Goal: Task Accomplishment & Management: Manage account settings

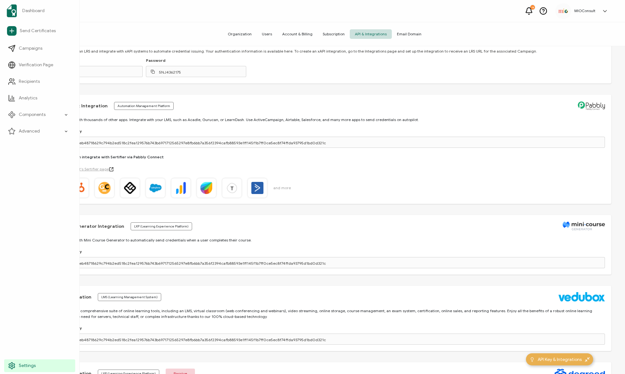
scroll to position [146, 0]
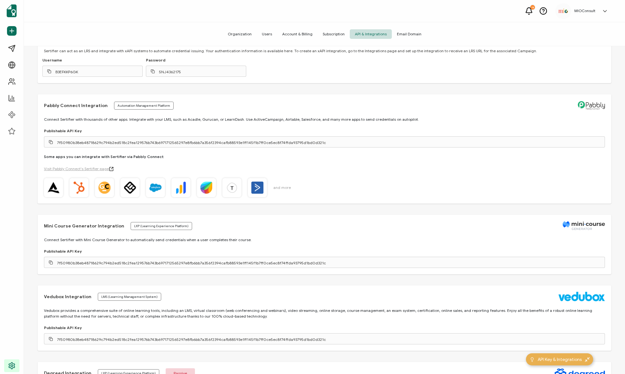
click at [532, 11] on icon at bounding box center [529, 11] width 8 height 8
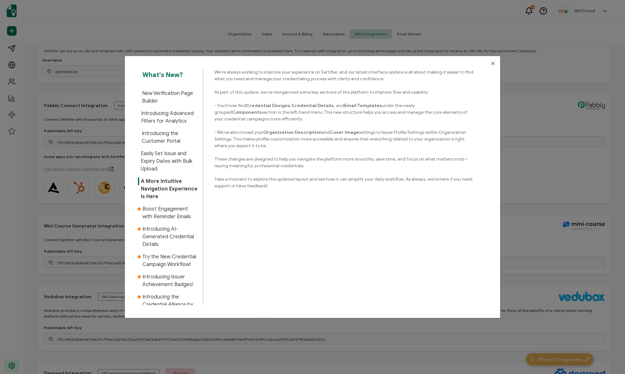
click at [490, 62] on icon "Close" at bounding box center [492, 63] width 5 height 5
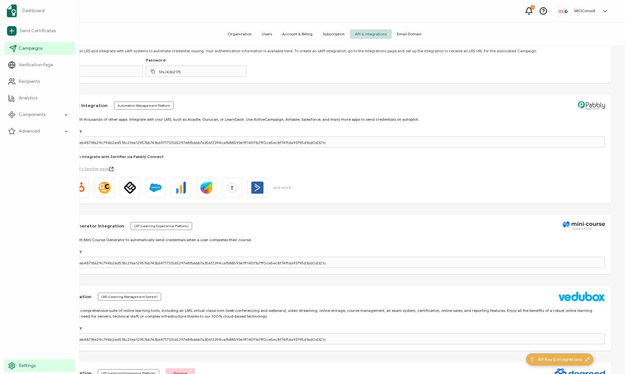
click at [30, 50] on span "Campaigns" at bounding box center [31, 48] width 24 height 6
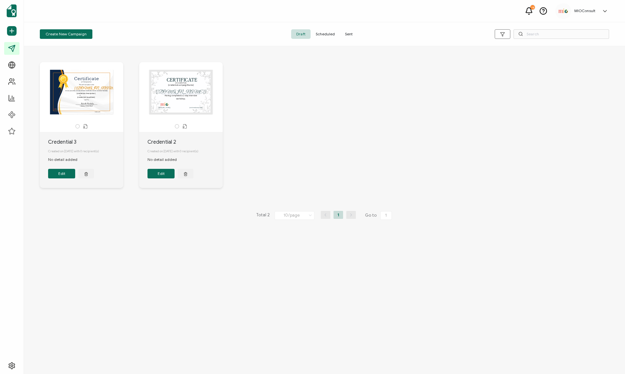
click at [67, 175] on button "Edit" at bounding box center [61, 174] width 27 height 10
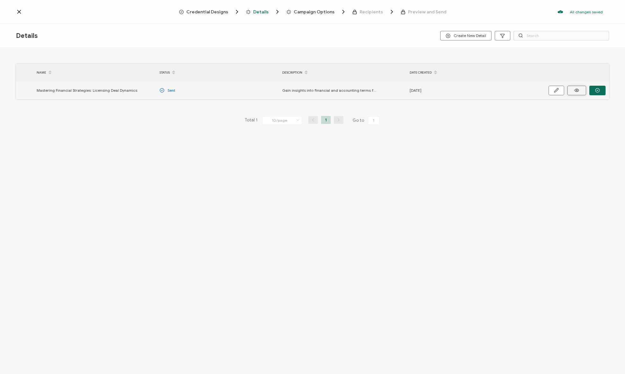
click at [575, 89] on icon at bounding box center [577, 90] width 8 height 5
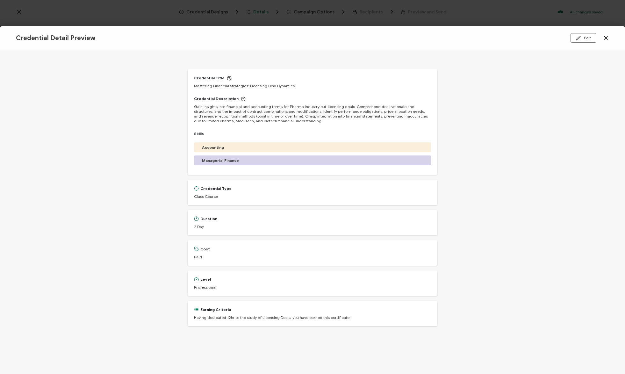
drag, startPoint x: 501, startPoint y: 170, endPoint x: 486, endPoint y: 164, distance: 15.4
click at [500, 168] on div "Credential Title Mastering Financial Strategies: Licensing Deal Dynamics Creden…" at bounding box center [312, 212] width 625 height 324
click at [604, 35] on icon at bounding box center [606, 38] width 6 height 6
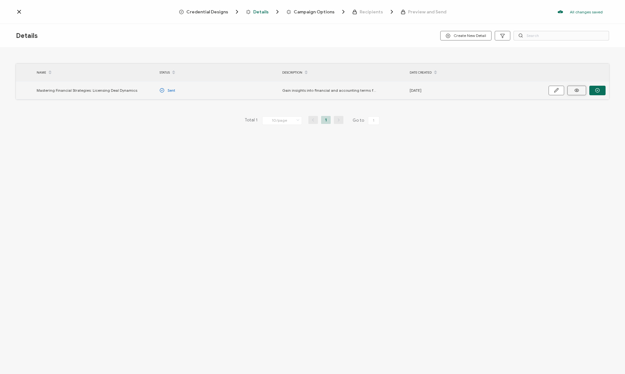
click at [573, 89] on icon at bounding box center [577, 90] width 8 height 5
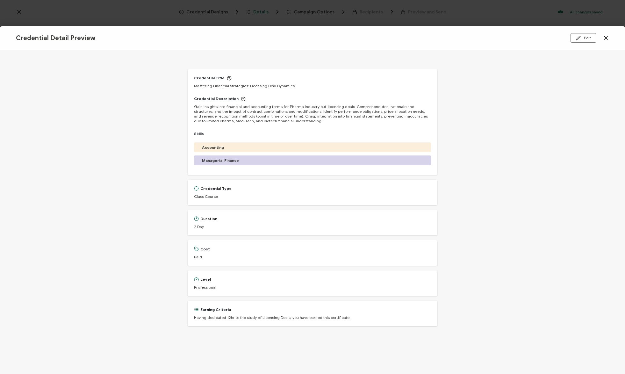
drag, startPoint x: 197, startPoint y: 108, endPoint x: 422, endPoint y: 107, distance: 224.9
click at [422, 107] on span "Gain insights into financial and accounting terms for Pharma Industry out-licen…" at bounding box center [312, 113] width 237 height 19
click at [606, 38] on icon at bounding box center [606, 38] width 6 height 6
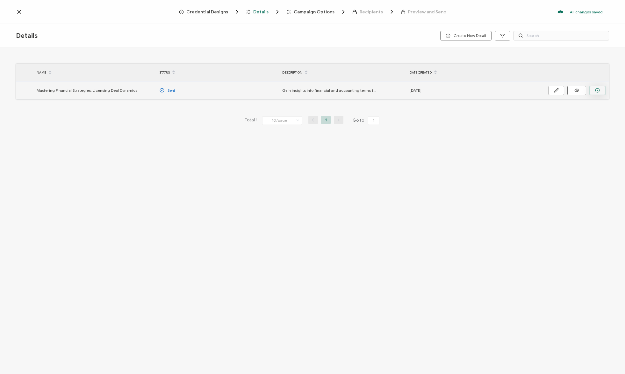
click at [603, 90] on button "button" at bounding box center [597, 91] width 16 height 10
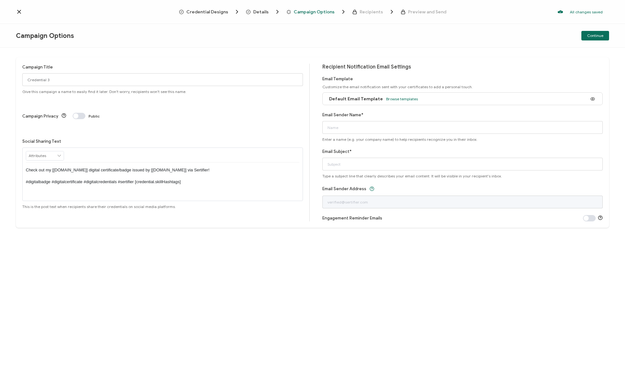
click at [210, 13] on span "Credential Designs" at bounding box center [207, 12] width 42 height 5
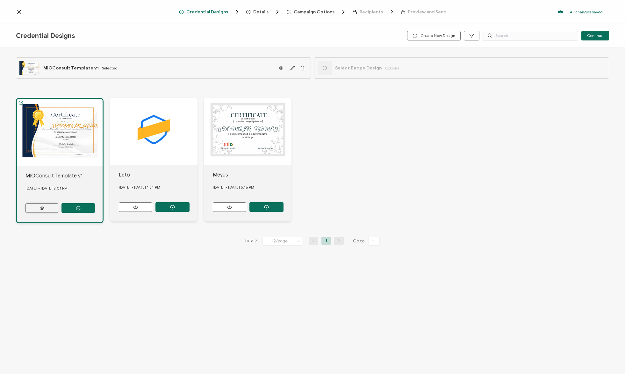
click at [37, 204] on button at bounding box center [41, 208] width 33 height 10
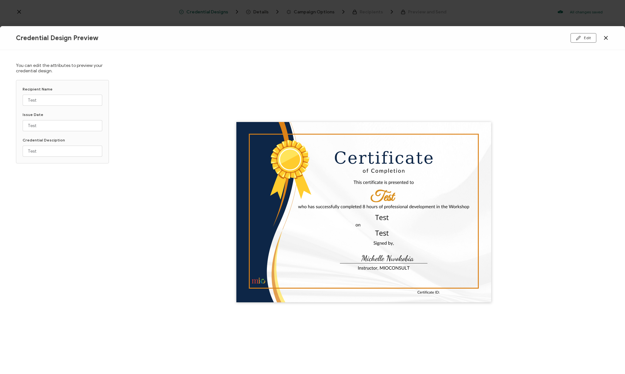
click at [603, 36] on icon at bounding box center [606, 38] width 6 height 6
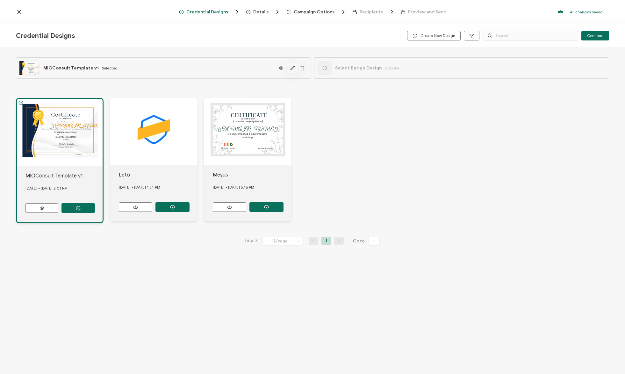
click at [292, 67] on icon "button" at bounding box center [292, 68] width 5 height 5
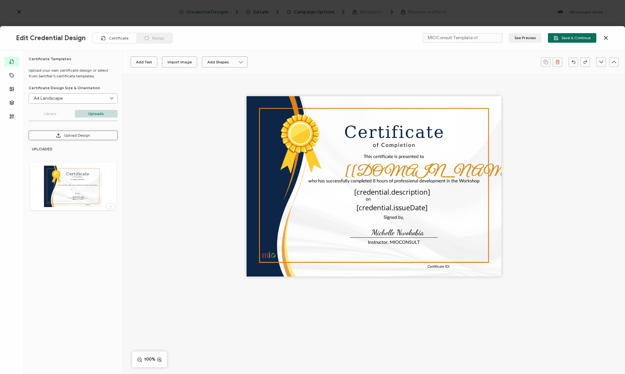
click at [83, 137] on button "Upload Design" at bounding box center [73, 136] width 89 height 10
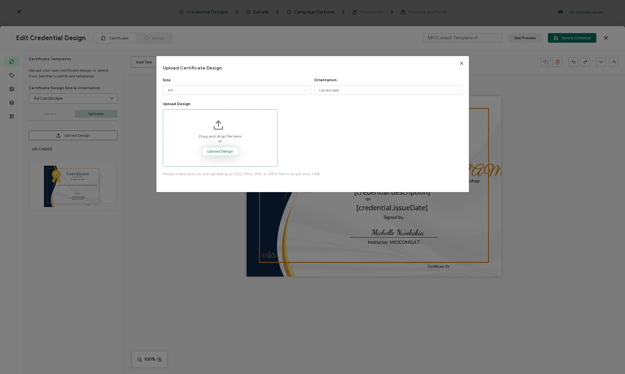
click at [223, 152] on span "Upload Design" at bounding box center [220, 151] width 26 height 4
click at [220, 154] on button "Upload Design" at bounding box center [220, 152] width 38 height 10
click at [183, 236] on div "Upload Certificate Design Size A4 A4 Letter Legal 16:9 Orientation Landscape La…" at bounding box center [312, 187] width 625 height 374
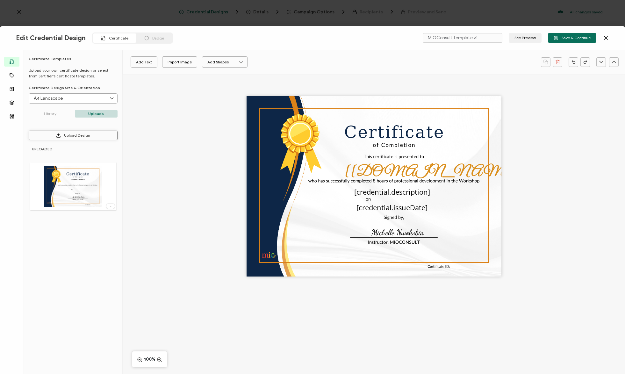
click at [79, 134] on button "Upload Design" at bounding box center [73, 136] width 89 height 10
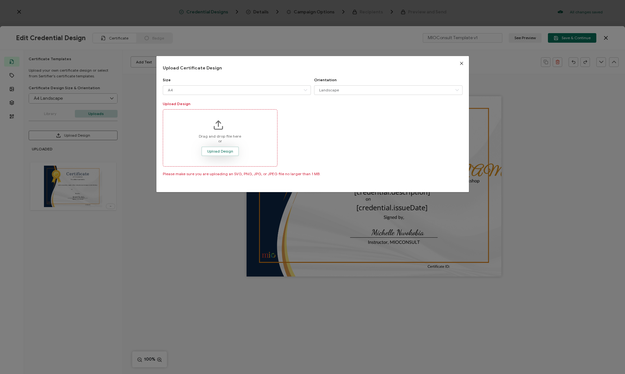
click at [217, 152] on span "Upload Design" at bounding box center [220, 151] width 26 height 4
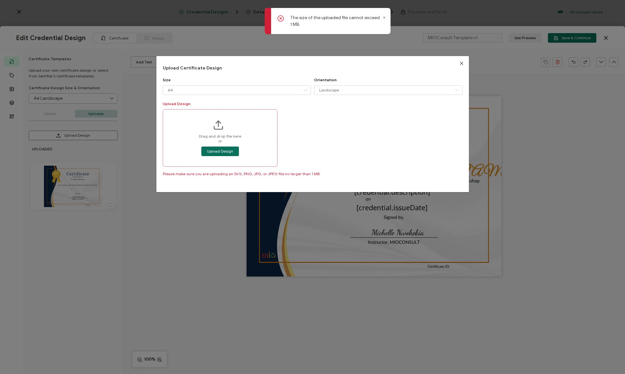
click at [462, 65] on button "Close" at bounding box center [461, 63] width 15 height 15
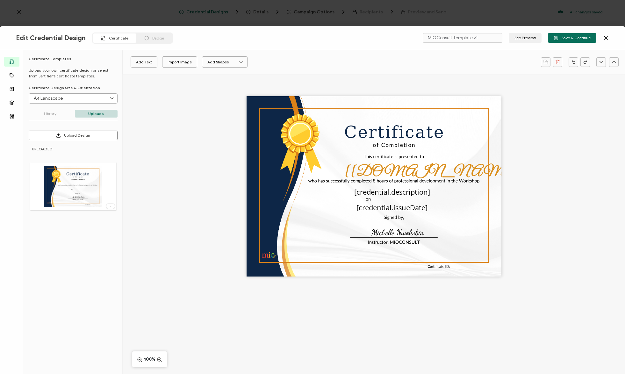
click at [168, 129] on div "The recipient’s full name, which will be automatically filled based on the info…" at bounding box center [374, 197] width 502 height 247
click at [76, 135] on button "Upload Design" at bounding box center [73, 136] width 89 height 10
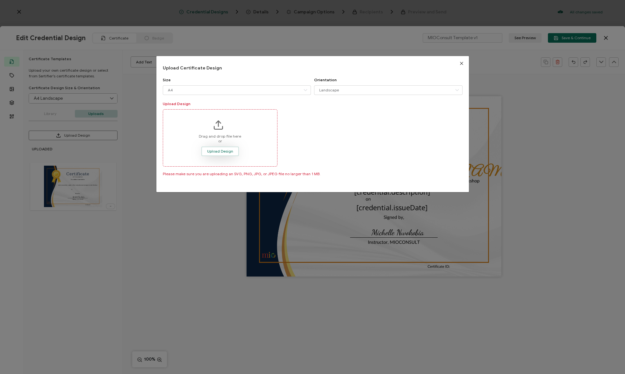
click at [223, 155] on button "Upload Design" at bounding box center [220, 152] width 38 height 10
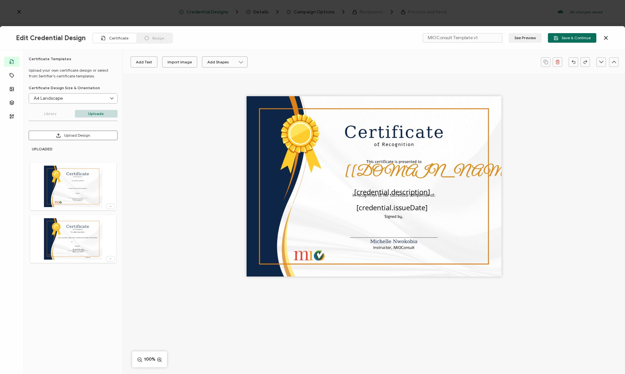
click at [89, 194] on img at bounding box center [73, 186] width 59 height 41
type input "Blank"
click at [87, 188] on img at bounding box center [73, 186] width 59 height 41
click at [94, 250] on img at bounding box center [73, 238] width 59 height 41
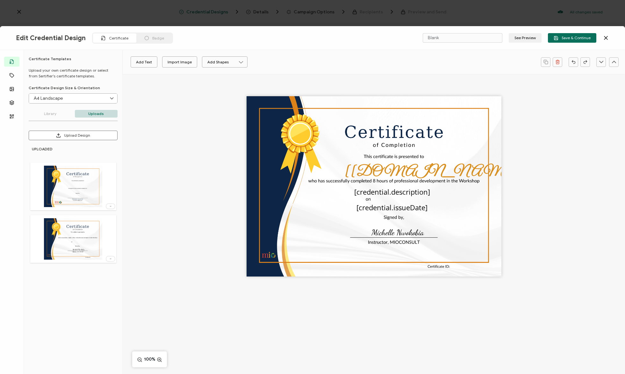
click at [111, 259] on icon at bounding box center [110, 259] width 6 height 2
click at [103, 273] on span "Delete Image" at bounding box center [100, 272] width 24 height 5
click at [94, 190] on img at bounding box center [73, 186] width 59 height 41
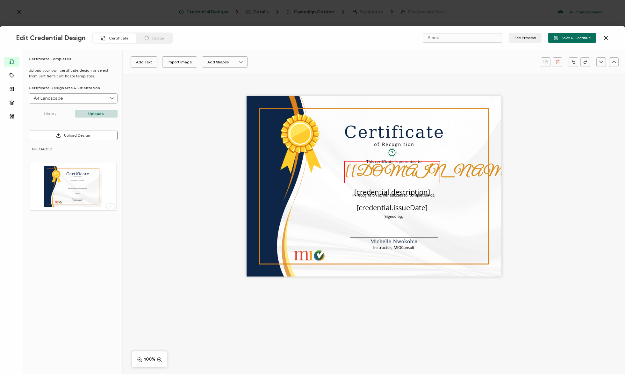
click at [377, 175] on pre "[[DOMAIN_NAME]]" at bounding box center [436, 172] width 183 height 18
click at [170, 61] on icon at bounding box center [170, 62] width 8 height 10
click at [148, 129] on li "Charm" at bounding box center [156, 126] width 60 height 11
type input "Charm"
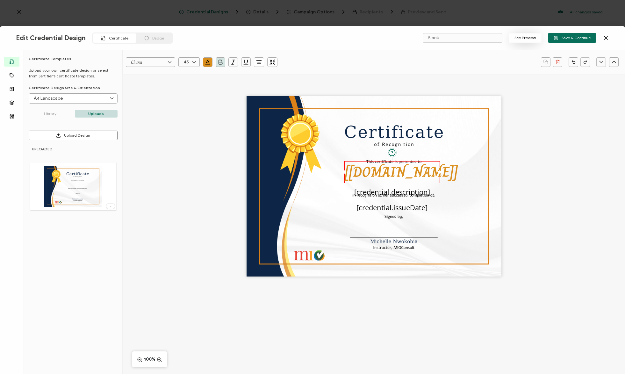
click at [530, 40] on button "See Preview" at bounding box center [525, 38] width 33 height 10
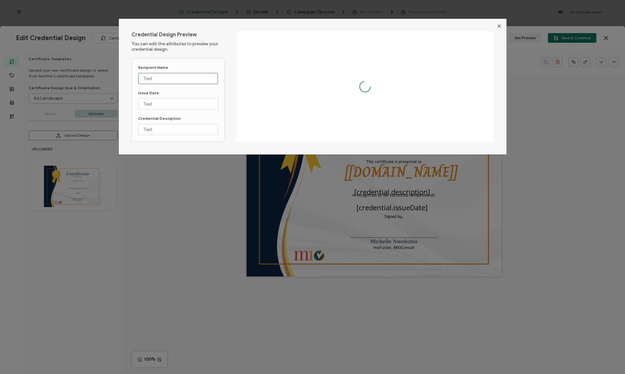
drag, startPoint x: 147, startPoint y: 81, endPoint x: 134, endPoint y: 82, distance: 13.4
click at [135, 82] on div "Recipient Name Test Issue Date Test Credential Desciption Test" at bounding box center [178, 99] width 93 height 83
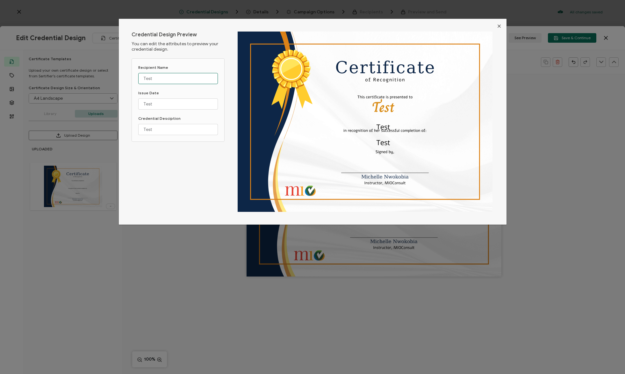
drag, startPoint x: 161, startPoint y: 81, endPoint x: 136, endPoint y: 75, distance: 25.5
click at [136, 75] on div "Recipient Name Test Issue Date Test Credential Desciption Test" at bounding box center [178, 99] width 93 height 83
type input "[PERSON_NAME]"
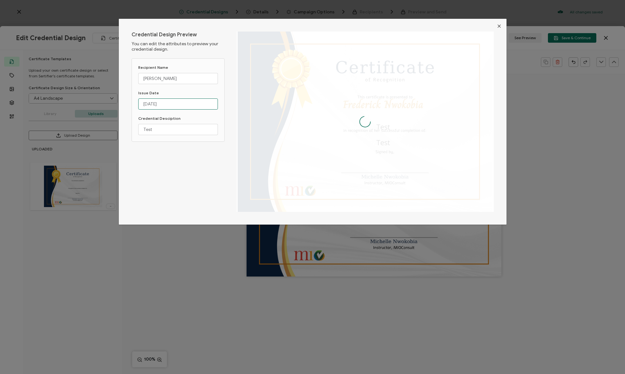
type input "[DATE]"
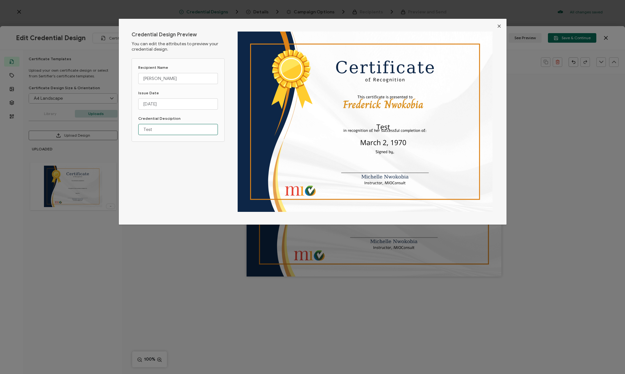
drag, startPoint x: 161, startPoint y: 130, endPoint x: 138, endPoint y: 130, distance: 23.3
click at [138, 130] on input "Test" at bounding box center [178, 129] width 80 height 11
click at [163, 128] on input "Test" at bounding box center [178, 129] width 80 height 11
drag, startPoint x: 155, startPoint y: 128, endPoint x: 130, endPoint y: 130, distance: 25.2
click at [130, 130] on div "Credential Design Preview You can edit the attributes to preview your credentia…" at bounding box center [313, 122] width 388 height 206
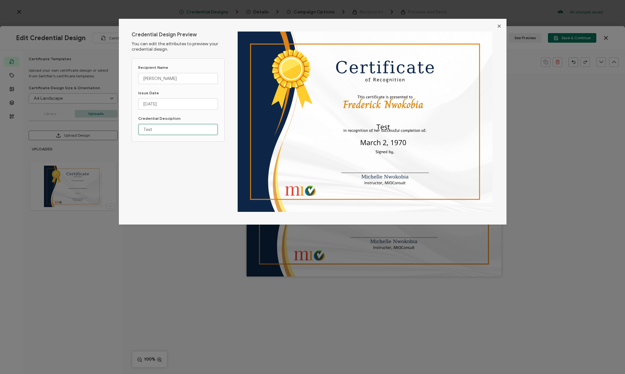
type input "g"
click at [179, 131] on input "dialog" at bounding box center [178, 129] width 80 height 11
type input "Mastering Revenue Recognition for Biotech Licensing Deals"
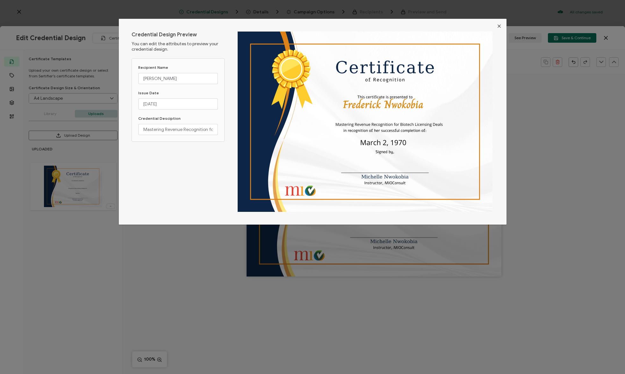
click at [501, 26] on button "Close" at bounding box center [499, 26] width 15 height 15
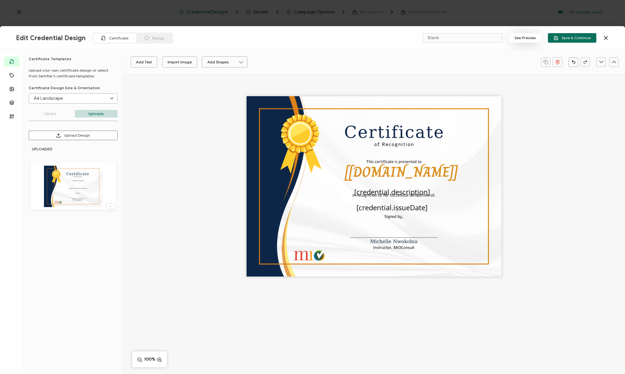
click at [532, 38] on button "See Preview" at bounding box center [525, 38] width 33 height 10
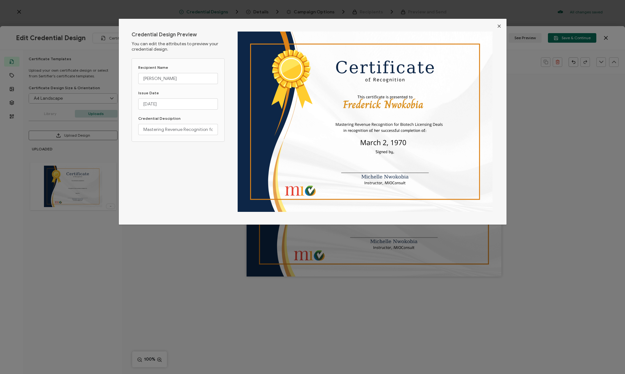
click at [498, 25] on icon "Close" at bounding box center [499, 26] width 5 height 5
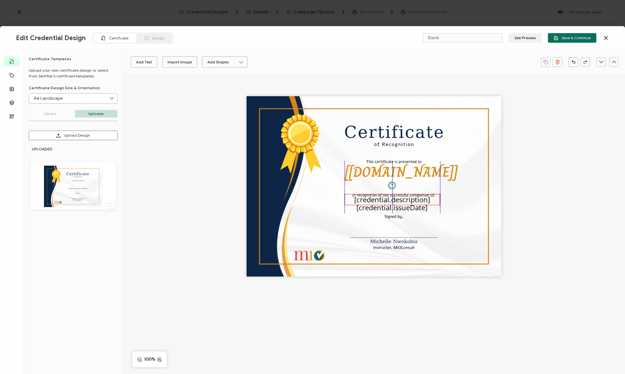
drag, startPoint x: 392, startPoint y: 193, endPoint x: 391, endPoint y: 200, distance: 7.7
click at [391, 200] on pre "[credential.description]" at bounding box center [392, 200] width 76 height 10
drag, startPoint x: 393, startPoint y: 209, endPoint x: 393, endPoint y: 214, distance: 4.5
click at [393, 214] on pre "[credential.issueDate]" at bounding box center [391, 212] width 71 height 10
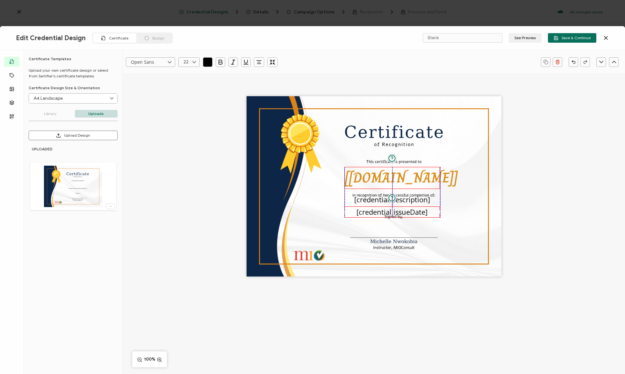
drag, startPoint x: 388, startPoint y: 171, endPoint x: 387, endPoint y: 177, distance: 5.8
click at [387, 177] on pre "[[DOMAIN_NAME]]" at bounding box center [401, 178] width 113 height 22
click at [521, 40] on button "See Preview" at bounding box center [525, 38] width 33 height 10
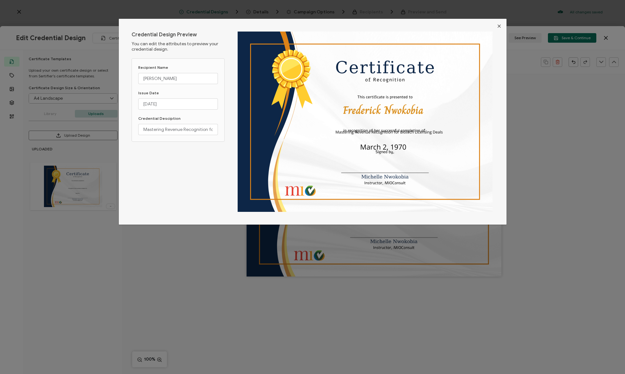
click at [499, 26] on icon "Close" at bounding box center [499, 26] width 5 height 5
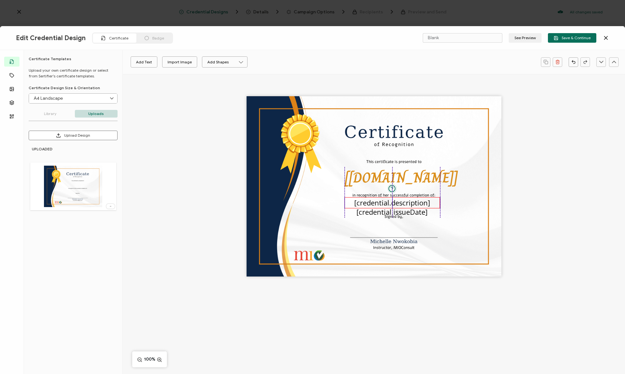
drag, startPoint x: 392, startPoint y: 200, endPoint x: 391, endPoint y: 204, distance: 3.3
click at [391, 204] on pre "[credential.description]" at bounding box center [392, 203] width 76 height 10
click at [528, 40] on button "See Preview" at bounding box center [525, 38] width 33 height 10
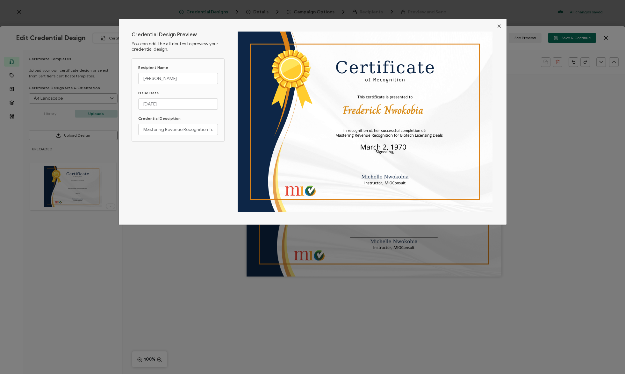
click at [383, 135] on img "dialog" at bounding box center [365, 122] width 255 height 180
click at [498, 24] on icon "Close" at bounding box center [499, 26] width 5 height 5
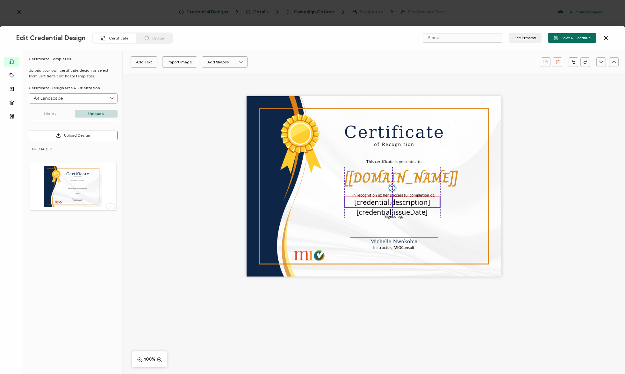
click at [387, 204] on pre "[credential.description]" at bounding box center [392, 202] width 76 height 10
click at [386, 213] on pre "[credential.issueDate]" at bounding box center [391, 212] width 71 height 10
click at [386, 214] on pre "[credential.issueDate]" at bounding box center [391, 212] width 71 height 10
click at [195, 64] on icon at bounding box center [194, 62] width 8 height 10
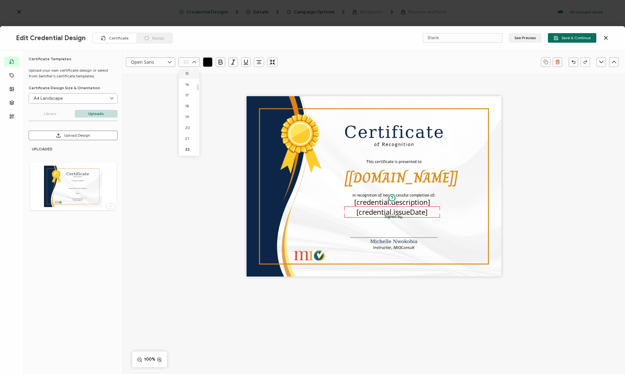
click at [188, 75] on span "15" at bounding box center [187, 73] width 4 height 5
type input "15"
click at [192, 64] on icon at bounding box center [194, 62] width 8 height 10
click at [190, 97] on li "10" at bounding box center [190, 95] width 23 height 11
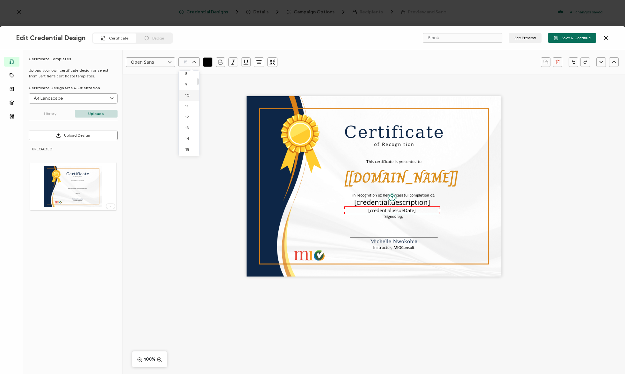
type input "10"
click at [170, 59] on icon at bounding box center [170, 62] width 8 height 10
click at [199, 60] on input "text" at bounding box center [188, 62] width 21 height 10
drag, startPoint x: 190, startPoint y: 147, endPoint x: 188, endPoint y: 105, distance: 41.8
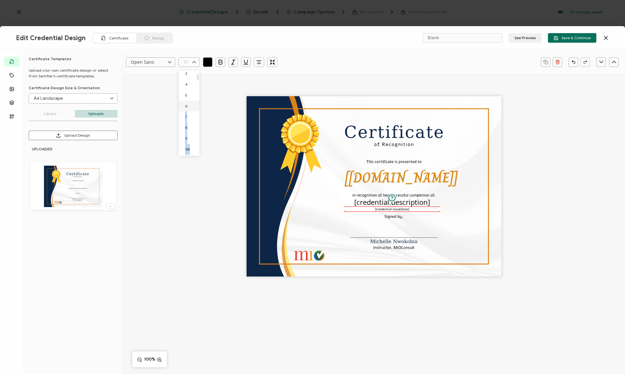
click at [193, 103] on li "12" at bounding box center [190, 102] width 23 height 11
type input "12"
click at [413, 203] on pre "[credential.description]" at bounding box center [392, 202] width 76 height 10
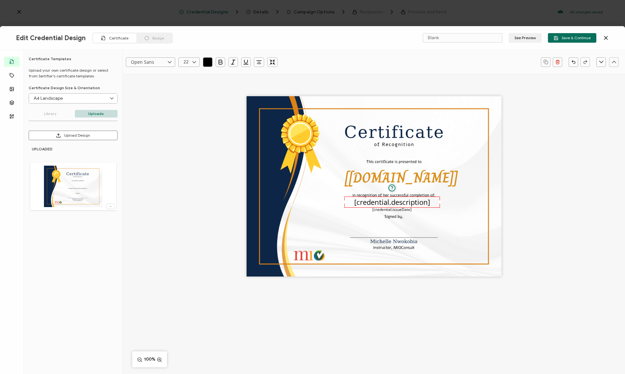
click at [193, 60] on icon at bounding box center [194, 62] width 8 height 10
drag, startPoint x: 191, startPoint y: 108, endPoint x: 195, endPoint y: 133, distance: 25.8
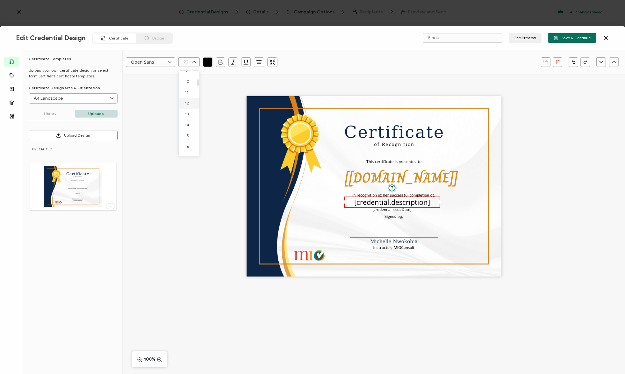
click at [191, 103] on li "12" at bounding box center [190, 103] width 23 height 11
type input "12"
click at [524, 39] on button "See Preview" at bounding box center [525, 38] width 33 height 10
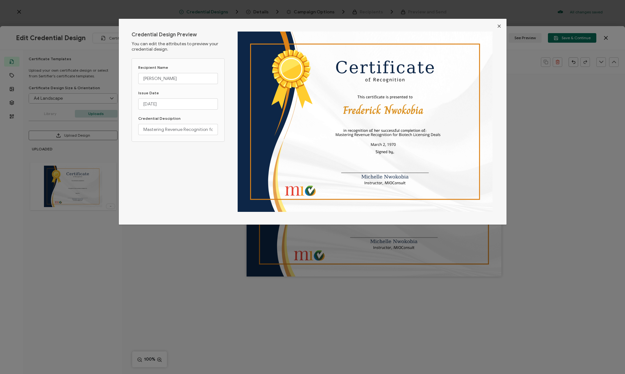
click at [500, 25] on icon "Close" at bounding box center [499, 26] width 5 height 5
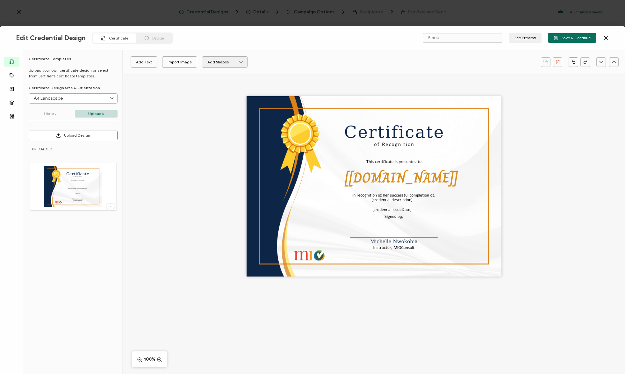
click at [239, 59] on icon at bounding box center [241, 62] width 6 height 6
click at [147, 61] on button "Add Text" at bounding box center [144, 61] width 27 height 11
click at [379, 187] on pre "Edit this text" at bounding box center [374, 186] width 46 height 11
click at [192, 60] on icon at bounding box center [194, 62] width 8 height 10
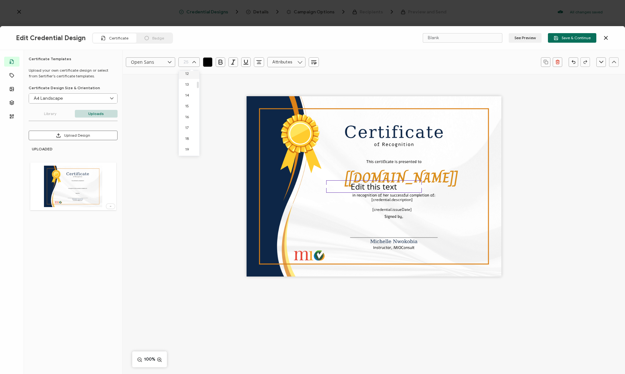
click at [189, 75] on li "12" at bounding box center [190, 73] width 23 height 11
type input "12"
click at [384, 182] on pre "Edit this text" at bounding box center [374, 183] width 22 height 5
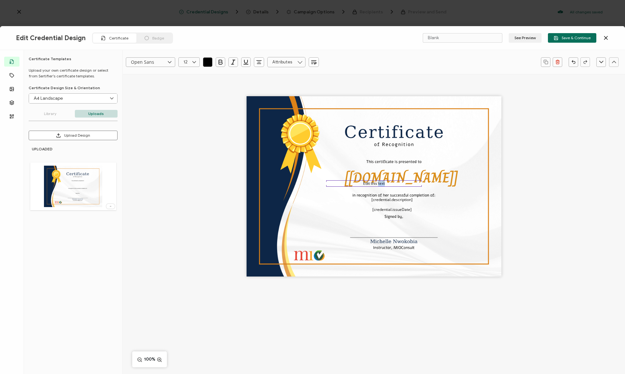
click at [384, 182] on pre "Edit this text" at bounding box center [374, 183] width 22 height 5
click at [382, 182] on pre "Edit this text" at bounding box center [374, 183] width 22 height 5
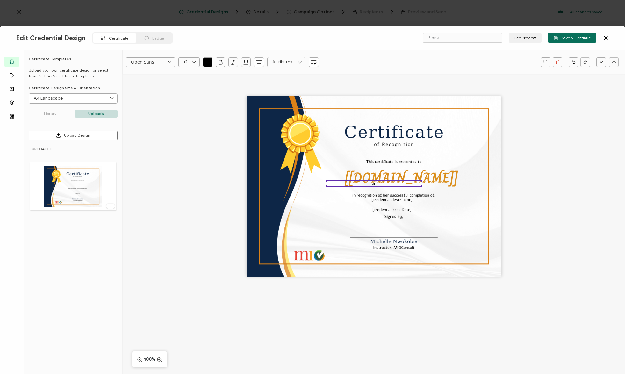
drag, startPoint x: 371, startPoint y: 184, endPoint x: 390, endPoint y: 191, distance: 20.2
click at [390, 191] on div "[[DOMAIN_NAME]] [credential.issueDate] [credential.description] on" at bounding box center [374, 186] width 255 height 180
drag, startPoint x: 380, startPoint y: 185, endPoint x: 398, endPoint y: 206, distance: 28.0
click at [398, 206] on div "on" at bounding box center [392, 205] width 96 height 6
click at [523, 36] on button "See Preview" at bounding box center [525, 38] width 33 height 10
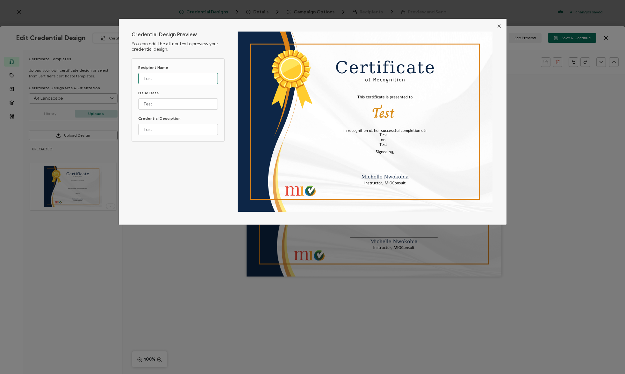
drag, startPoint x: 184, startPoint y: 82, endPoint x: 122, endPoint y: 82, distance: 61.5
click at [122, 82] on div "Credential Design Preview You can edit the attributes to preview your credentia…" at bounding box center [313, 122] width 388 height 206
drag, startPoint x: 153, startPoint y: 77, endPoint x: 126, endPoint y: 75, distance: 26.8
click at [127, 75] on div "Credential Design Preview You can edit the attributes to preview your credentia…" at bounding box center [313, 122] width 388 height 206
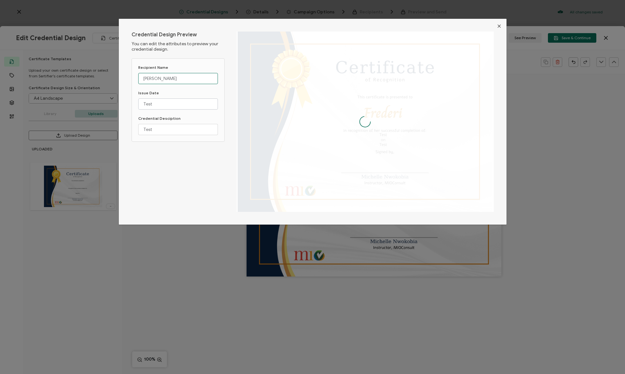
type input "[PERSON_NAME]"
drag, startPoint x: 155, startPoint y: 104, endPoint x: 135, endPoint y: 103, distance: 20.4
click at [135, 103] on div "Recipient Name [PERSON_NAME] Issue Date Test Credential Desciption Test" at bounding box center [178, 99] width 93 height 83
type input "[DATE]"
drag, startPoint x: 152, startPoint y: 129, endPoint x: 133, endPoint y: 126, distance: 19.3
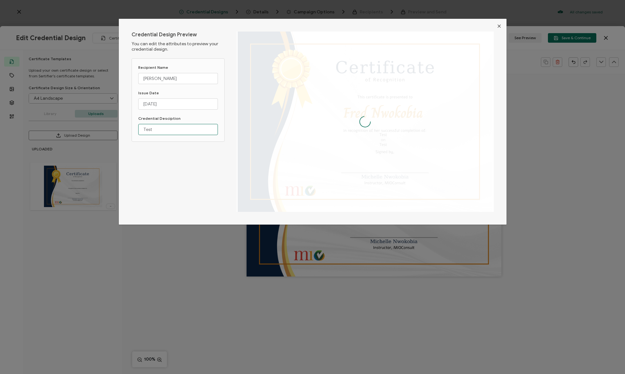
click at [133, 126] on div "Recipient Name [PERSON_NAME] Issue Date [DATE] Credential Desciption Test" at bounding box center [178, 99] width 93 height 83
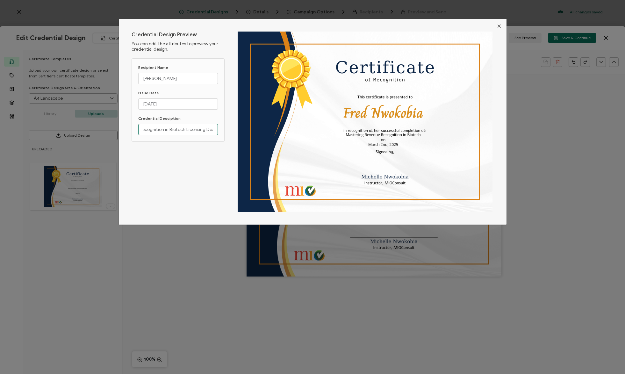
scroll to position [0, 47]
type input "Mastering Revenue Recognition in Biotech Licensing Deals"
click at [500, 24] on icon "Close" at bounding box center [499, 26] width 5 height 5
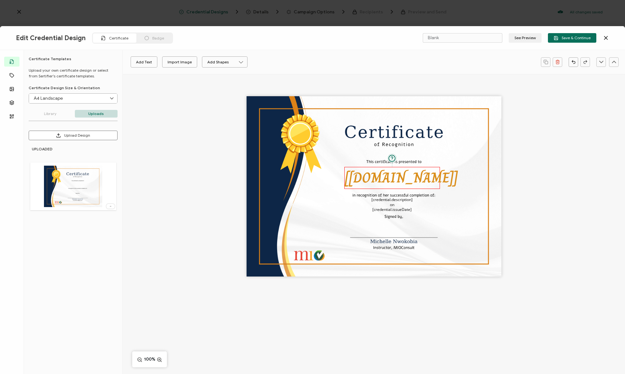
click at [391, 176] on pre "[[DOMAIN_NAME]]" at bounding box center [401, 178] width 113 height 22
click at [171, 60] on icon at bounding box center [170, 62] width 8 height 10
click at [147, 140] on li "Caveat" at bounding box center [156, 141] width 60 height 11
click at [158, 62] on input "Caveat" at bounding box center [150, 62] width 49 height 10
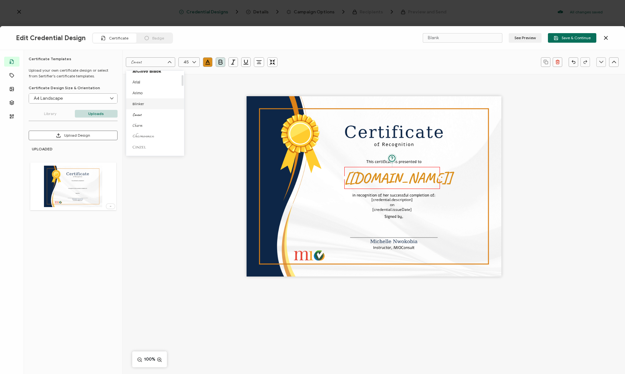
scroll to position [29, 0]
click at [164, 139] on li "Charmonman" at bounding box center [156, 135] width 60 height 11
type input "Charmonman"
click at [530, 36] on button "See Preview" at bounding box center [525, 38] width 33 height 10
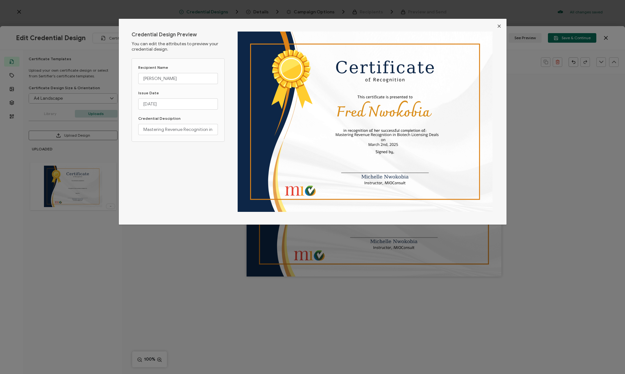
click at [499, 27] on icon "Close" at bounding box center [499, 26] width 5 height 5
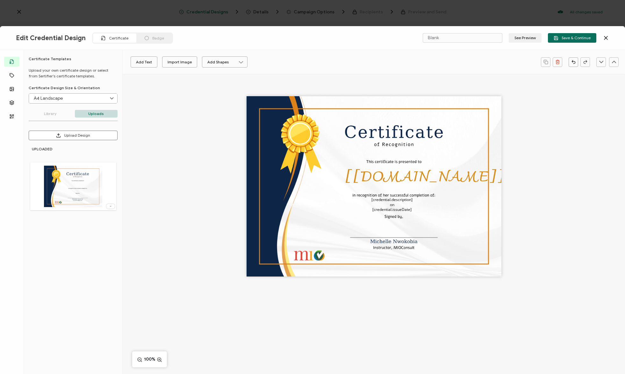
click at [126, 39] on div "Certificate" at bounding box center [114, 37] width 43 height 9
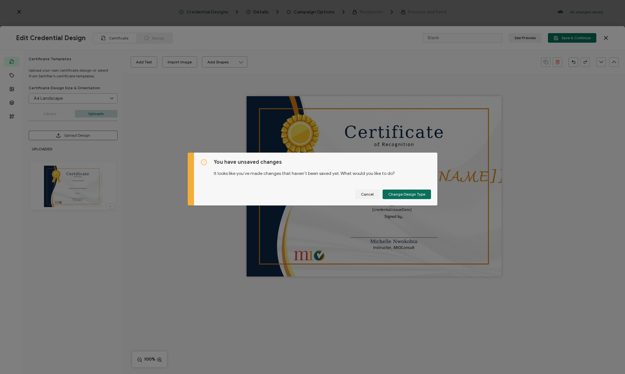
click at [356, 186] on div "You have unsaved changes It looks like you’ve made changes that haven’t been sa…" at bounding box center [316, 179] width 244 height 53
click at [369, 191] on button "Cancel" at bounding box center [367, 195] width 24 height 10
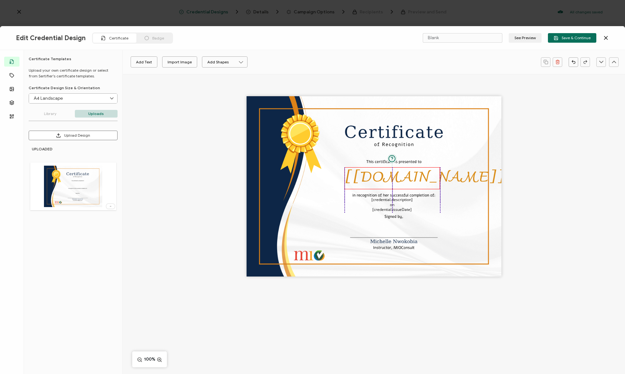
click at [404, 181] on pre "[[DOMAIN_NAME]]" at bounding box center [425, 177] width 160 height 27
click at [163, 63] on input "Charmonman" at bounding box center [150, 62] width 49 height 10
click at [156, 124] on li "Cinzel" at bounding box center [156, 123] width 60 height 11
type input "Cinzel"
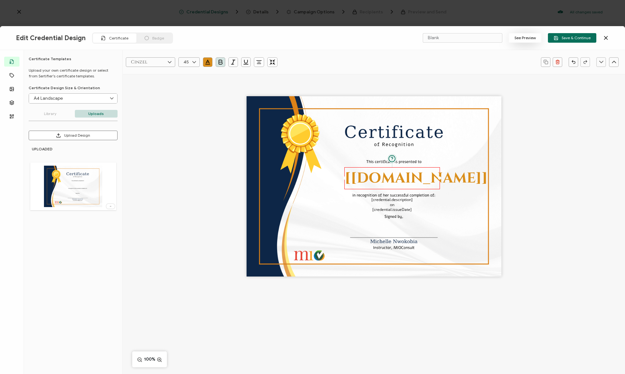
click at [524, 40] on button "See Preview" at bounding box center [525, 38] width 33 height 10
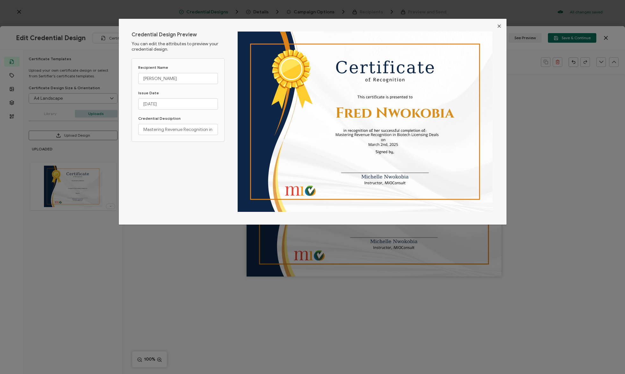
click at [497, 26] on icon "Close" at bounding box center [499, 26] width 5 height 5
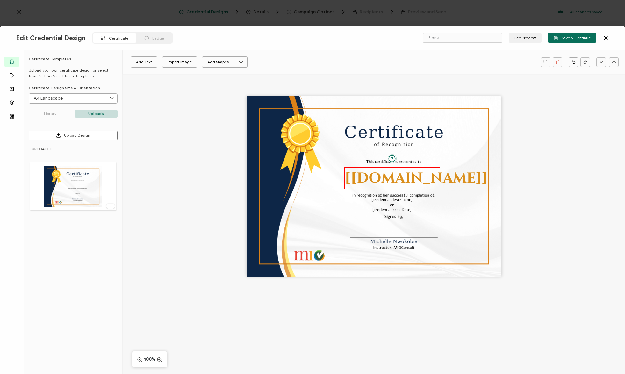
click at [377, 175] on pre "[[DOMAIN_NAME]]" at bounding box center [416, 177] width 143 height 19
click at [157, 62] on input "Cinzel" at bounding box center [150, 62] width 49 height 10
click at [143, 149] on span "Great Vibes" at bounding box center [139, 148] width 15 height 5
type input "Great Vibes"
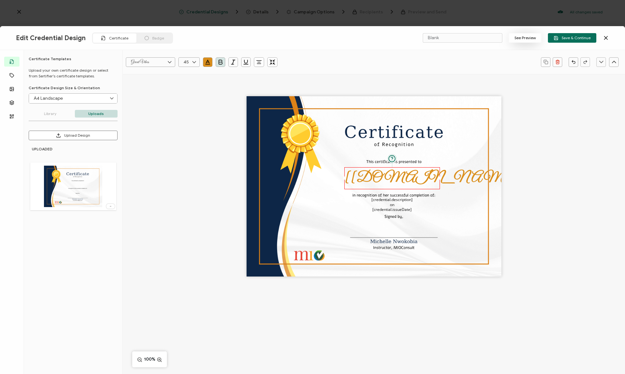
click at [532, 38] on button "See Preview" at bounding box center [525, 38] width 33 height 10
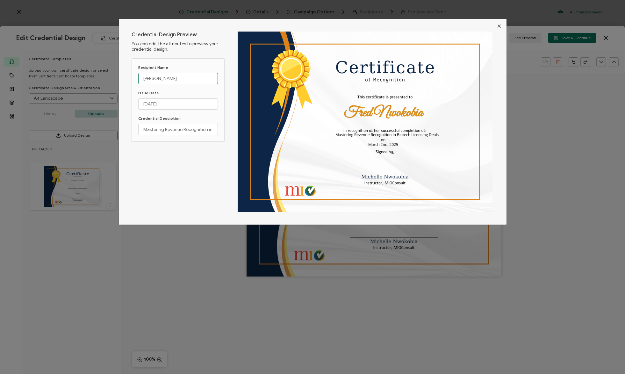
click at [154, 79] on input "[PERSON_NAME]" at bounding box center [178, 78] width 80 height 11
click at [151, 79] on input "[PERSON_NAME]" at bounding box center [178, 78] width 80 height 11
type input "[PERSON_NAME]"
click at [499, 26] on icon "Close" at bounding box center [499, 26] width 5 height 5
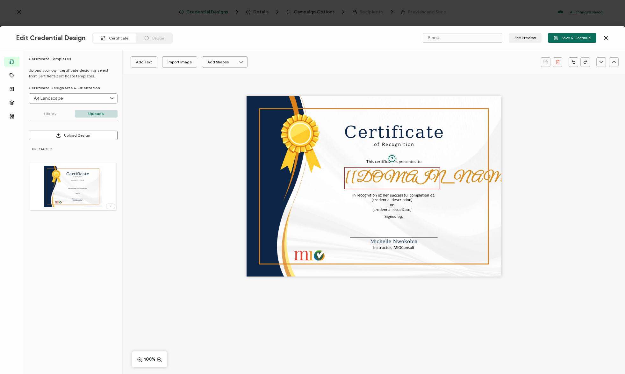
click at [380, 178] on pre "[[DOMAIN_NAME]]" at bounding box center [436, 178] width 183 height 18
click at [194, 61] on icon at bounding box center [194, 62] width 8 height 10
drag, startPoint x: 192, startPoint y: 139, endPoint x: 193, endPoint y: 120, distance: 18.2
click at [193, 120] on ul "0 1 2 3 4 5 6 7 8 9 10 11 12 13 14 15 16 17 18 19 20 21 22 23 24 25 26 27 28 29…" at bounding box center [190, 198] width 23 height 1087
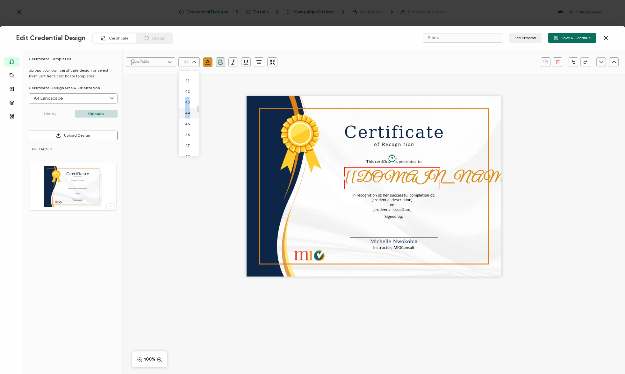
scroll to position [507, 0]
click at [188, 146] on span "53" at bounding box center [187, 145] width 4 height 5
type input "53"
click at [523, 38] on button "See Preview" at bounding box center [525, 38] width 33 height 10
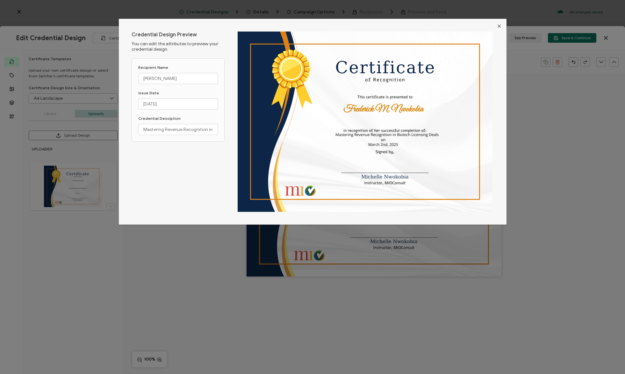
click at [500, 26] on icon "Close" at bounding box center [499, 26] width 5 height 5
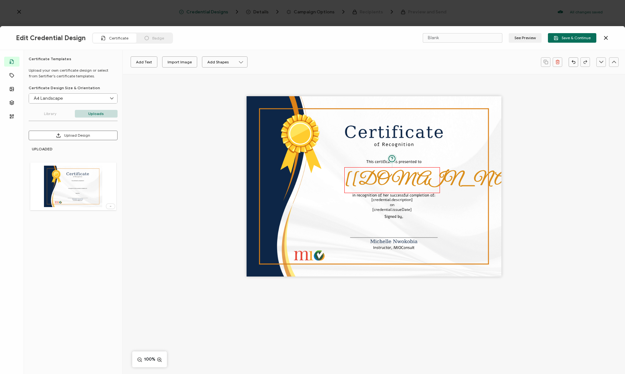
click at [389, 180] on pre "[[DOMAIN_NAME]]" at bounding box center [453, 179] width 216 height 21
click at [165, 61] on input "Great Vibes" at bounding box center [150, 62] width 49 height 10
click at [140, 120] on span "Cinzel" at bounding box center [138, 120] width 13 height 5
type input "Cinzel"
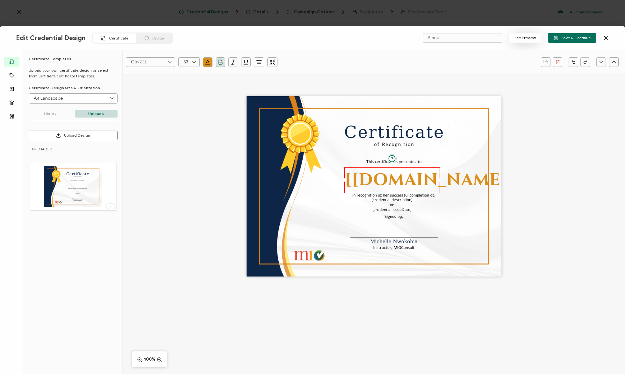
click at [529, 40] on button "See Preview" at bounding box center [525, 38] width 33 height 10
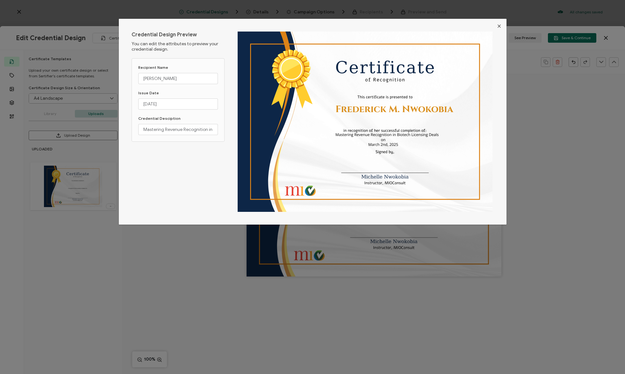
click at [498, 26] on icon "Close" at bounding box center [499, 26] width 5 height 5
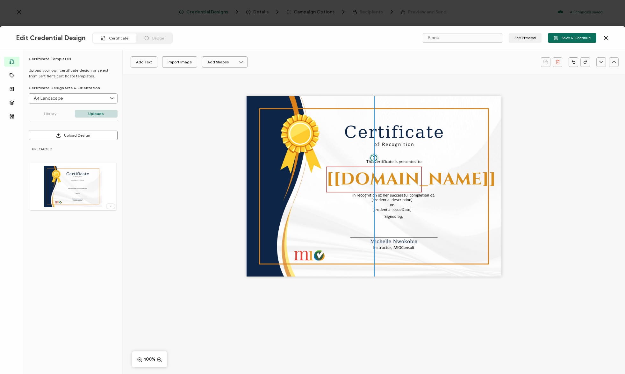
drag, startPoint x: 401, startPoint y: 181, endPoint x: 383, endPoint y: 181, distance: 18.2
click at [383, 181] on pre "[[DOMAIN_NAME]]" at bounding box center [410, 179] width 169 height 23
click at [446, 179] on pre "[[DOMAIN_NAME]]" at bounding box center [410, 179] width 169 height 23
click at [533, 39] on button "See Preview" at bounding box center [525, 38] width 33 height 10
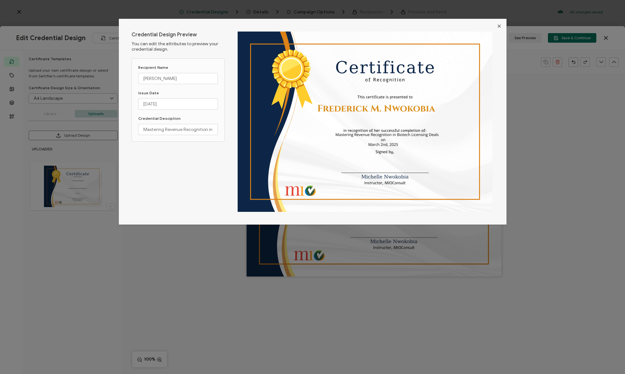
click at [497, 27] on icon "Close" at bounding box center [499, 26] width 5 height 5
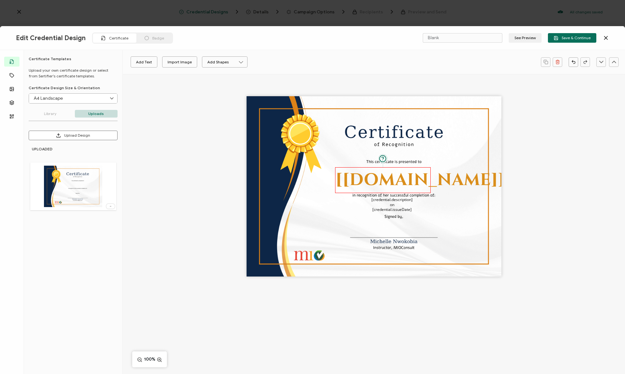
drag, startPoint x: 370, startPoint y: 182, endPoint x: 378, endPoint y: 182, distance: 8.0
click at [378, 182] on pre "[[DOMAIN_NAME]]" at bounding box center [419, 179] width 169 height 23
click at [528, 41] on button "See Preview" at bounding box center [525, 38] width 33 height 10
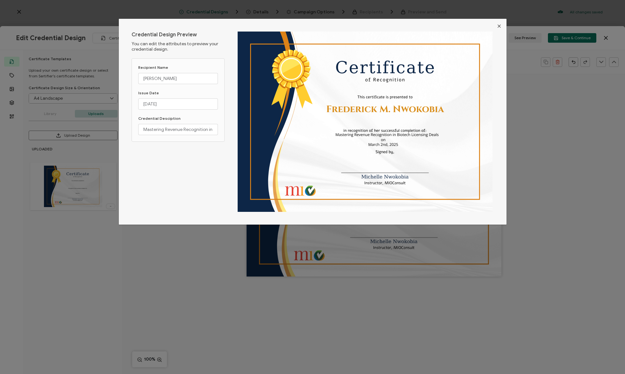
click at [498, 24] on icon "Close" at bounding box center [499, 26] width 5 height 5
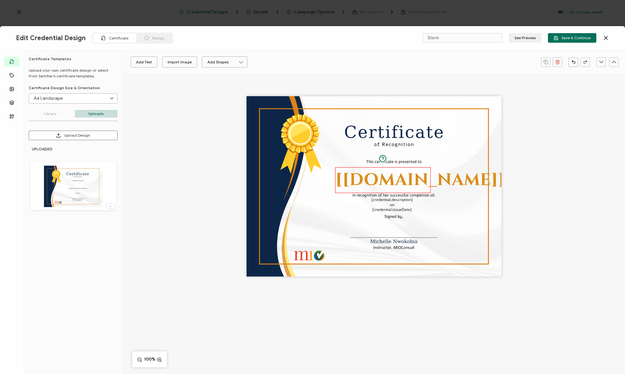
click at [386, 176] on pre "[[DOMAIN_NAME]]" at bounding box center [419, 179] width 169 height 23
click at [185, 61] on input "text" at bounding box center [188, 62] width 21 height 10
click at [192, 76] on li "45" at bounding box center [190, 74] width 23 height 11
type input "45"
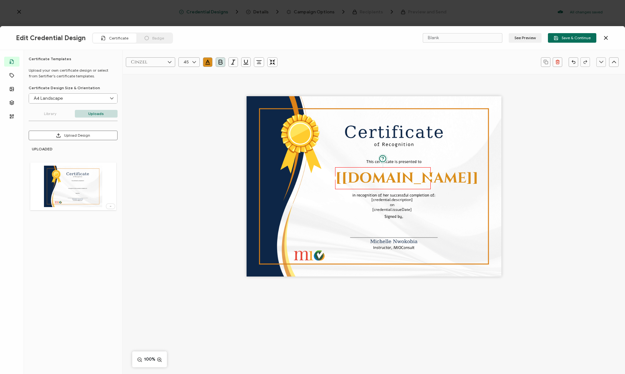
scroll to position [489, 0]
click at [522, 38] on button "See Preview" at bounding box center [525, 38] width 33 height 10
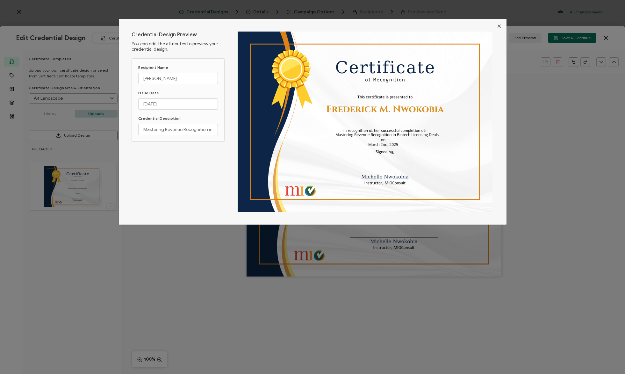
click at [499, 25] on icon "Close" at bounding box center [499, 26] width 5 height 5
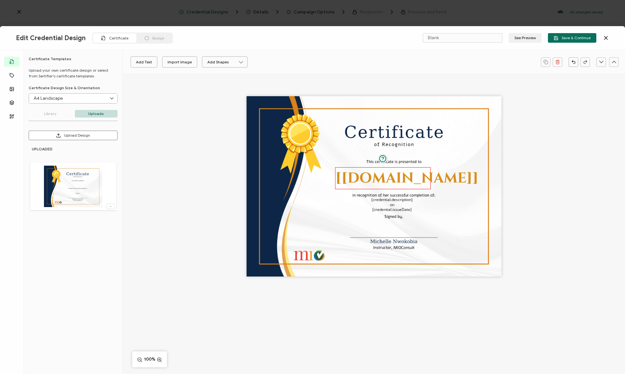
click at [376, 175] on pre "[[DOMAIN_NAME]]" at bounding box center [406, 177] width 143 height 19
click at [162, 62] on input "Cinzel" at bounding box center [150, 62] width 49 height 10
click at [145, 129] on span "Lugrasimo" at bounding box center [142, 128] width 21 height 5
type input "Lugrasimo"
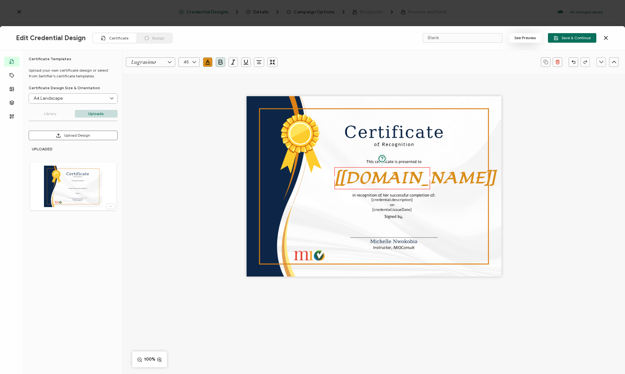
click at [519, 36] on button "See Preview" at bounding box center [525, 38] width 33 height 10
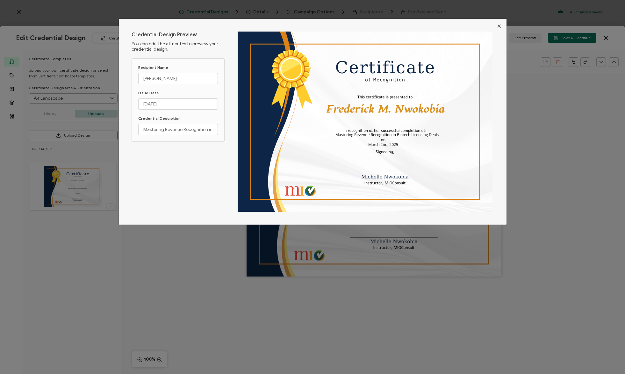
click at [497, 26] on icon "Close" at bounding box center [499, 26] width 5 height 5
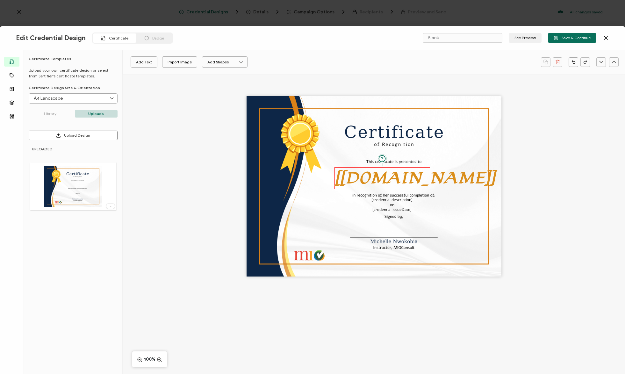
click at [387, 177] on pre "[[DOMAIN_NAME]]" at bounding box center [415, 178] width 160 height 20
click at [168, 62] on icon at bounding box center [170, 62] width 8 height 10
drag, startPoint x: 156, startPoint y: 135, endPoint x: 155, endPoint y: 99, distance: 36.0
click at [155, 99] on ul "Alright Sans [PERSON_NAME] Archivo Black Arial Arimo Blinker Caveat Charm Charm…" at bounding box center [156, 192] width 60 height 643
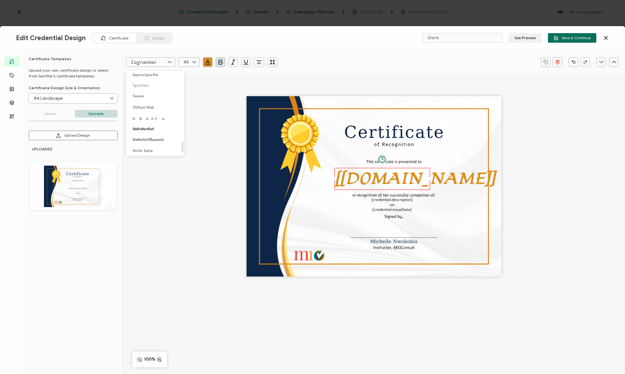
scroll to position [558, 0]
click at [149, 126] on span "UnifrakturCook" at bounding box center [142, 128] width 21 height 5
type input "UnifrakturCook"
click at [530, 38] on button "See Preview" at bounding box center [525, 38] width 33 height 10
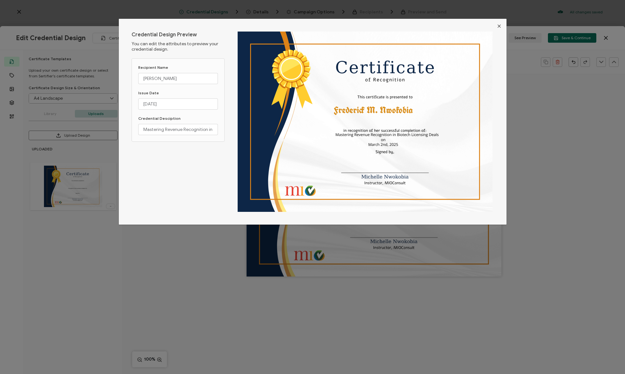
click at [498, 28] on icon "Close" at bounding box center [499, 26] width 5 height 5
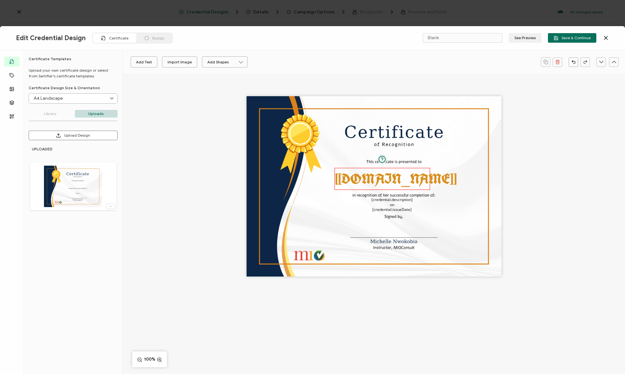
click at [400, 174] on pre "[[DOMAIN_NAME]]" at bounding box center [396, 178] width 122 height 19
click at [168, 62] on icon at bounding box center [170, 62] width 8 height 10
click at [160, 87] on li "Amita" at bounding box center [156, 88] width 60 height 11
type input "Amita"
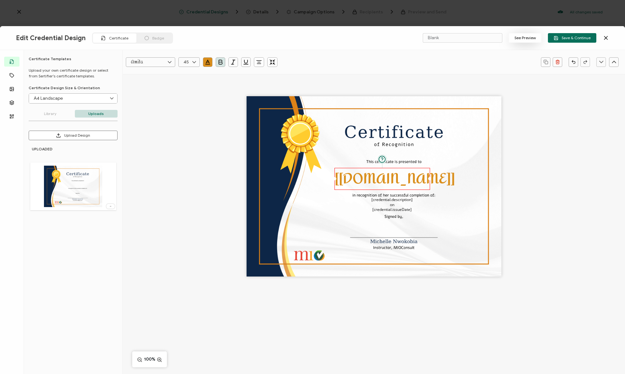
click at [522, 36] on button "See Preview" at bounding box center [525, 38] width 33 height 10
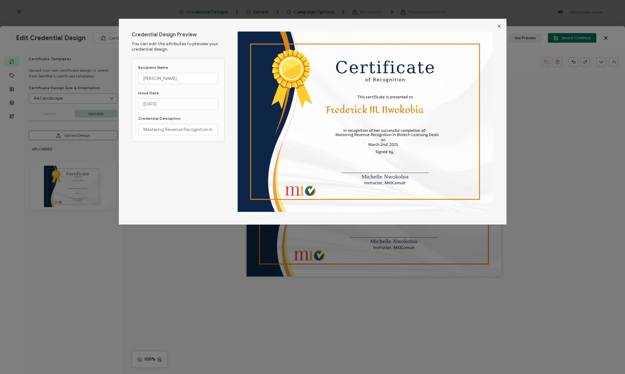
click at [501, 26] on button "Close" at bounding box center [499, 26] width 15 height 15
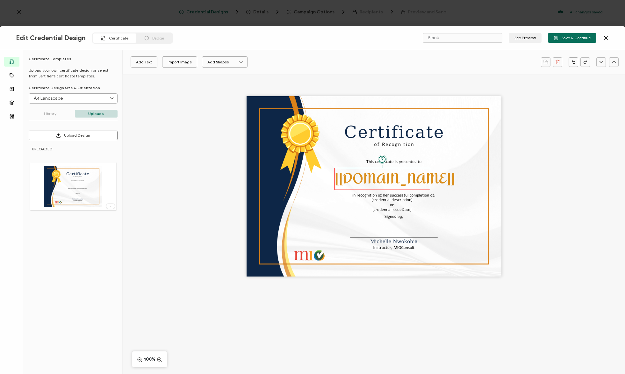
click at [391, 180] on pre "[[DOMAIN_NAME]]" at bounding box center [395, 179] width 120 height 28
click at [158, 62] on input "Amita" at bounding box center [150, 62] width 49 height 10
click at [156, 134] on li "Blinker" at bounding box center [156, 132] width 60 height 11
type input "Blinker"
click at [525, 37] on button "See Preview" at bounding box center [525, 38] width 33 height 10
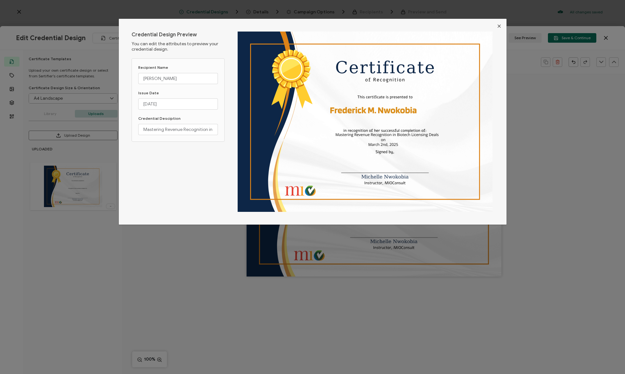
click at [500, 24] on icon "Close" at bounding box center [499, 26] width 5 height 5
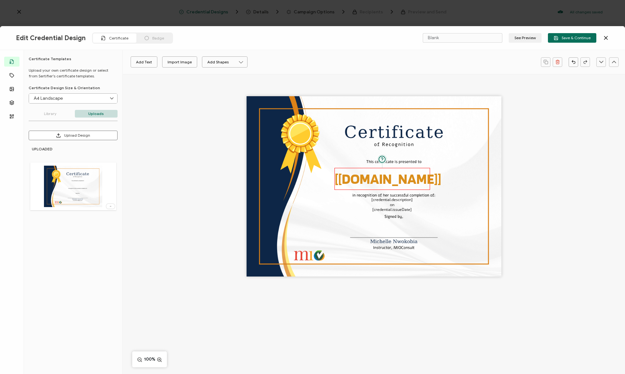
click at [374, 182] on pre "[[DOMAIN_NAME]]" at bounding box center [388, 178] width 106 height 17
click at [151, 63] on input "Blinker" at bounding box center [150, 62] width 49 height 10
drag, startPoint x: 158, startPoint y: 121, endPoint x: 158, endPoint y: 91, distance: 30.6
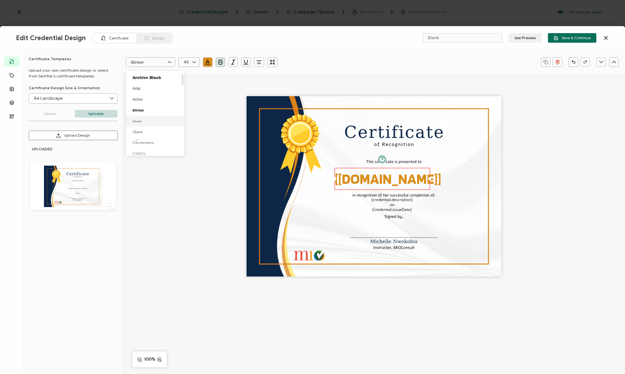
click at [161, 122] on li "Caveat" at bounding box center [156, 121] width 60 height 11
type input "Caveat"
click at [524, 44] on div "Edit Credential Design Certificate Badge Blank See Preview Save & Continue" at bounding box center [312, 38] width 625 height 24
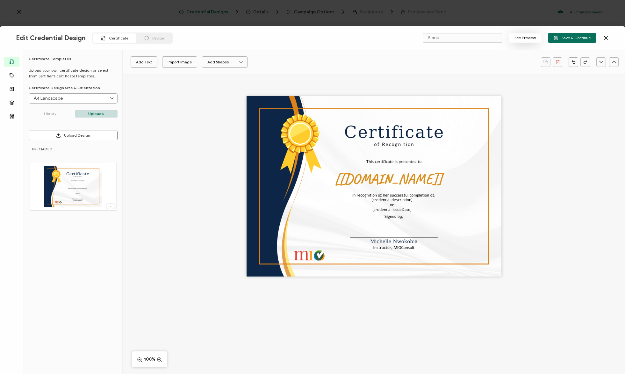
click at [516, 42] on button "See Preview" at bounding box center [525, 38] width 33 height 10
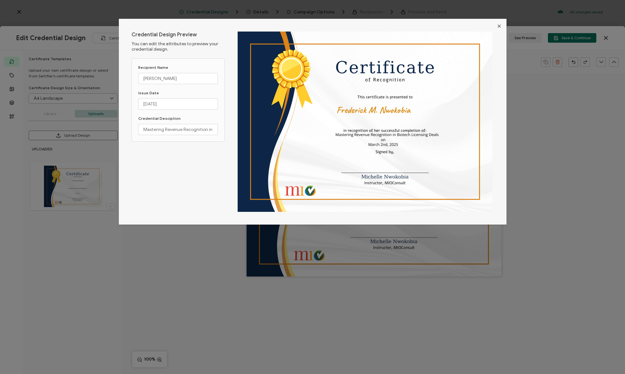
click at [497, 26] on icon "Close" at bounding box center [499, 26] width 5 height 5
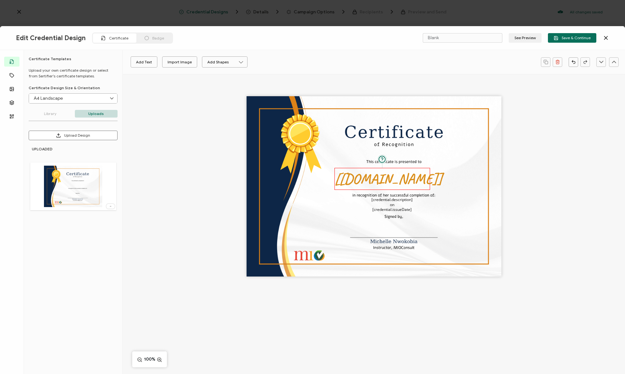
click at [380, 178] on pre "[[DOMAIN_NAME]]" at bounding box center [388, 179] width 107 height 18
click at [151, 64] on input "Caveat" at bounding box center [150, 62] width 49 height 10
click at [155, 148] on li "Charm" at bounding box center [156, 146] width 60 height 11
type input "Charm"
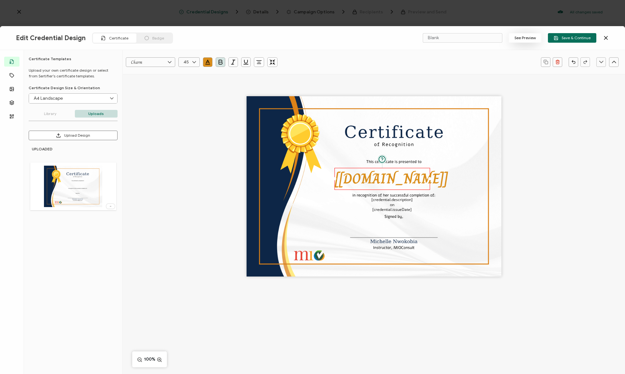
click at [521, 36] on button "See Preview" at bounding box center [525, 38] width 33 height 10
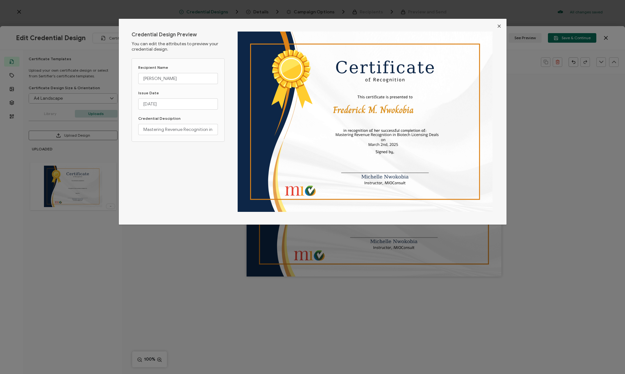
click at [497, 27] on icon "Close" at bounding box center [499, 26] width 5 height 5
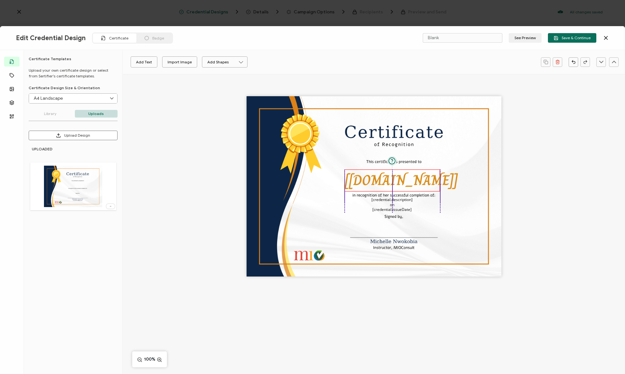
drag, startPoint x: 372, startPoint y: 182, endPoint x: 380, endPoint y: 184, distance: 8.1
click at [380, 184] on pre "[[DOMAIN_NAME]]" at bounding box center [401, 180] width 113 height 22
click at [525, 38] on button "See Preview" at bounding box center [525, 38] width 33 height 10
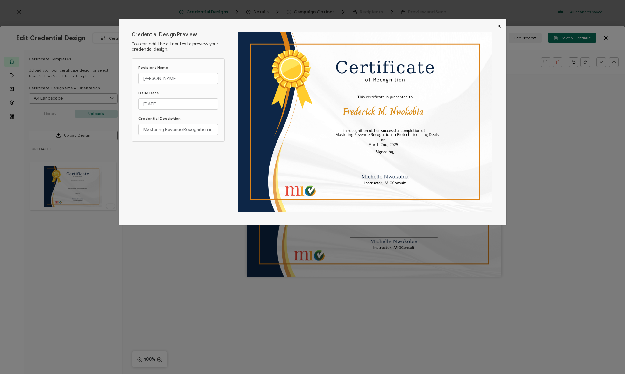
click at [497, 26] on icon "Close" at bounding box center [499, 26] width 5 height 5
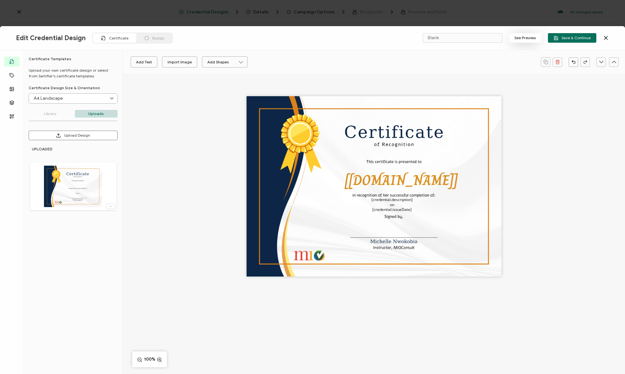
click at [529, 37] on button "See Preview" at bounding box center [525, 38] width 33 height 10
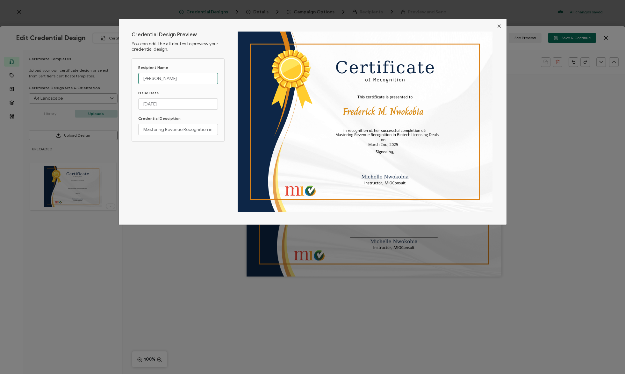
drag, startPoint x: 169, startPoint y: 79, endPoint x: 114, endPoint y: 70, distance: 55.9
click at [127, 75] on div "Credential Design Preview You can edit the attributes to preview your credentia…" at bounding box center [313, 122] width 388 height 206
drag, startPoint x: 173, startPoint y: 78, endPoint x: 122, endPoint y: 74, distance: 51.1
click at [123, 74] on div "Credential Design Preview You can edit the attributes to preview your credentia…" at bounding box center [313, 122] width 388 height 206
type input "[PERSON_NAME]"
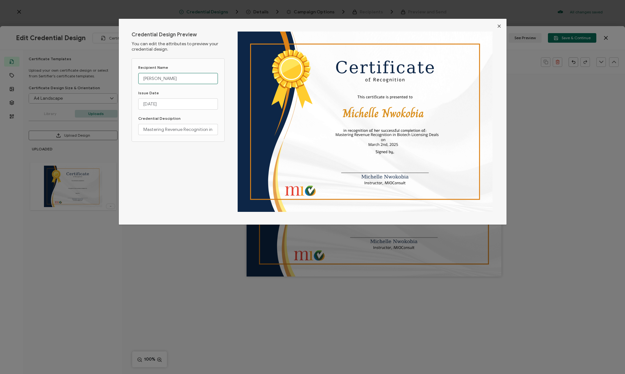
drag, startPoint x: 196, startPoint y: 80, endPoint x: 101, endPoint y: 67, distance: 96.5
click at [101, 65] on div "Credential Design Preview You can edit the attributes to preview your credentia…" at bounding box center [312, 187] width 625 height 374
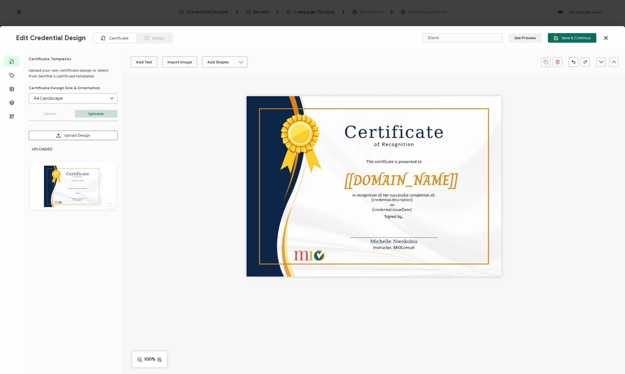
click at [528, 34] on button "See Preview" at bounding box center [525, 38] width 33 height 10
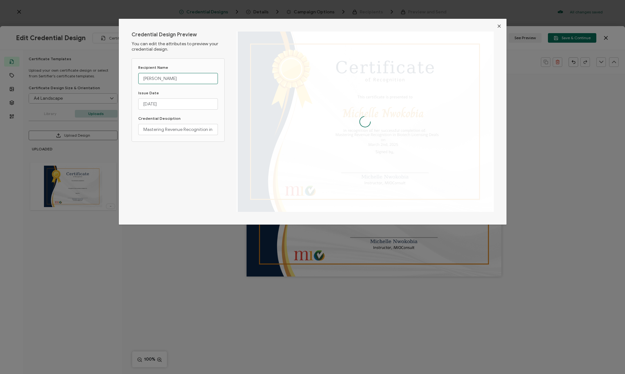
drag, startPoint x: 192, startPoint y: 79, endPoint x: 124, endPoint y: 73, distance: 68.7
click at [127, 74] on div "Credential Design Preview You can edit the attributes to preview your credentia…" at bounding box center [313, 122] width 388 height 206
type input "J"
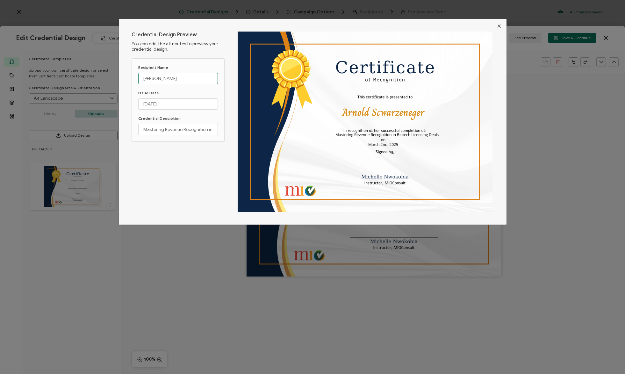
click at [161, 77] on input "[PERSON_NAME]" at bounding box center [178, 78] width 80 height 11
type input "[PERSON_NAME]"
click at [498, 24] on icon "Close" at bounding box center [499, 26] width 5 height 5
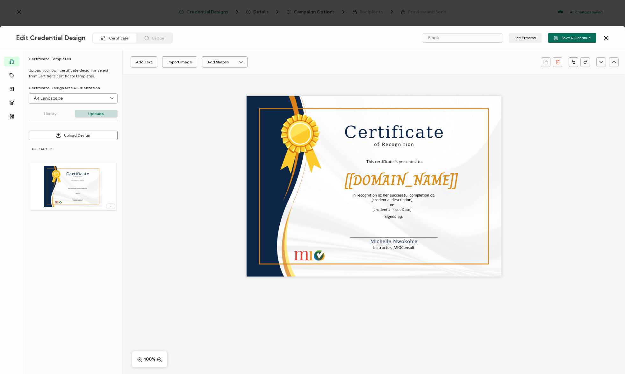
click at [166, 166] on div "[[DOMAIN_NAME]] [credential.issueDate] [credential.description] on" at bounding box center [374, 197] width 502 height 247
click at [101, 113] on p "Uploads" at bounding box center [96, 114] width 43 height 8
click at [146, 120] on div "[[DOMAIN_NAME]] [credential.issueDate] [credential.description] on" at bounding box center [374, 197] width 502 height 247
click at [179, 108] on div "[[DOMAIN_NAME]] [credential.issueDate] [credential.description] on" at bounding box center [374, 197] width 502 height 247
click at [55, 114] on p "Library" at bounding box center [50, 114] width 43 height 8
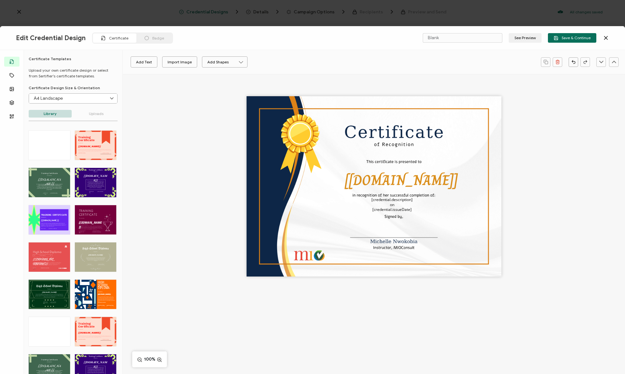
click at [87, 115] on p "Uploads" at bounding box center [96, 114] width 43 height 8
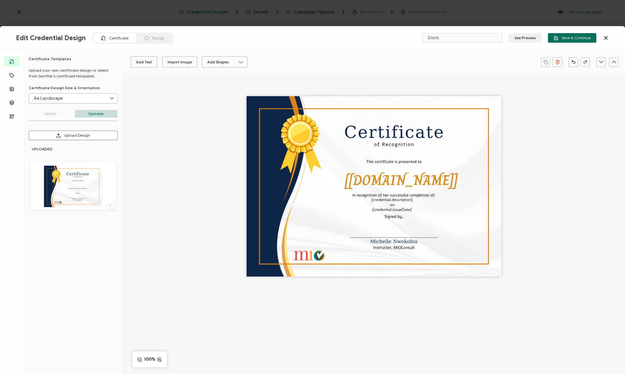
click at [107, 114] on p "Uploads" at bounding box center [96, 114] width 43 height 8
click at [94, 133] on button "Upload Design" at bounding box center [73, 136] width 89 height 10
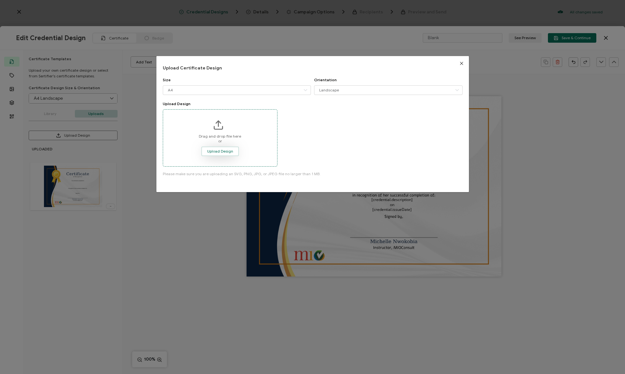
click at [227, 147] on button "Upload Design" at bounding box center [220, 152] width 38 height 10
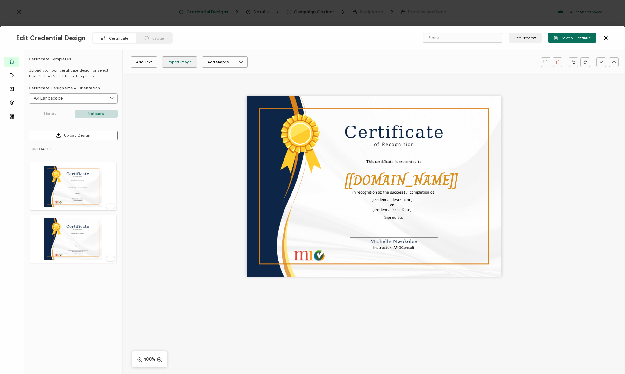
click at [177, 63] on div "Import Image" at bounding box center [180, 61] width 24 height 11
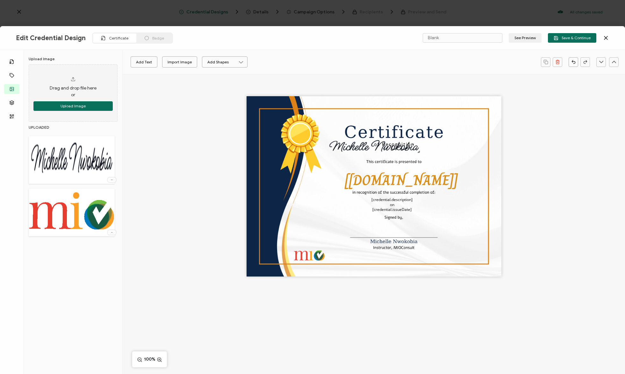
click at [61, 161] on img at bounding box center [72, 159] width 86 height 41
click at [55, 153] on img at bounding box center [72, 159] width 86 height 41
click at [64, 162] on img at bounding box center [72, 159] width 86 height 41
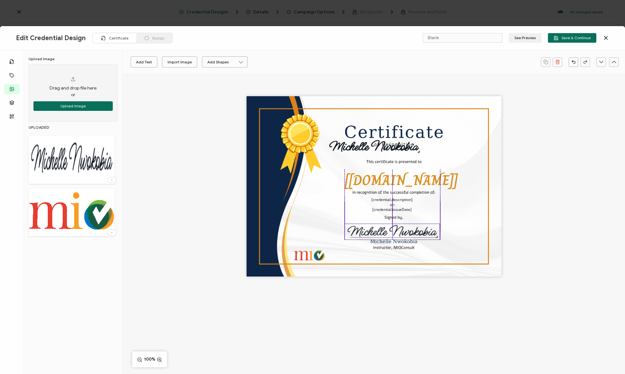
drag, startPoint x: 349, startPoint y: 147, endPoint x: 368, endPoint y: 232, distance: 87.1
click at [368, 232] on img at bounding box center [392, 232] width 95 height 16
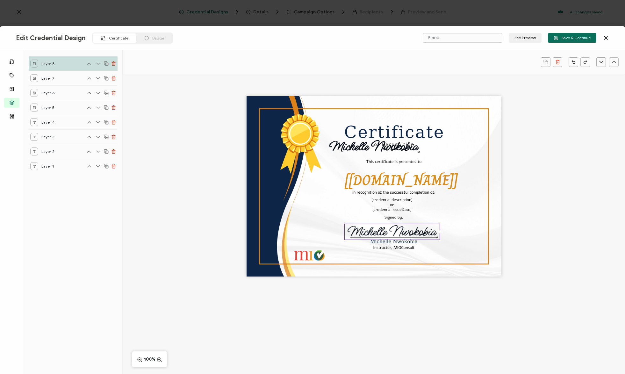
click at [479, 252] on div "[[DOMAIN_NAME]] [credential.issueDate] [credential.description] on" at bounding box center [374, 186] width 255 height 180
click at [349, 151] on img at bounding box center [373, 147] width 95 height 16
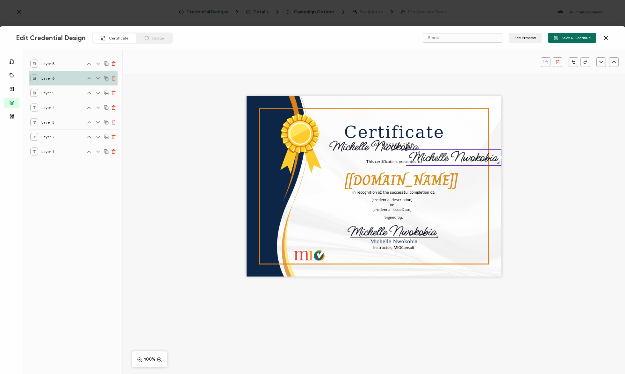
drag, startPoint x: 353, startPoint y: 149, endPoint x: 450, endPoint y: 160, distance: 98.4
click at [450, 160] on img at bounding box center [453, 158] width 95 height 16
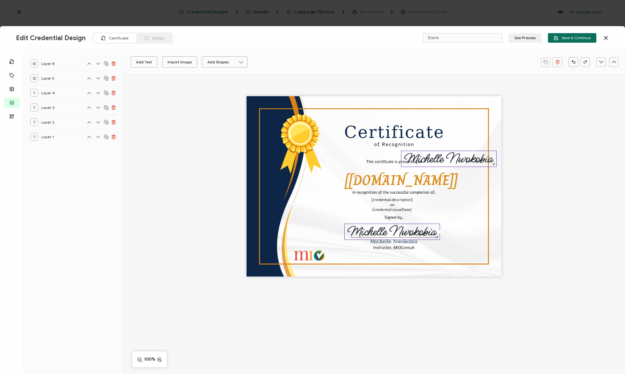
drag, startPoint x: 356, startPoint y: 146, endPoint x: 431, endPoint y: 158, distance: 75.7
click at [431, 158] on img at bounding box center [448, 159] width 95 height 16
click at [521, 37] on button "See Preview" at bounding box center [525, 38] width 33 height 10
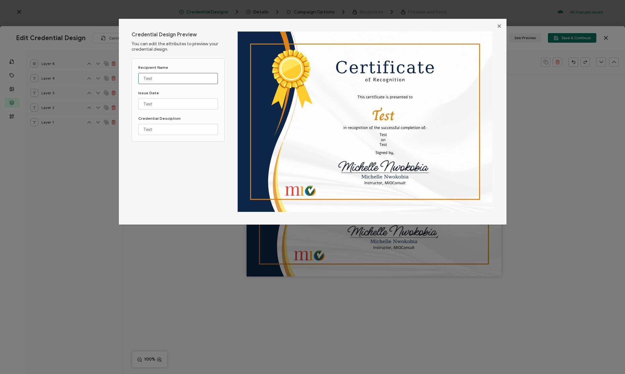
drag, startPoint x: 155, startPoint y: 77, endPoint x: 129, endPoint y: 76, distance: 26.1
click at [129, 76] on div "Credential Design Preview You can edit the attributes to preview your credentia…" at bounding box center [313, 122] width 388 height 206
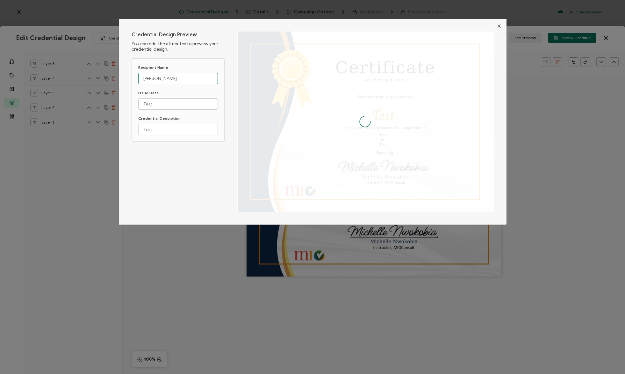
type input "[PERSON_NAME]"
drag, startPoint x: 161, startPoint y: 102, endPoint x: 130, endPoint y: 103, distance: 30.3
click at [132, 103] on div "Recipient Name [PERSON_NAME] Issue Date Test Credential Desciption Test" at bounding box center [178, 99] width 93 height 83
type input "[DATE]"
drag, startPoint x: 167, startPoint y: 130, endPoint x: 131, endPoint y: 128, distance: 35.7
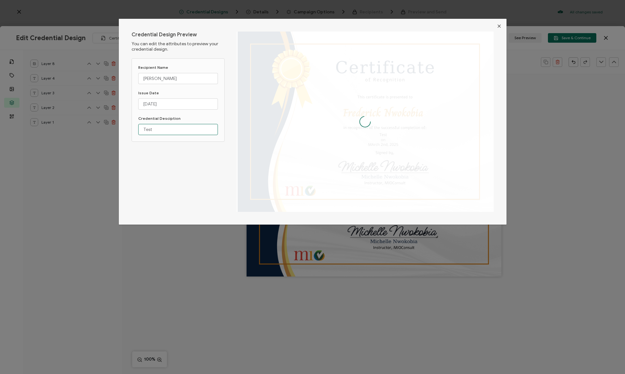
click at [134, 127] on div "Recipient Name [PERSON_NAME] Issue Date [DATE] Credential Desciption Test" at bounding box center [178, 99] width 93 height 83
type input "R"
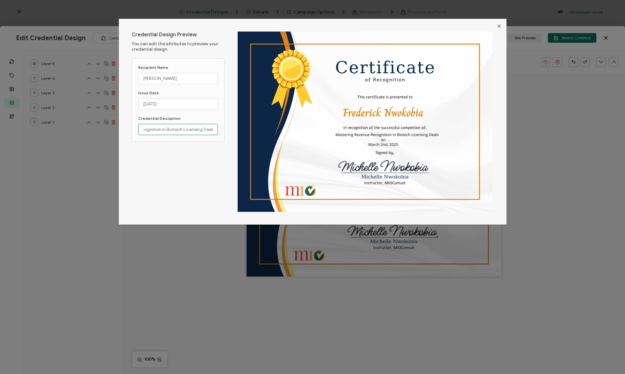
drag, startPoint x: 160, startPoint y: 130, endPoint x: 213, endPoint y: 130, distance: 53.5
click at [213, 130] on input "Mastering Revenue Recognition in Biotech Licensing Deals" at bounding box center [178, 129] width 80 height 11
click at [212, 128] on input "Mastering Revenue Recognition in Biotech Licensing Deals" at bounding box center [178, 129] width 80 height 11
drag, startPoint x: 177, startPoint y: 129, endPoint x: 211, endPoint y: 130, distance: 34.7
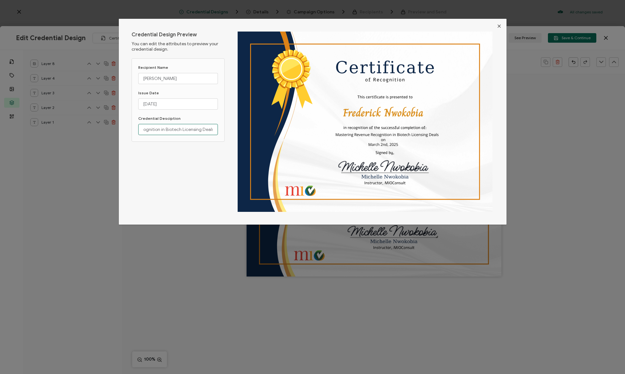
click at [211, 130] on input "Mastering Revenue Recognition in Biotech Licensing Deals" at bounding box center [178, 129] width 80 height 11
click at [212, 129] on input "Mastering Revenue Recognition in Biotech Licensing Deals" at bounding box center [178, 129] width 80 height 11
drag, startPoint x: 201, startPoint y: 130, endPoint x: 243, endPoint y: 135, distance: 42.7
click at [238, 135] on div "Credential Design Preview You can edit the attributes to preview your credentia…" at bounding box center [313, 122] width 388 height 206
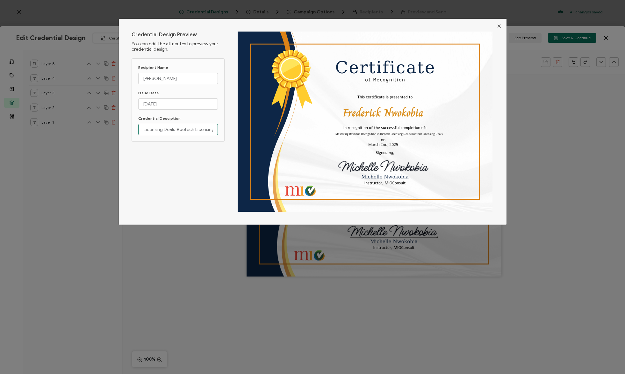
scroll to position [0, 86]
click at [206, 132] on input "Mastering Revenue Recognition in Biotech Licensing Deals Buotech Licensing" at bounding box center [178, 129] width 80 height 11
click at [205, 131] on input "Mastering Revenue Recognition in Biotech Licensing Deals Buotech" at bounding box center [178, 129] width 80 height 11
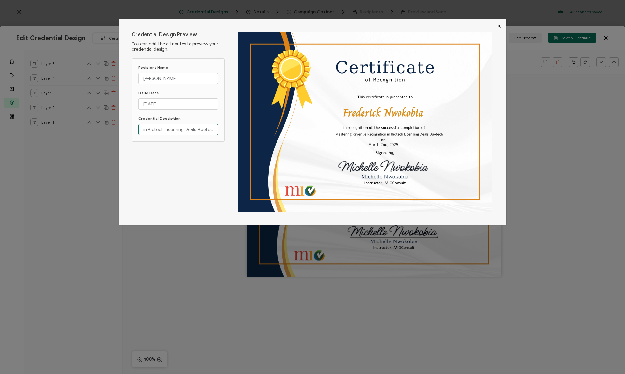
click at [205, 131] on input "Mastering Revenue Recognition in Biotech Licensing Deals Buotech" at bounding box center [178, 129] width 80 height 11
type input "Mastering Revenue Recognition in Biotech Licensing Deals"
click at [473, 243] on div "Credential Design Preview You can edit the attributes to preview your credentia…" at bounding box center [312, 187] width 625 height 374
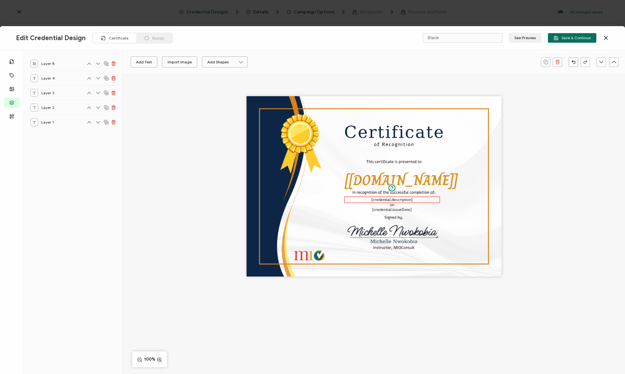
click at [397, 198] on pre "[credential.description]" at bounding box center [391, 199] width 41 height 5
click at [526, 40] on button "See Preview" at bounding box center [525, 38] width 33 height 10
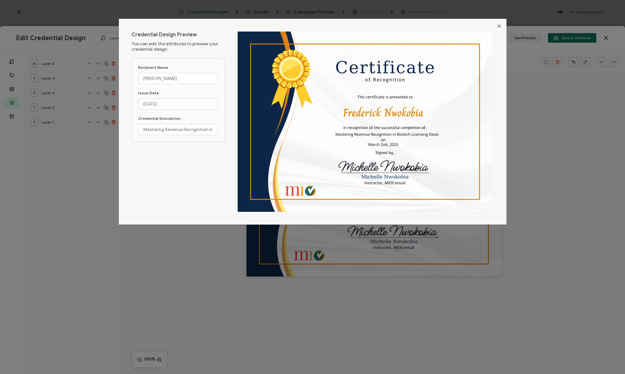
click at [471, 245] on div "Credential Design Preview You can edit the attributes to preview your credentia…" at bounding box center [312, 187] width 625 height 374
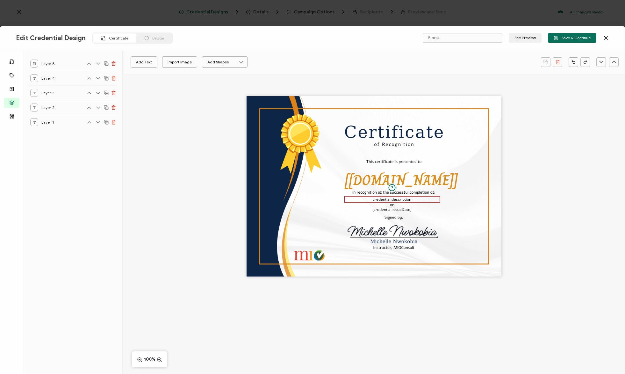
click at [394, 200] on pre "[credential.description]" at bounding box center [391, 199] width 41 height 5
click at [525, 39] on button "See Preview" at bounding box center [525, 38] width 33 height 10
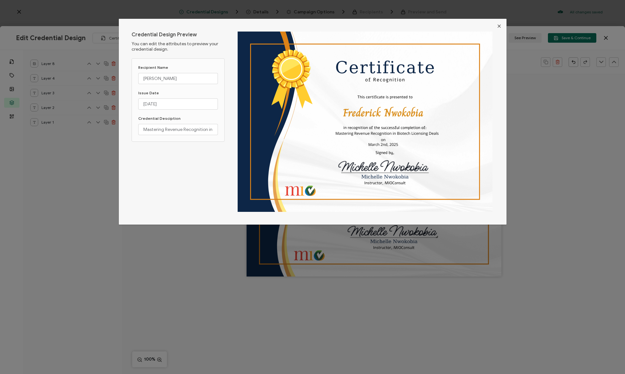
click at [463, 245] on div "Credential Design Preview You can edit the attributes to preview your credentia…" at bounding box center [312, 187] width 625 height 374
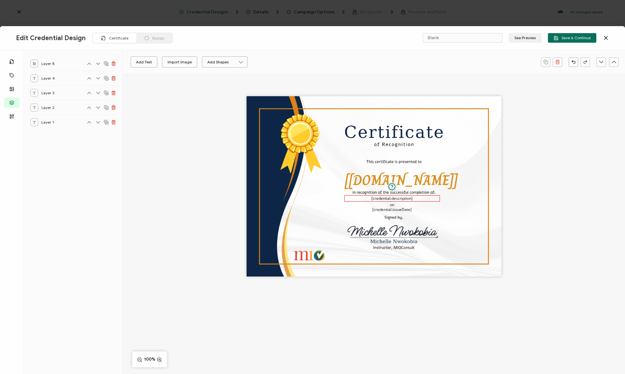
click at [395, 198] on pre "[credential.description]" at bounding box center [391, 198] width 41 height 5
click at [527, 39] on button "See Preview" at bounding box center [525, 38] width 33 height 10
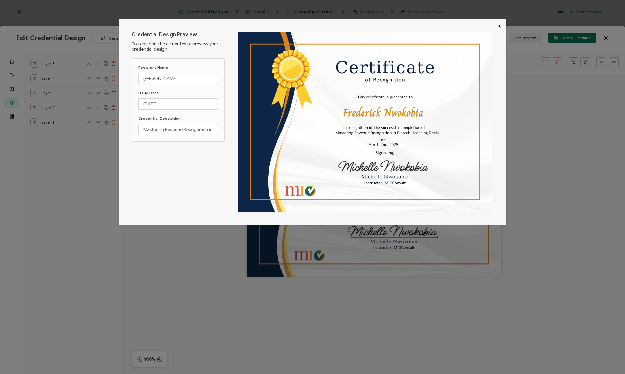
click at [500, 23] on button "Close" at bounding box center [499, 26] width 15 height 15
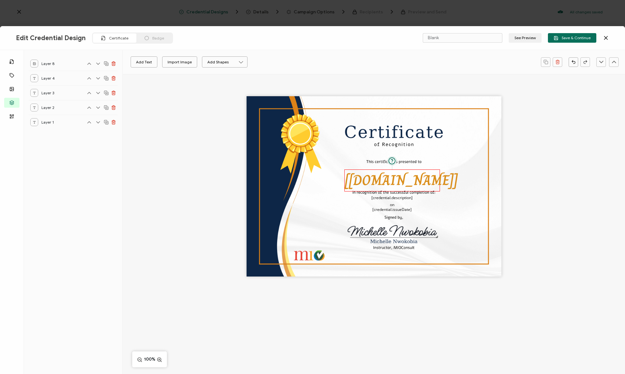
click at [383, 183] on pre "[[DOMAIN_NAME]]" at bounding box center [401, 180] width 113 height 22
click at [168, 60] on icon at bounding box center [170, 62] width 8 height 10
click at [140, 147] on span "Great Vibes" at bounding box center [139, 148] width 15 height 5
type input "Great Vibes"
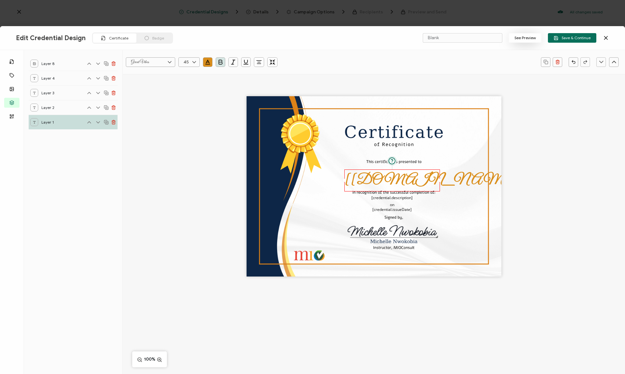
click at [526, 39] on button "See Preview" at bounding box center [525, 38] width 33 height 10
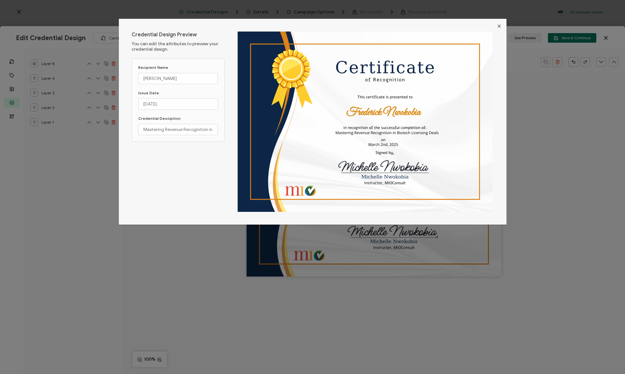
click at [392, 168] on img "dialog" at bounding box center [365, 122] width 255 height 180
click at [500, 27] on icon "Close" at bounding box center [499, 26] width 5 height 5
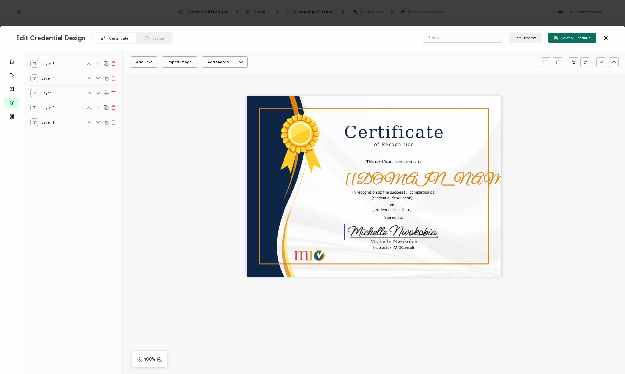
click at [409, 232] on img at bounding box center [392, 232] width 95 height 16
drag, startPoint x: 438, startPoint y: 231, endPoint x: 425, endPoint y: 230, distance: 12.7
click at [425, 230] on div at bounding box center [426, 231] width 3 height 3
drag, startPoint x: 423, startPoint y: 232, endPoint x: 407, endPoint y: 232, distance: 15.6
click at [407, 232] on div at bounding box center [406, 231] width 3 height 3
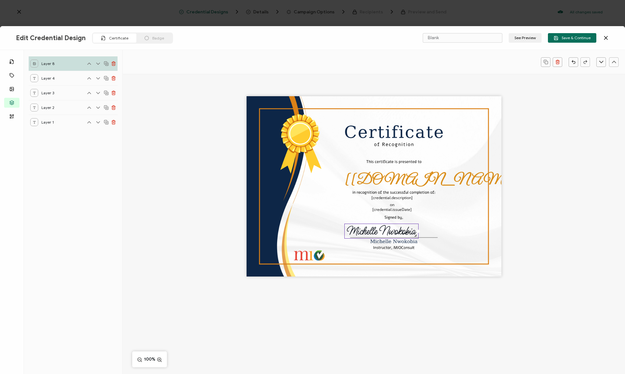
drag, startPoint x: 407, startPoint y: 231, endPoint x: 419, endPoint y: 236, distance: 13.0
click at [419, 236] on div "[[DOMAIN_NAME]] [credential.issueDate] [credential.description] on" at bounding box center [374, 186] width 255 height 180
drag, startPoint x: 397, startPoint y: 233, endPoint x: 406, endPoint y: 236, distance: 10.4
click at [406, 236] on img at bounding box center [392, 234] width 74 height 14
click at [444, 211] on div "[[DOMAIN_NAME]] [credential.issueDate] [credential.description] on" at bounding box center [374, 186] width 255 height 180
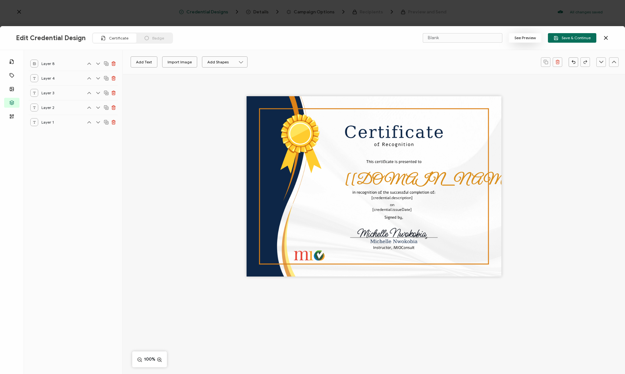
click at [528, 36] on button "See Preview" at bounding box center [525, 38] width 33 height 10
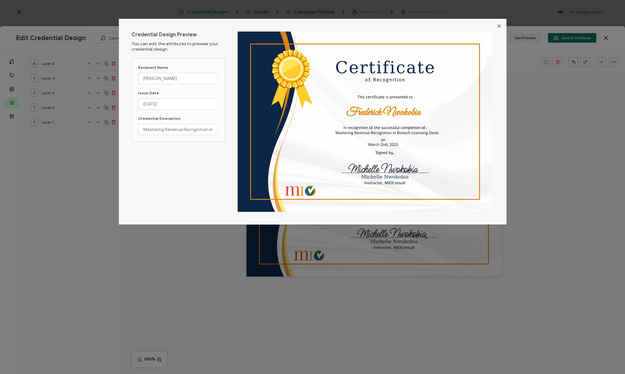
click at [498, 27] on icon "Close" at bounding box center [499, 26] width 5 height 5
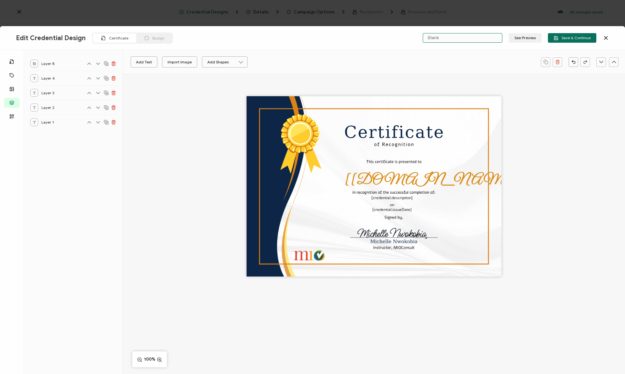
drag, startPoint x: 455, startPoint y: 38, endPoint x: 382, endPoint y: 34, distance: 73.3
click at [382, 34] on div "Edit Credential Design Certificate Badge Blank See Preview Save & Continue" at bounding box center [312, 38] width 625 height 24
type input "D"
type input "m"
type input "MRRBLD Certificate"
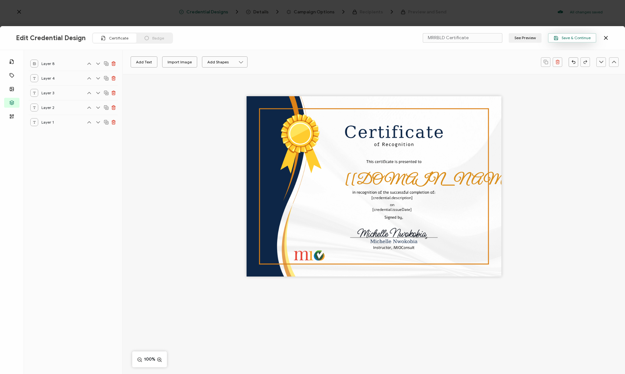
click at [576, 40] on span "Save & Continue" at bounding box center [572, 38] width 37 height 5
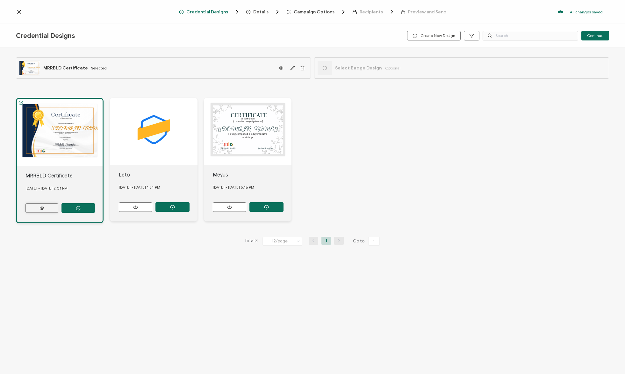
click at [37, 204] on button at bounding box center [41, 208] width 33 height 10
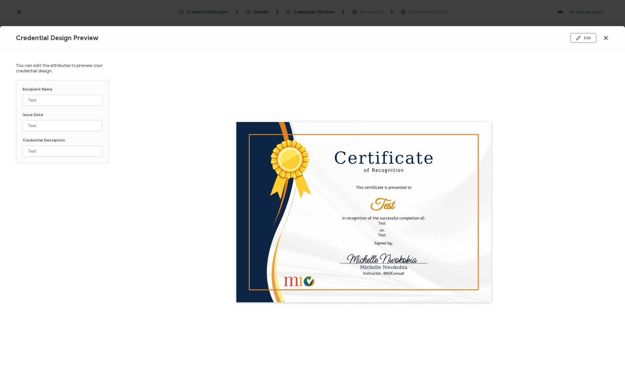
click at [585, 37] on button "Edit" at bounding box center [583, 38] width 26 height 10
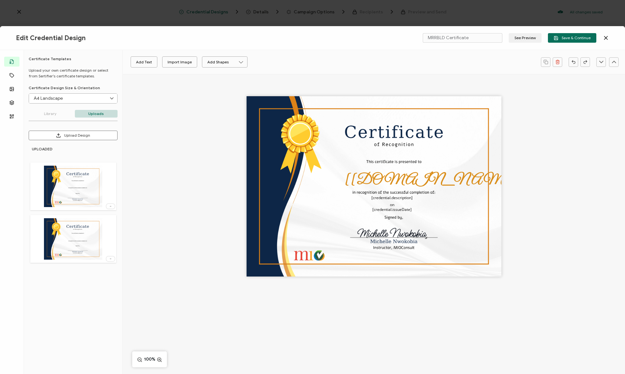
click at [81, 240] on img at bounding box center [73, 238] width 59 height 41
type input "Blank"
click at [111, 259] on icon at bounding box center [110, 259] width 6 height 2
click at [103, 274] on span "Delete Image" at bounding box center [100, 272] width 24 height 5
click at [580, 36] on span "Save & Continue" at bounding box center [572, 38] width 37 height 5
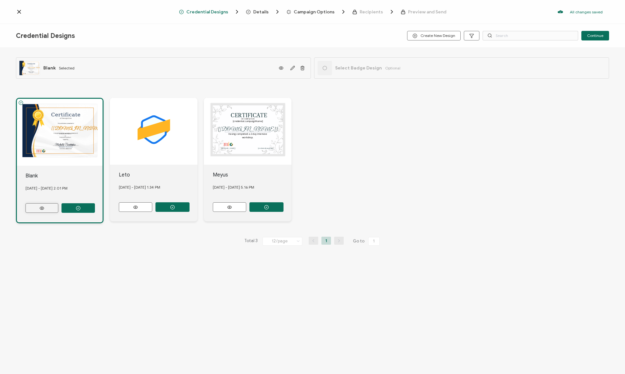
click at [47, 207] on button at bounding box center [41, 208] width 33 height 10
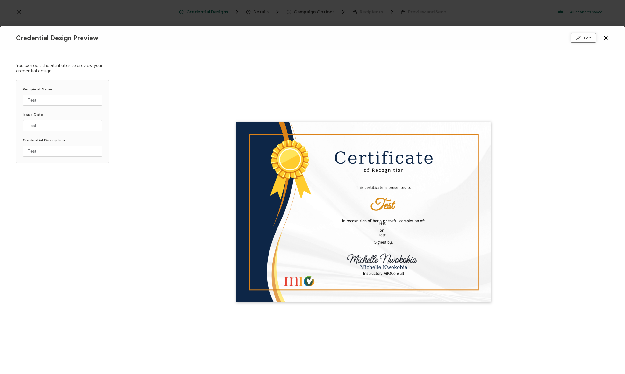
click at [582, 39] on button "Edit" at bounding box center [583, 38] width 26 height 10
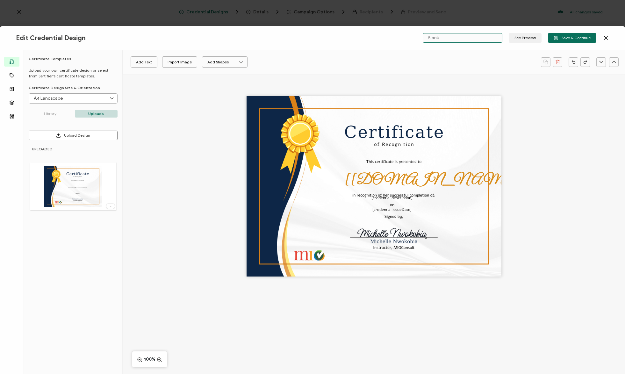
drag, startPoint x: 464, startPoint y: 38, endPoint x: 408, endPoint y: 37, distance: 55.4
click at [409, 36] on div "Edit Credential Design Blank See Preview Save & Continue" at bounding box center [312, 38] width 625 height 24
type input "MRRBLD Certificate"
click at [459, 215] on div "The recipient’s full name, which will be automatically filled based on the info…" at bounding box center [374, 186] width 255 height 180
drag, startPoint x: 402, startPoint y: 233, endPoint x: 404, endPoint y: 228, distance: 5.7
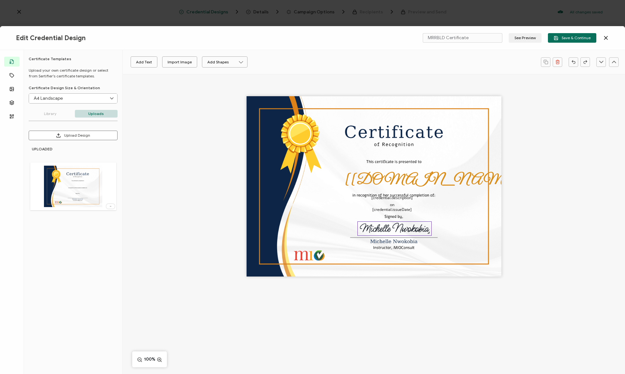
click at [404, 228] on img at bounding box center [395, 229] width 74 height 14
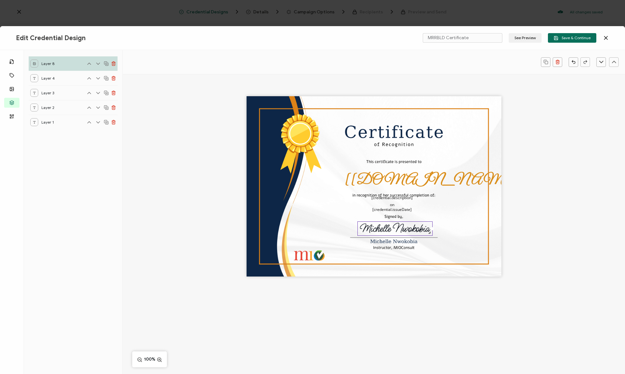
click at [433, 227] on div at bounding box center [432, 228] width 3 height 3
drag, startPoint x: 404, startPoint y: 228, endPoint x: 403, endPoint y: 233, distance: 4.9
click at [403, 233] on img at bounding box center [393, 232] width 75 height 13
click at [474, 232] on div "The recipient’s full name, which will be automatically filled based on the info…" at bounding box center [374, 186] width 255 height 180
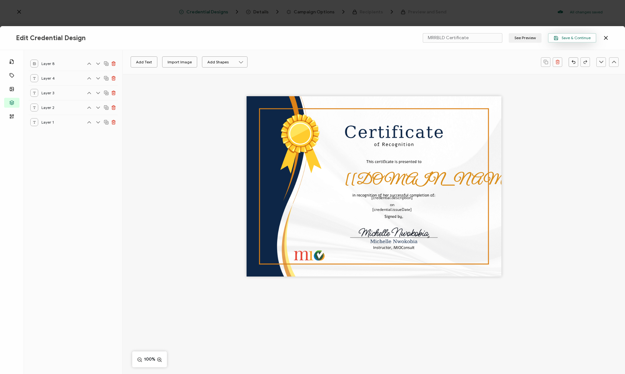
click at [569, 34] on button "Save & Continue" at bounding box center [572, 38] width 48 height 10
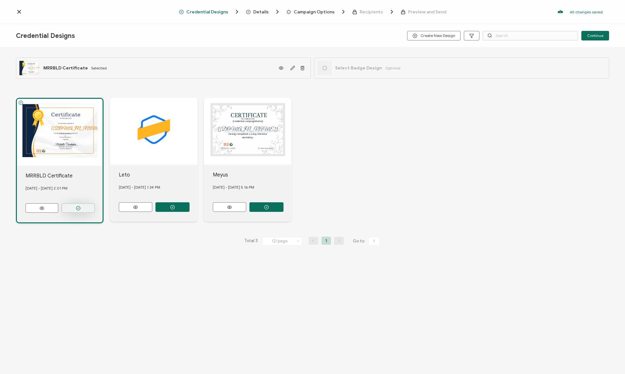
click at [81, 207] on button "button" at bounding box center [77, 208] width 33 height 10
click at [462, 131] on div "The recipient’s full name, which will be automatically filled based on the info…" at bounding box center [312, 160] width 593 height 151
click at [221, 11] on span "Credential Designs" at bounding box center [207, 12] width 42 height 5
click at [259, 14] on span "Details" at bounding box center [260, 12] width 15 height 5
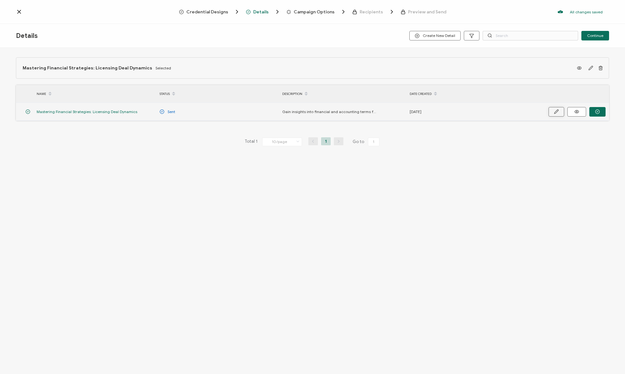
click at [557, 113] on icon "button" at bounding box center [556, 111] width 5 height 5
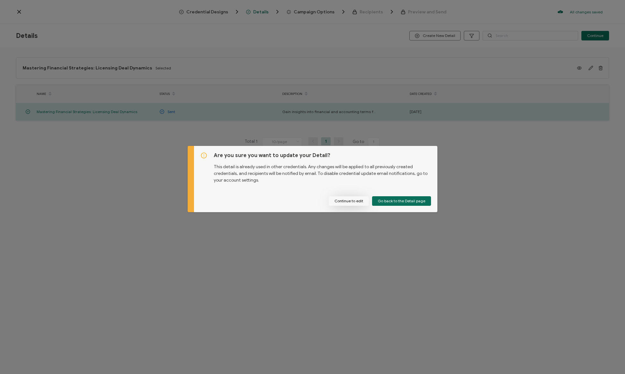
click at [358, 202] on button "Continue to edit" at bounding box center [349, 201] width 40 height 10
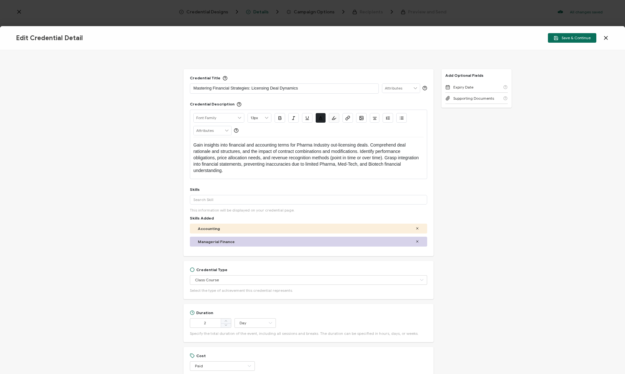
click at [241, 90] on p "Mastering Financial Strategies: Licensing Deal Dynamics" at bounding box center [284, 88] width 182 height 6
click at [314, 87] on p "Mastering Financial Strategies: Licensing Deal Dynamics" at bounding box center [284, 88] width 182 height 6
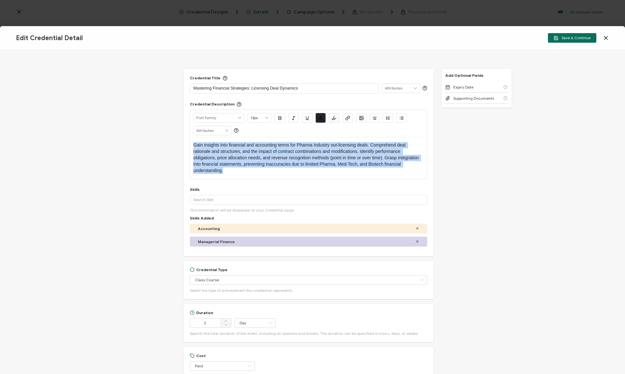
drag, startPoint x: 224, startPoint y: 171, endPoint x: 182, endPoint y: 145, distance: 49.2
click at [182, 145] on div "Credential Title Mastering Financial Strategies: Licensing Deal Dynamics ISSUER…" at bounding box center [312, 212] width 625 height 324
type input "14px"
copy span "Gain insights into financial and accounting terms for Pharma Industry out-licen…"
click at [606, 37] on icon at bounding box center [606, 38] width 6 height 6
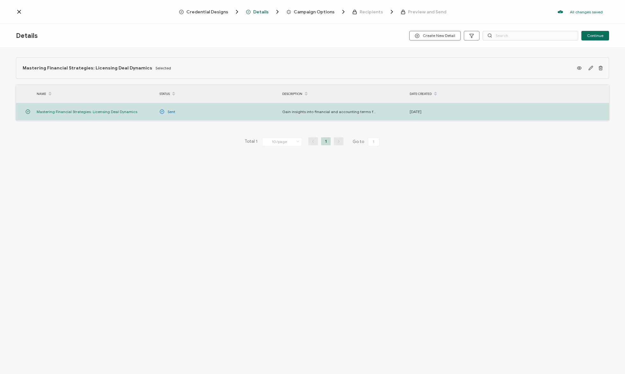
click at [440, 38] on span "Create New Detail" at bounding box center [435, 35] width 40 height 5
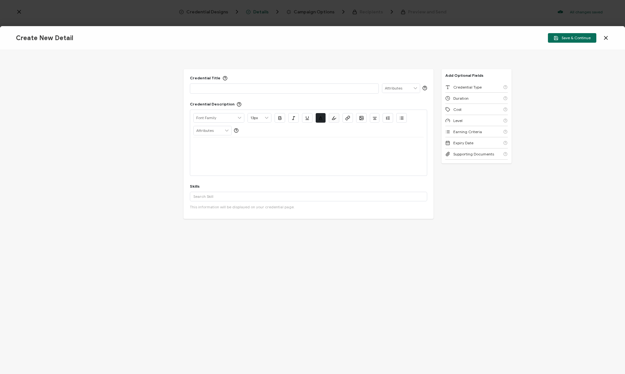
click at [216, 90] on p at bounding box center [284, 88] width 182 height 6
click at [209, 145] on p at bounding box center [308, 145] width 230 height 6
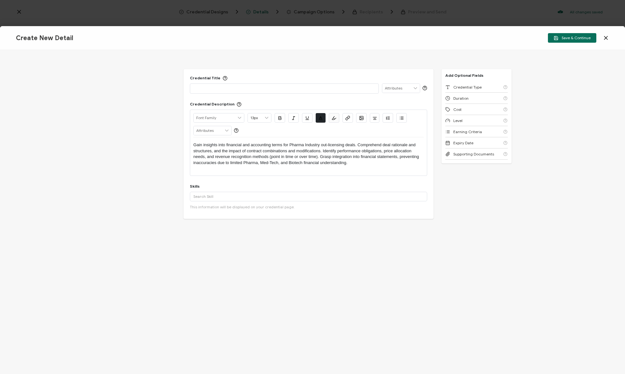
click at [215, 88] on p at bounding box center [284, 88] width 182 height 6
click at [331, 195] on input "text" at bounding box center [308, 197] width 237 height 10
click at [476, 87] on span "Credential Type" at bounding box center [467, 87] width 28 height 5
click at [220, 239] on input "text" at bounding box center [308, 243] width 237 height 10
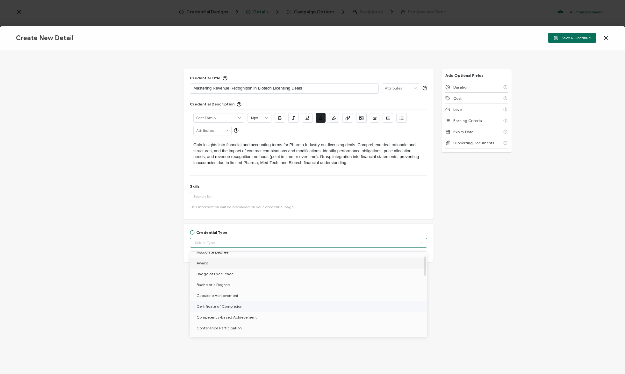
scroll to position [18, 0]
click at [262, 306] on li "Certificate of Completion" at bounding box center [309, 305] width 239 height 11
type input "Certificate of Completion"
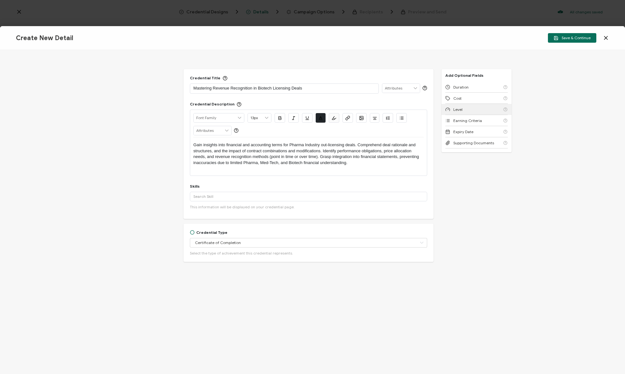
click at [488, 110] on div "Level" at bounding box center [476, 109] width 62 height 11
click at [245, 287] on icon at bounding box center [249, 286] width 8 height 10
click at [211, 346] on span "Professional" at bounding box center [207, 345] width 22 height 5
type input "Professional"
click at [472, 86] on div "Duration" at bounding box center [476, 87] width 62 height 11
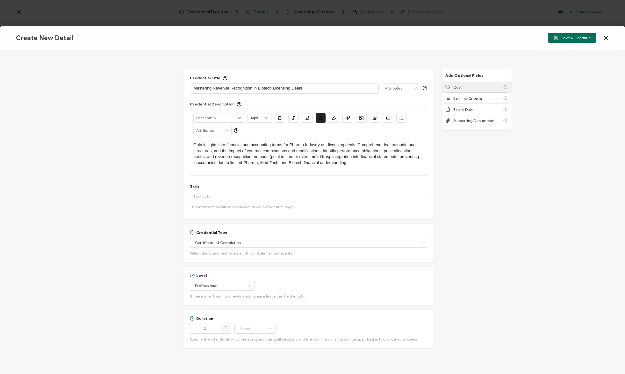
scroll to position [12, 0]
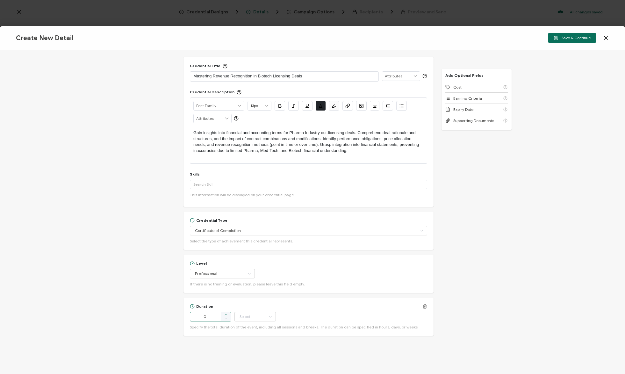
click at [225, 315] on icon at bounding box center [225, 314] width 3 height 3
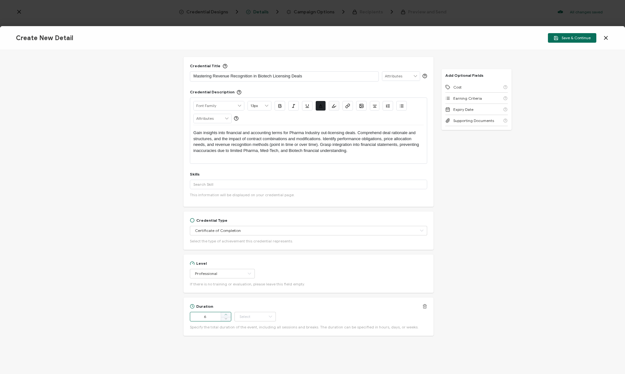
click at [225, 315] on icon at bounding box center [225, 314] width 3 height 3
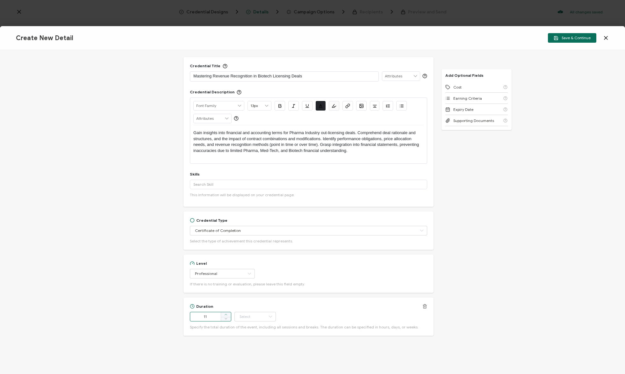
click at [225, 315] on icon at bounding box center [225, 314] width 3 height 3
type input "12"
click at [264, 316] on input "text" at bounding box center [254, 317] width 41 height 10
click at [256, 246] on li "Hour" at bounding box center [255, 245] width 43 height 11
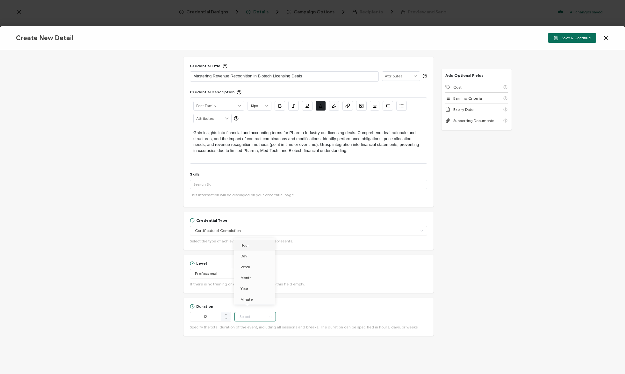
type input "Hour"
click at [226, 319] on icon at bounding box center [225, 318] width 3 height 3
click at [226, 318] on icon at bounding box center [225, 318] width 3 height 3
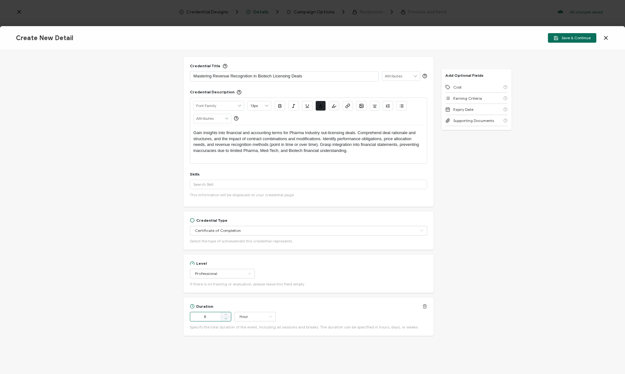
click at [226, 318] on icon at bounding box center [225, 318] width 3 height 3
click at [228, 314] on span at bounding box center [226, 314] width 10 height 5
type input "8"
click at [229, 274] on input "Professional" at bounding box center [222, 274] width 65 height 10
click at [216, 313] on li "Advanced" at bounding box center [218, 311] width 57 height 11
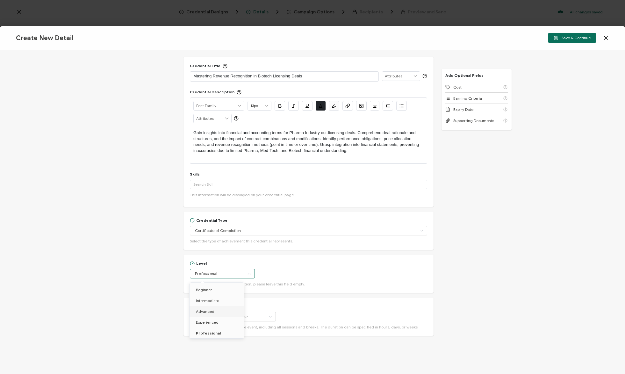
type input "Advanced"
click at [260, 232] on input "text" at bounding box center [308, 231] width 237 height 10
click at [457, 251] on div "Credential Title Mastering Revenue Recognition in Biotech Licensing Deals ISSUE…" at bounding box center [312, 212] width 625 height 324
type input "Certificate of Completion"
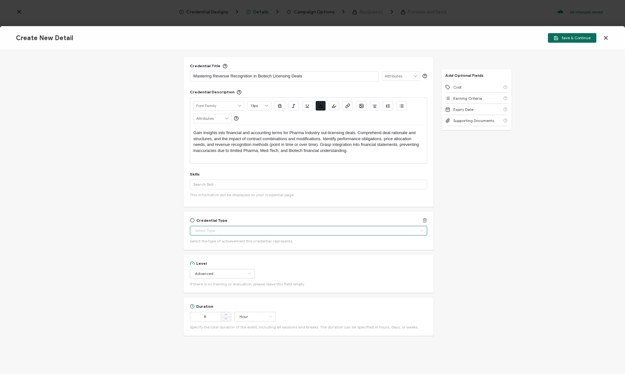
click at [291, 228] on input "text" at bounding box center [308, 231] width 237 height 10
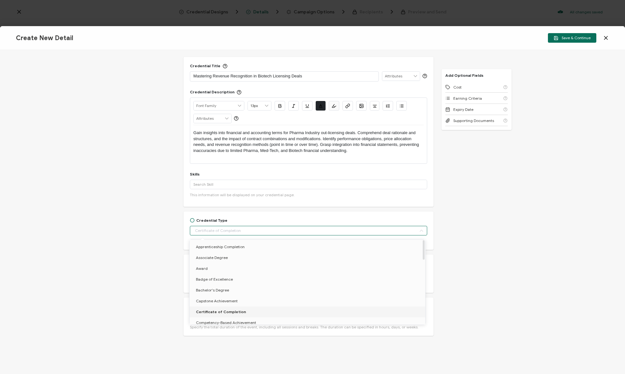
click at [256, 311] on li "Certificate of Completion" at bounding box center [309, 311] width 238 height 11
type input "Certificate of Completion"
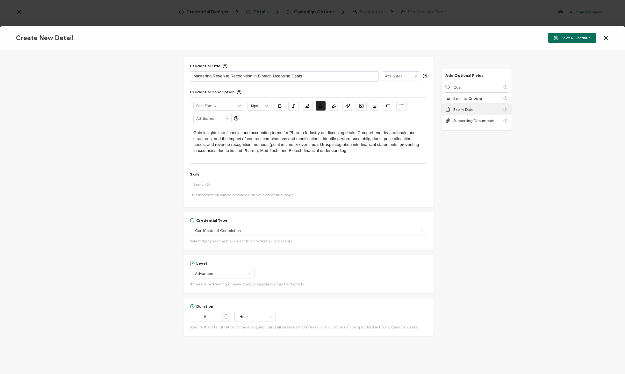
click at [480, 109] on div "Expiry Date" at bounding box center [476, 109] width 62 height 11
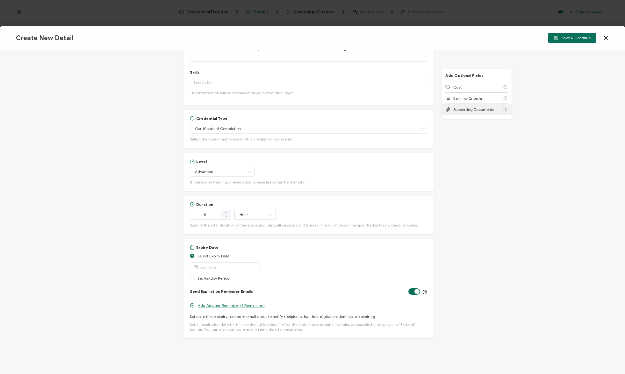
scroll to position [116, 0]
click at [424, 245] on icon at bounding box center [424, 245] width 5 height 5
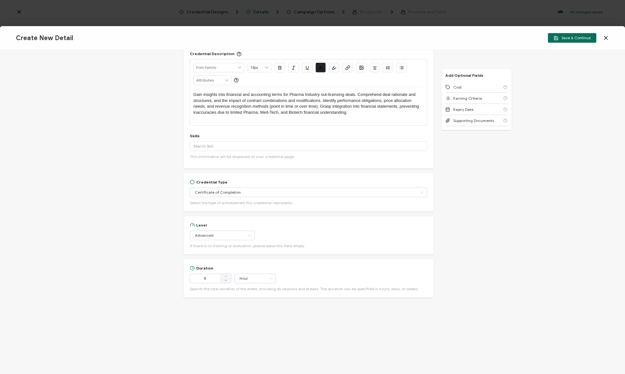
scroll to position [50, 0]
click at [490, 120] on span "Supporting Documents" at bounding box center [473, 120] width 41 height 5
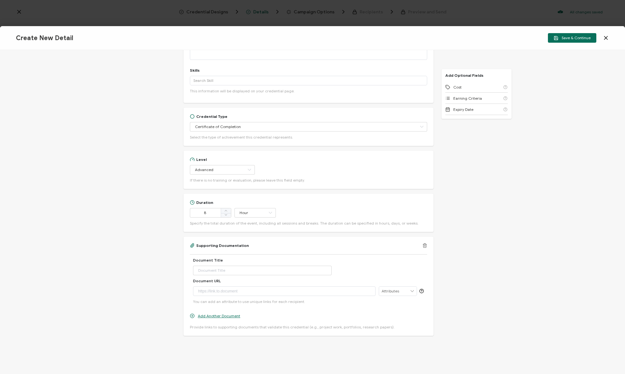
click at [423, 244] on icon at bounding box center [425, 244] width 4 height 0
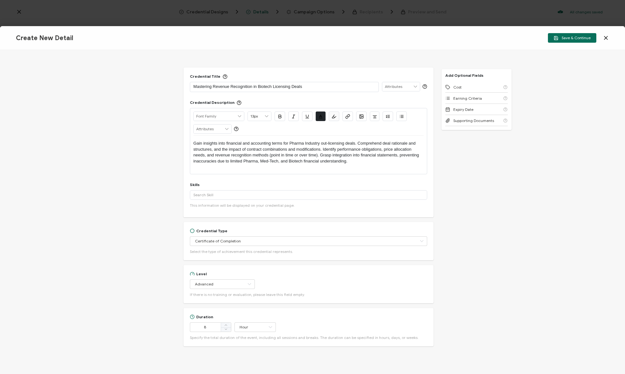
scroll to position [0, 0]
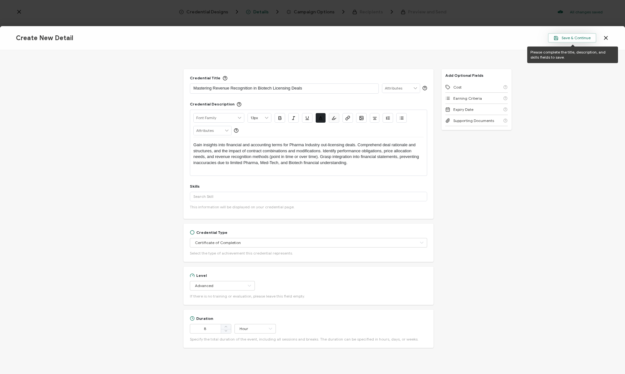
click at [573, 39] on span "Save & Continue" at bounding box center [572, 38] width 37 height 5
click at [206, 195] on input "text" at bounding box center [308, 197] width 237 height 10
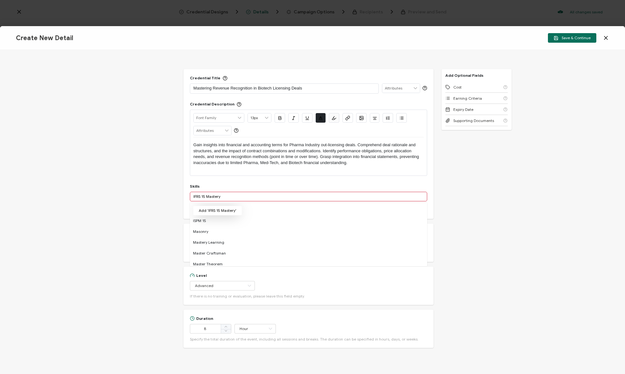
type input "IFRS 15 Mastery"
click at [225, 211] on button "Add 'IFRS 15 Mastery'" at bounding box center [217, 211] width 49 height 10
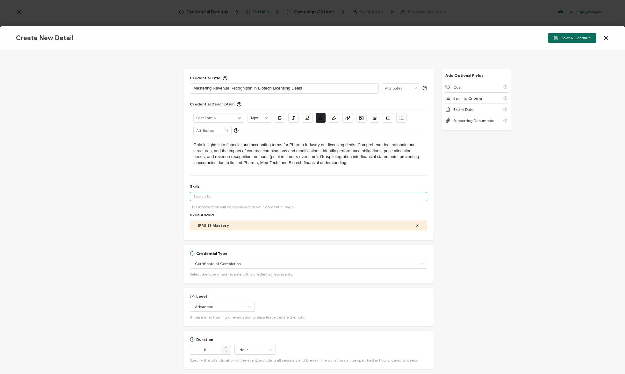
click at [230, 196] on input "text" at bounding box center [308, 197] width 237 height 10
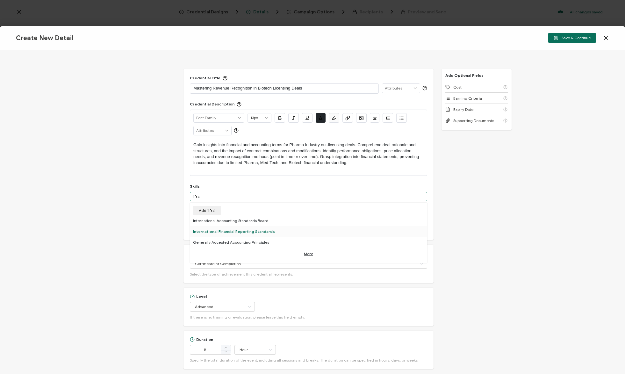
type input "ifrs"
click at [250, 230] on div "International Financial Reporting Standards" at bounding box center [308, 231] width 237 height 11
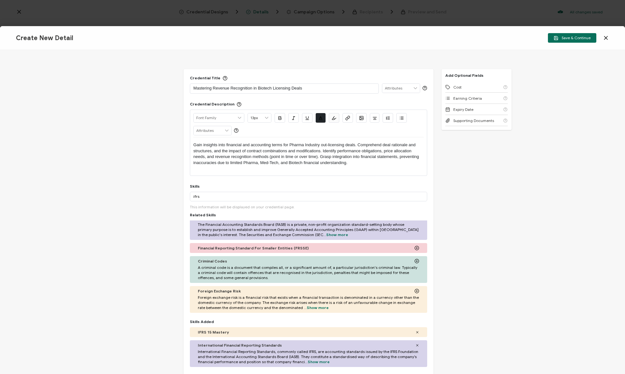
scroll to position [274, 0]
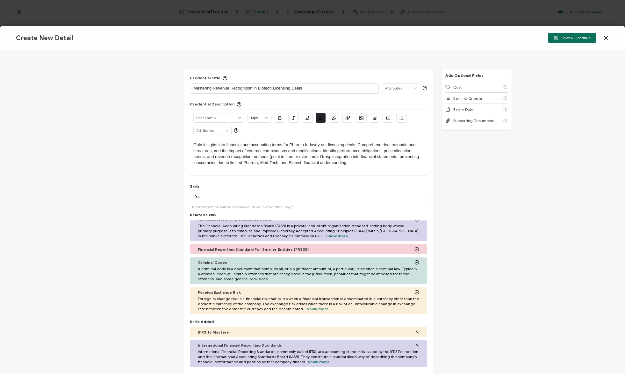
click at [318, 152] on p "Gain insights into financial and accounting terms for Pharma Industry out-licen…" at bounding box center [308, 154] width 230 height 24
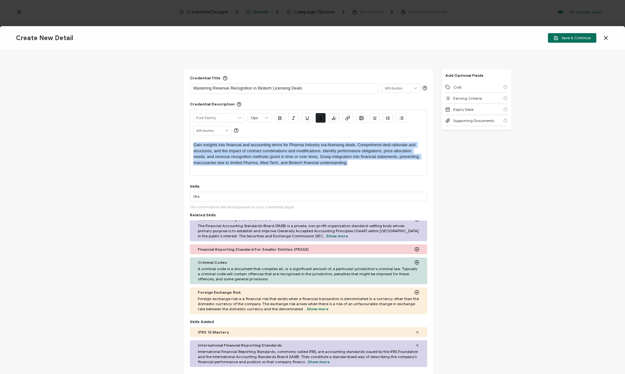
drag, startPoint x: 314, startPoint y: 163, endPoint x: 145, endPoint y: 145, distance: 170.7
click at [145, 145] on div "Credential Title Mastering Revenue Recognition in Biotech Licensing Deals ISSUE…" at bounding box center [312, 212] width 625 height 324
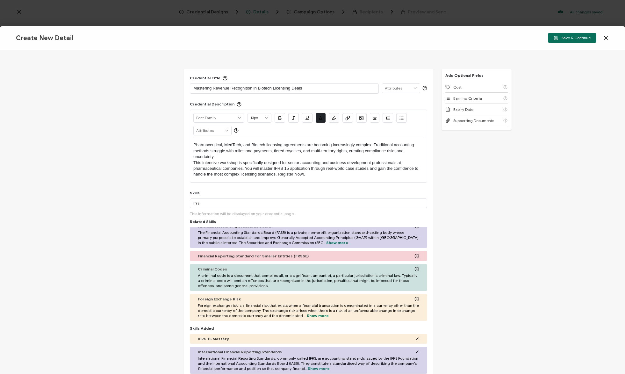
scroll to position [0, 0]
click at [230, 156] on p "Pharmaceutical, MedTech, and Biotech licensing agreements are becoming increasi…" at bounding box center [308, 151] width 230 height 18
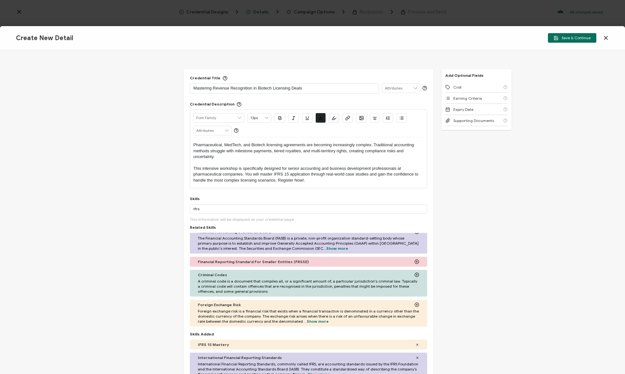
click at [405, 86] on input "text" at bounding box center [401, 88] width 38 height 9
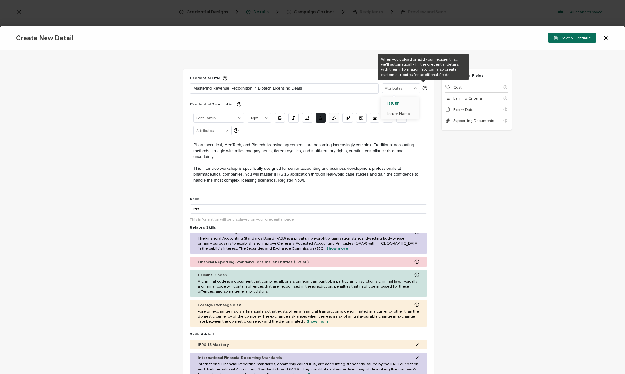
click at [424, 87] on icon at bounding box center [424, 88] width 5 height 5
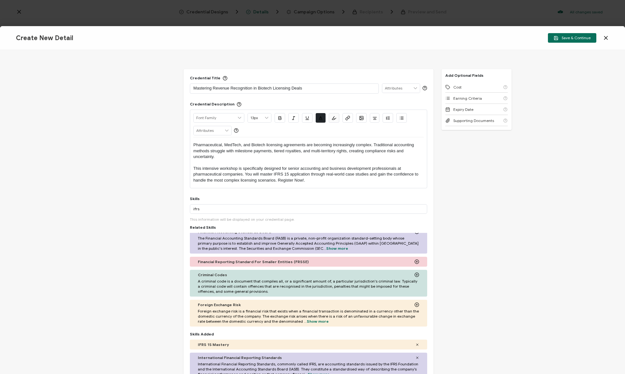
click at [414, 86] on icon at bounding box center [415, 88] width 6 height 9
click at [350, 77] on div "Credential Title Mastering Revenue Recognition in Biotech Licensing Deals" at bounding box center [308, 84] width 237 height 18
click at [227, 129] on icon at bounding box center [227, 130] width 6 height 9
click at [309, 165] on p at bounding box center [308, 163] width 230 height 6
click at [193, 144] on p "Pharmaceutical, MedTech, and Biotech licensing agreements are becoming increasi…" at bounding box center [308, 151] width 230 height 18
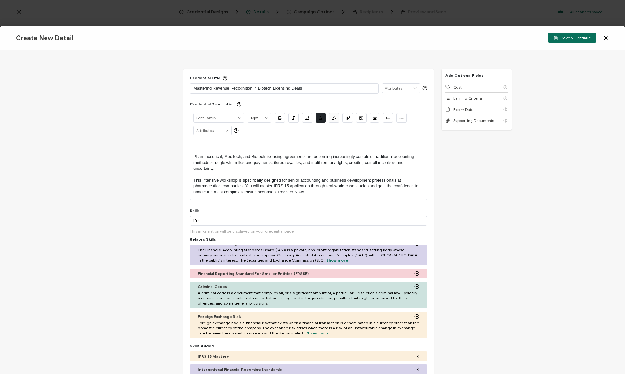
click at [230, 129] on input "text" at bounding box center [213, 130] width 38 height 9
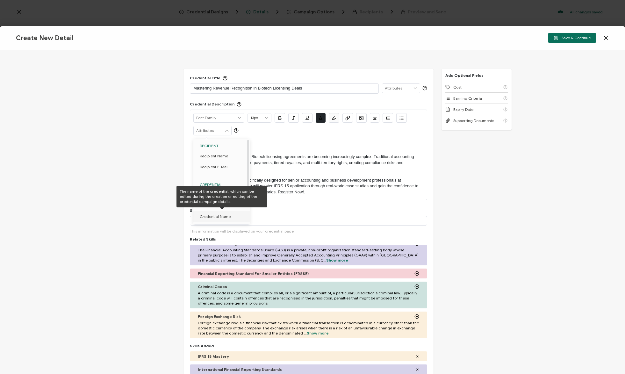
click at [218, 217] on span "Credential Name" at bounding box center [215, 216] width 31 height 11
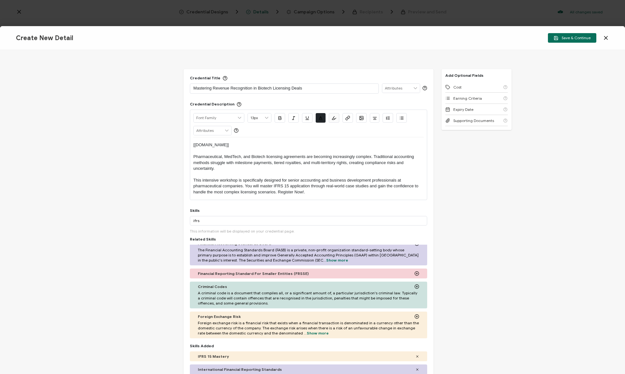
click at [228, 131] on icon at bounding box center [227, 130] width 6 height 9
click at [527, 224] on div "Credential Title Mastering Revenue Recognition in Biotech Licensing Deals Crede…" at bounding box center [312, 212] width 625 height 324
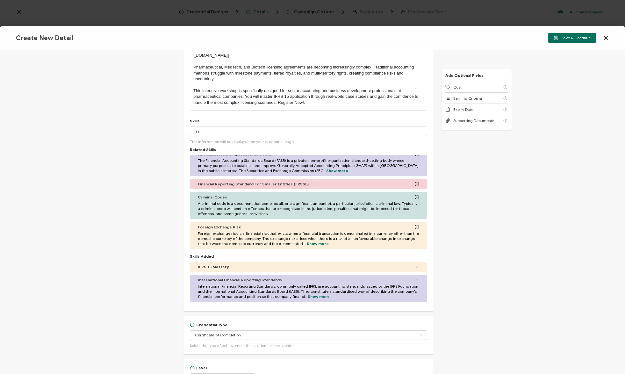
scroll to position [109, 0]
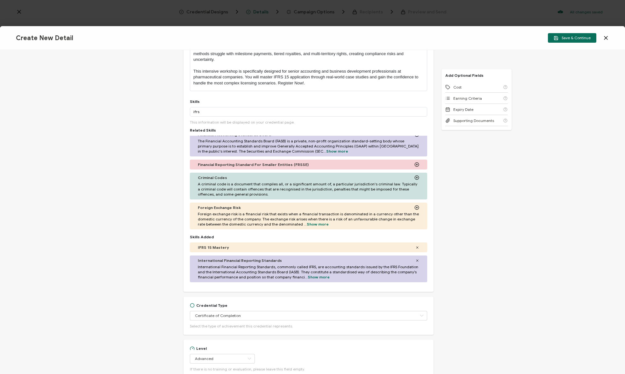
click at [297, 262] on div "International Financial Reporting Standards" at bounding box center [308, 260] width 221 height 5
click at [415, 247] on icon at bounding box center [417, 248] width 4 height 4
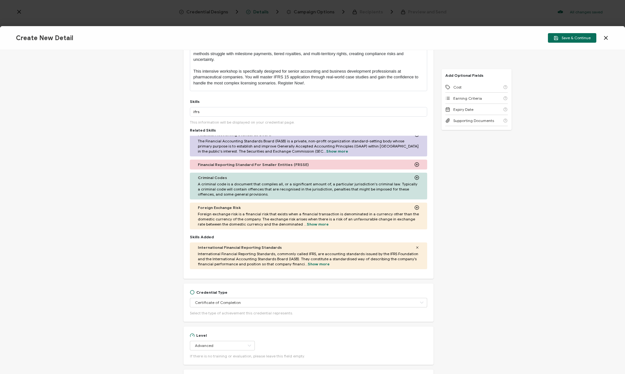
click at [328, 258] on span "International Financial Reporting Standards, commonly called IFRS, are accounti…" at bounding box center [308, 258] width 221 height 15
drag, startPoint x: 210, startPoint y: 113, endPoint x: 179, endPoint y: 113, distance: 30.9
click at [182, 111] on div "Credential Title Mastering Revenue Recognition in Biotech Licensing Deals Crede…" at bounding box center [312, 212] width 625 height 324
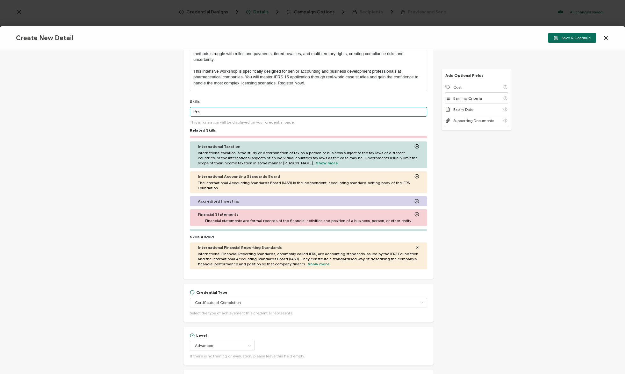
scroll to position [141, 0]
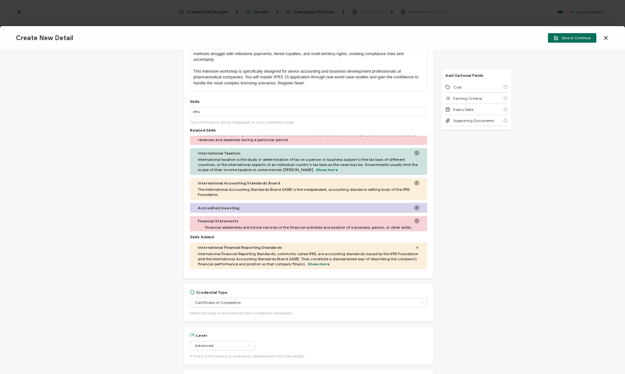
click at [264, 188] on span "The International Accounting Standards Board (IASB) is the independent, account…" at bounding box center [308, 192] width 221 height 10
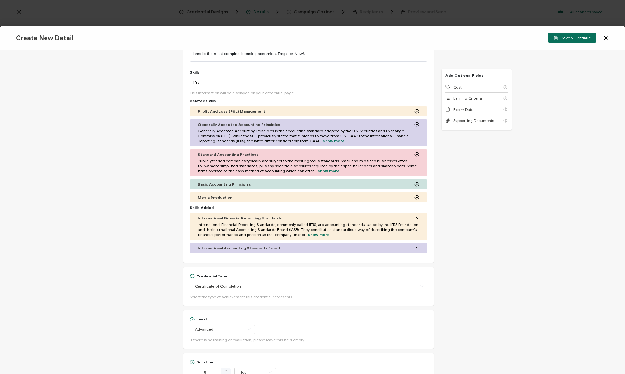
scroll to position [124, 0]
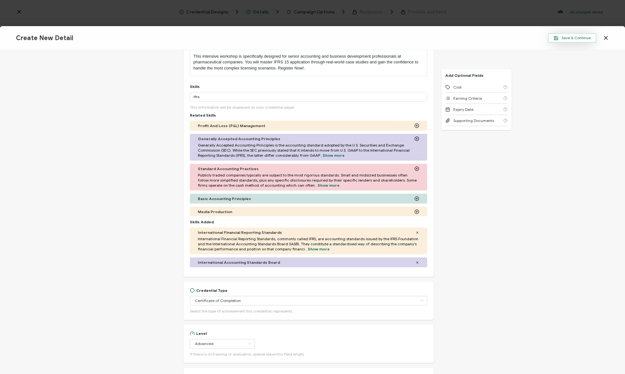
click at [578, 41] on button "Save & Continue" at bounding box center [572, 38] width 48 height 10
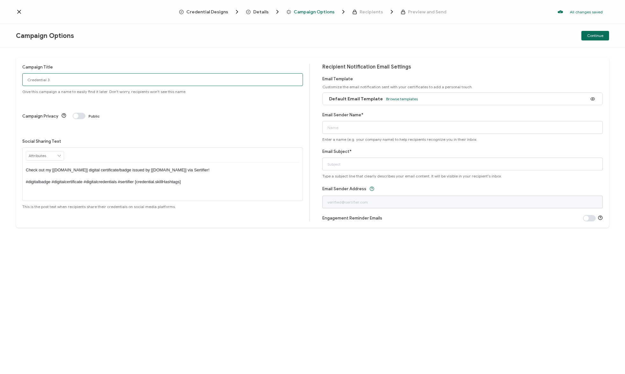
click at [91, 80] on input "Credential 3" at bounding box center [162, 79] width 281 height 13
drag, startPoint x: 60, startPoint y: 80, endPoint x: 7, endPoint y: 80, distance: 52.9
click at [8, 80] on div "Campaign Title Credential 3 Give this campaign a name to easily find it later. …" at bounding box center [312, 211] width 625 height 326
click at [84, 78] on input "Mastering Revenue Recognition in Biotech Licensing Deals" at bounding box center [162, 79] width 281 height 13
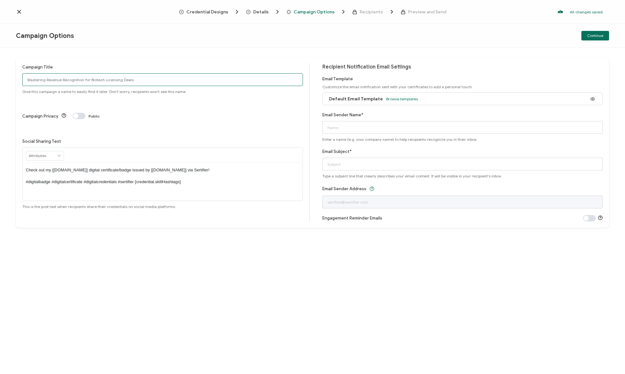
type input "Mastering Revenue Recognition for Biotech Licensing Deals"
click at [538, 47] on div "Campaign Options Continue" at bounding box center [312, 36] width 625 height 24
click at [596, 34] on span "Continue" at bounding box center [595, 36] width 16 height 4
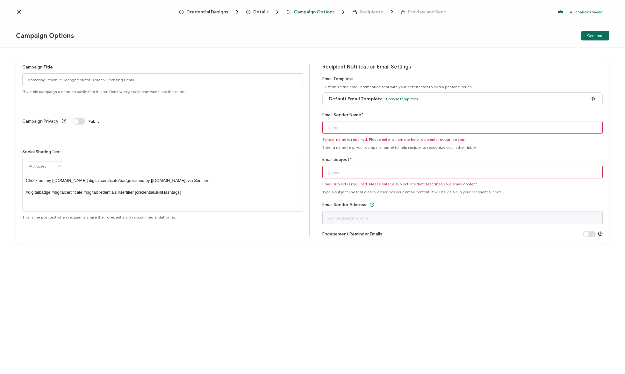
click at [359, 129] on input "Email Sender Name*" at bounding box center [462, 127] width 281 height 13
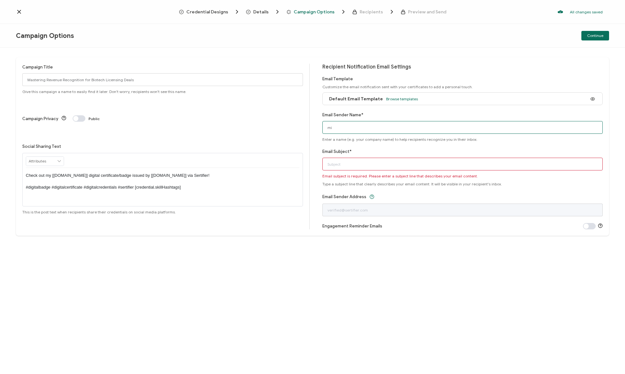
type input "m"
type input "c"
type input "m"
type input "[EMAIL_ADDRESS][DOMAIN_NAME]"
click at [362, 164] on input "Email Subject*" at bounding box center [462, 164] width 281 height 13
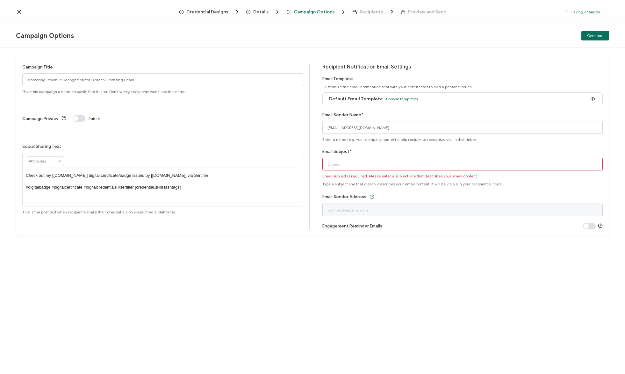
drag, startPoint x: 479, startPoint y: 282, endPoint x: 476, endPoint y: 279, distance: 4.3
click at [479, 282] on div "Campaign Title Mastering Revenue Recognition for Biotech Licensing Deals Give t…" at bounding box center [312, 211] width 625 height 326
click at [354, 164] on input "Email Subject*" at bounding box center [462, 164] width 281 height 13
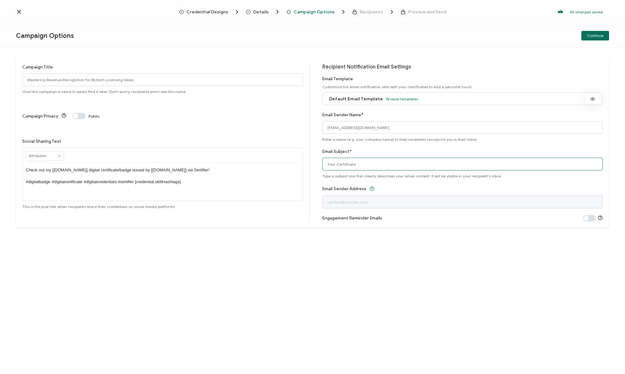
type input "Your Certificate"
click at [594, 98] on icon at bounding box center [593, 99] width 8 height 5
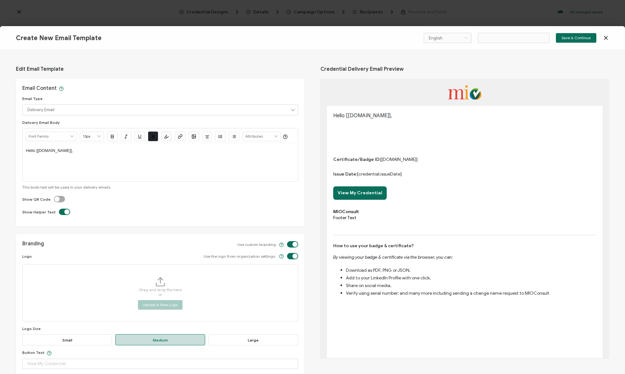
type input "Email Template 3"
click at [606, 37] on icon at bounding box center [605, 37] width 3 height 3
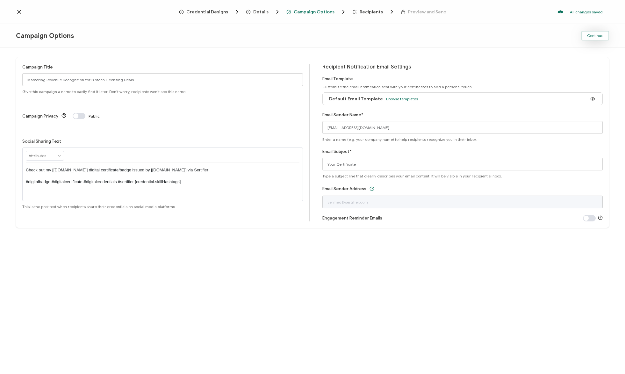
click at [593, 36] on span "Continue" at bounding box center [595, 36] width 16 height 4
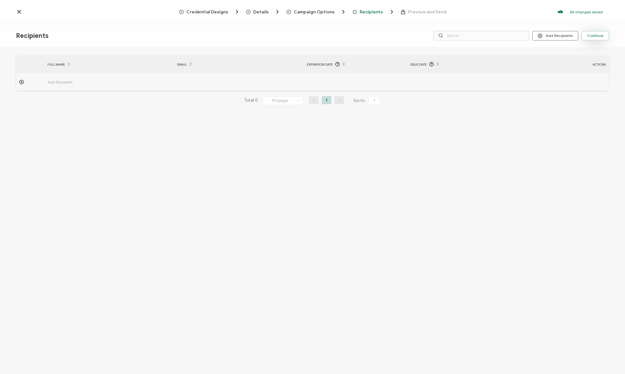
click at [596, 34] on span "Continue" at bounding box center [595, 36] width 16 height 4
click at [384, 16] on icon at bounding box center [384, 17] width 3 height 3
click at [23, 16] on div "Credential Designs Details Campaign Options Recipients Preview and Send All cha…" at bounding box center [312, 12] width 625 height 24
click at [18, 12] on icon at bounding box center [19, 12] width 6 height 6
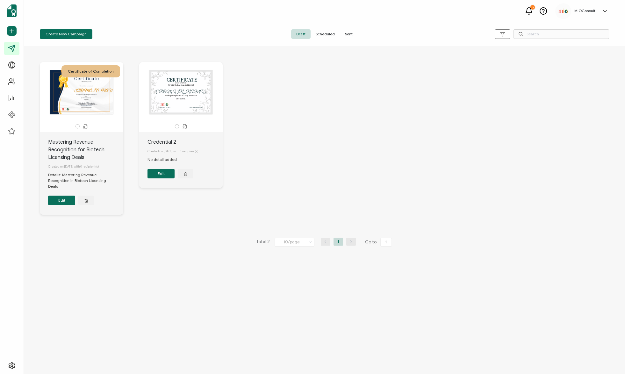
click at [331, 139] on div "Certificate of Completion The recipient’s full name, which will be automaticall…" at bounding box center [324, 143] width 582 height 188
click at [345, 117] on div "Certificate of Completion The recipient’s full name, which will be automaticall…" at bounding box center [324, 143] width 582 height 188
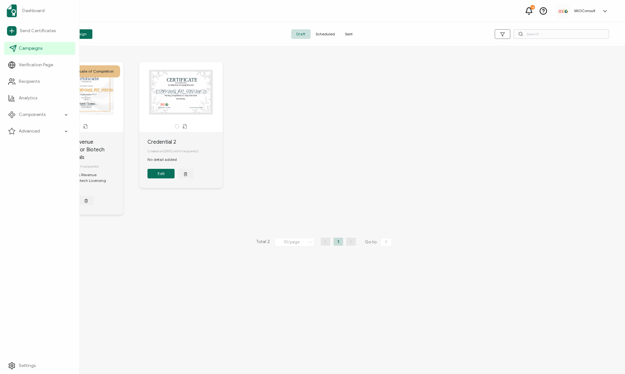
click at [44, 51] on link "Campaigns" at bounding box center [39, 48] width 71 height 13
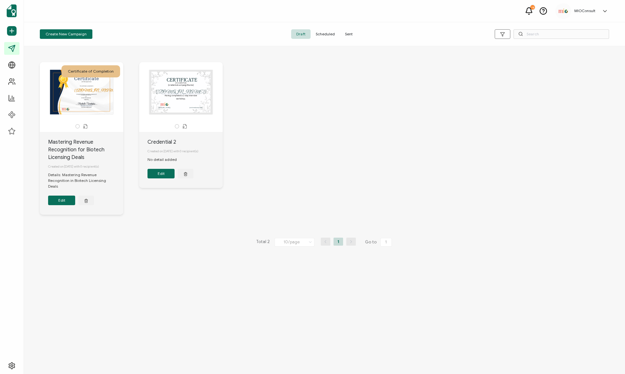
click at [94, 101] on div "The recipient’s full name, which will be automatically filled based on the info…" at bounding box center [81, 92] width 67 height 45
click at [89, 97] on div "The recipient’s full name, which will be automatically filled based on the info…" at bounding box center [81, 92] width 67 height 45
click at [340, 146] on div "Certificate of Completion The recipient’s full name, which will be automaticall…" at bounding box center [324, 143] width 582 height 188
click at [76, 125] on icon at bounding box center [77, 126] width 5 height 5
click at [102, 122] on div "Certificate of Completion The recipient’s full name, which will be automaticall…" at bounding box center [81, 97] width 83 height 70
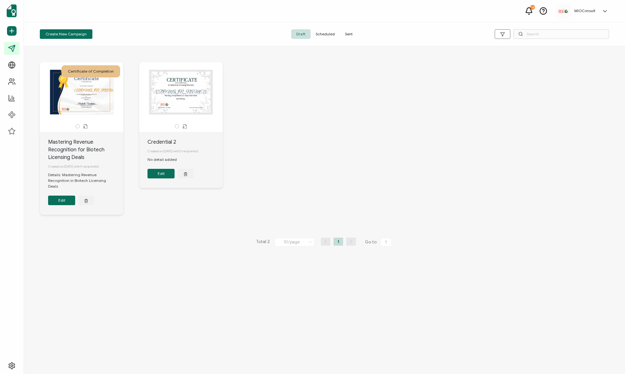
click at [83, 126] on icon at bounding box center [83, 126] width 1 height 1
click at [172, 93] on div "CERTIFICATE This box will change accordingly to the corresponding values in the…" at bounding box center [180, 92] width 67 height 45
click at [81, 103] on div "The recipient’s full name, which will be automatically filled based on the info…" at bounding box center [81, 92] width 67 height 45
click at [51, 124] on div at bounding box center [81, 126] width 77 height 5
click at [59, 110] on div "The recipient’s full name, which will be automatically filled based on the info…" at bounding box center [81, 92] width 67 height 45
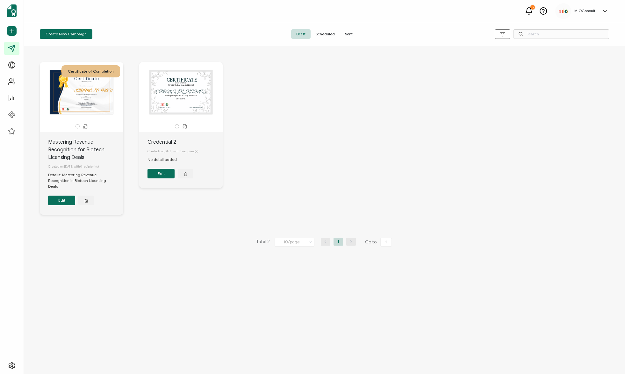
click at [59, 107] on div "The recipient’s full name, which will be automatically filled based on the info…" at bounding box center [81, 92] width 67 height 45
click at [72, 101] on div "The recipient’s full name, which will be automatically filled based on the info…" at bounding box center [81, 92] width 67 height 45
click at [71, 147] on div "Mastering Revenue Recognition for Biotech Licensing Deals" at bounding box center [85, 149] width 75 height 23
click at [74, 142] on div "Mastering Revenue Recognition for Biotech Licensing Deals" at bounding box center [85, 149] width 75 height 23
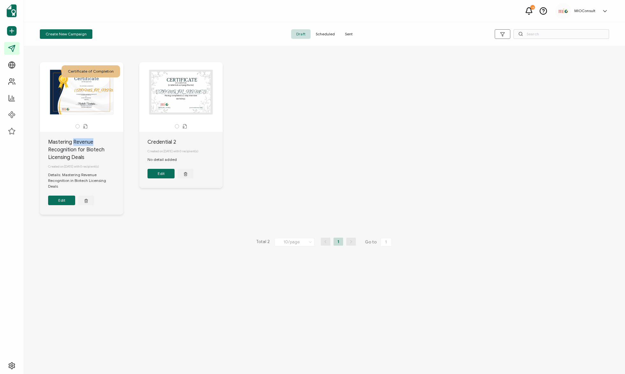
click at [74, 142] on div "Mastering Revenue Recognition for Biotech Licensing Deals" at bounding box center [85, 149] width 75 height 23
click at [69, 172] on div "Created on 17 September, 2025 with 0 recipient(s)" at bounding box center [85, 166] width 75 height 11
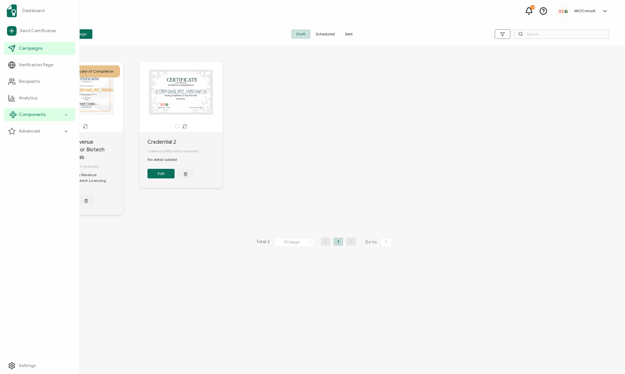
click at [65, 114] on icon at bounding box center [66, 114] width 2 height 1
click at [51, 129] on span "Credential Designs" at bounding box center [42, 131] width 39 height 6
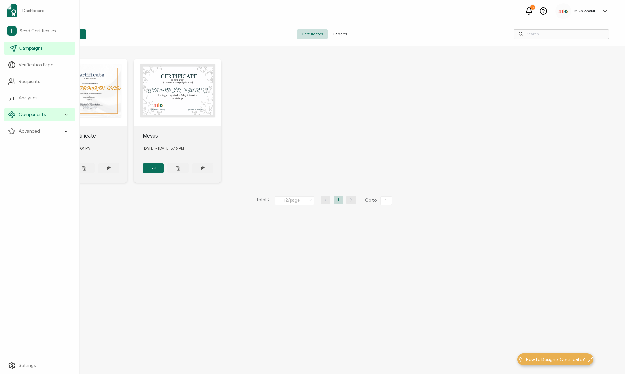
click at [30, 48] on span "Campaigns" at bounding box center [31, 48] width 24 height 6
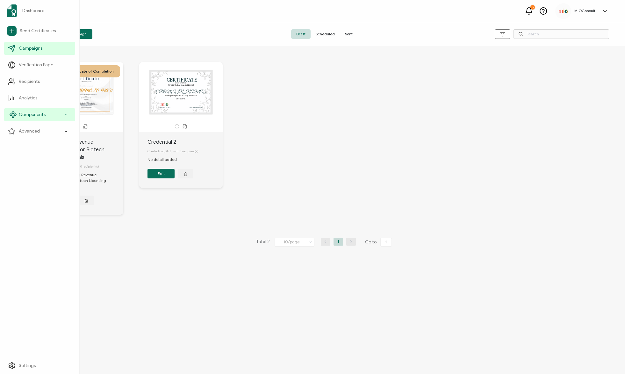
click at [44, 115] on span "Components" at bounding box center [32, 114] width 27 height 6
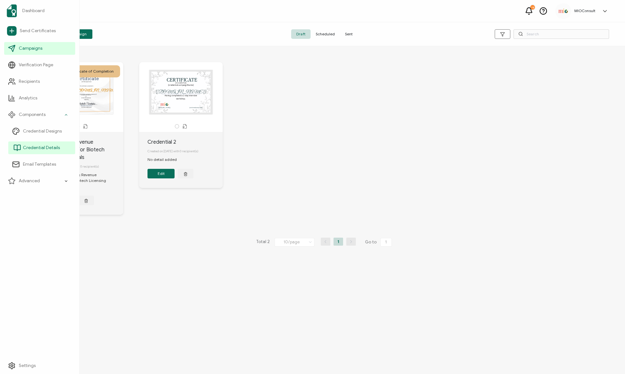
click at [37, 149] on span "Credential Details" at bounding box center [41, 148] width 37 height 6
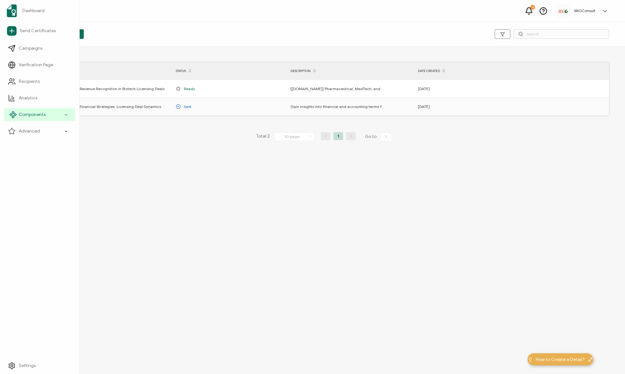
click at [66, 113] on icon at bounding box center [66, 114] width 4 height 7
click at [42, 166] on span "Email Templates" at bounding box center [39, 164] width 33 height 6
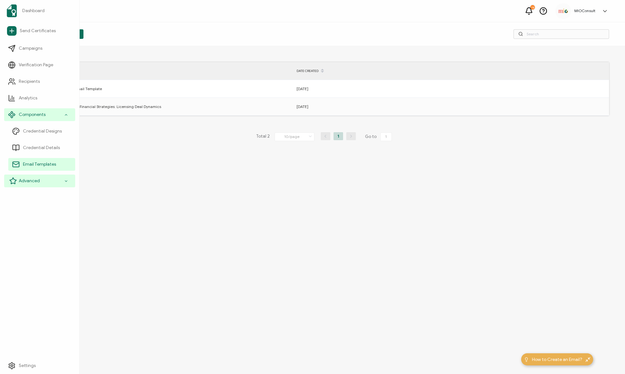
click at [38, 183] on span "Advanced" at bounding box center [29, 181] width 21 height 6
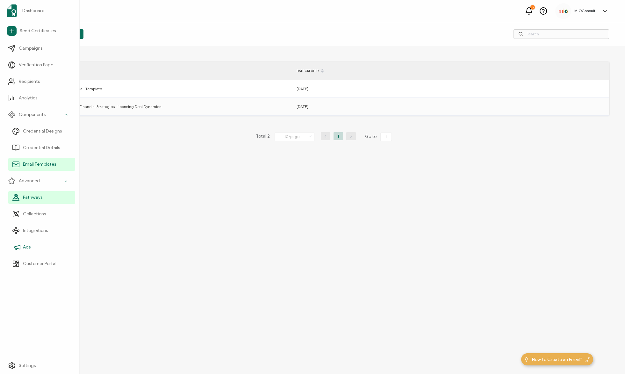
click at [35, 194] on span "Pathways" at bounding box center [32, 197] width 19 height 6
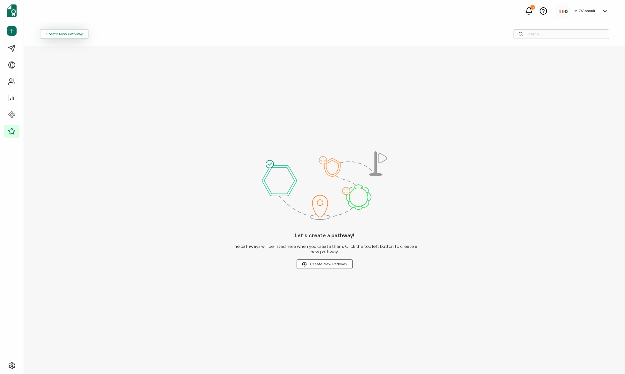
click at [70, 32] on span "Create New Pathway" at bounding box center [64, 34] width 37 height 4
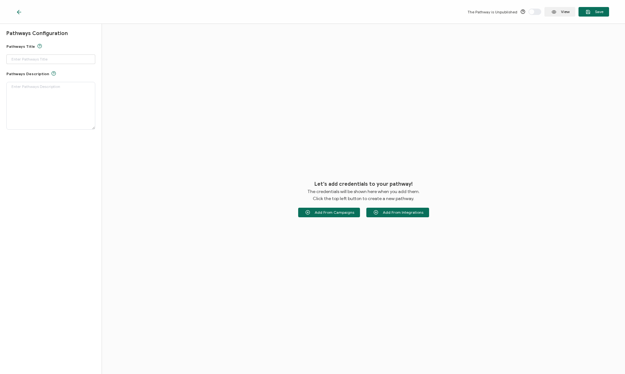
type input "Pathway 1"
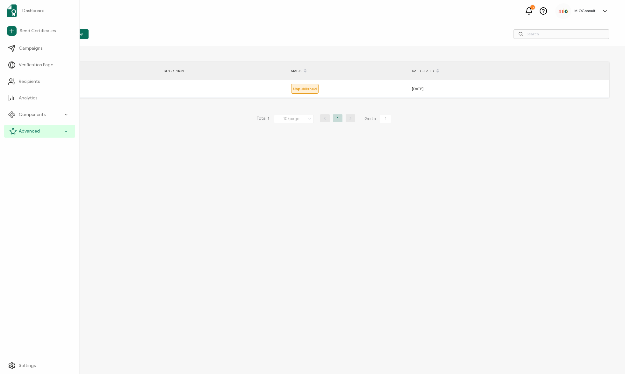
click at [46, 131] on div "Advanced" at bounding box center [39, 131] width 71 height 13
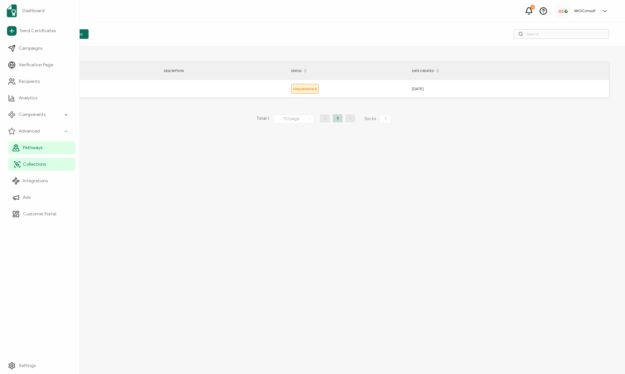
click at [43, 168] on link "Collections" at bounding box center [41, 164] width 67 height 13
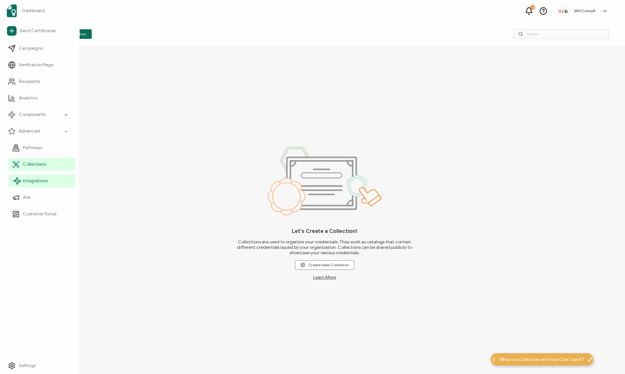
click at [38, 181] on span "Integrations" at bounding box center [35, 181] width 25 height 6
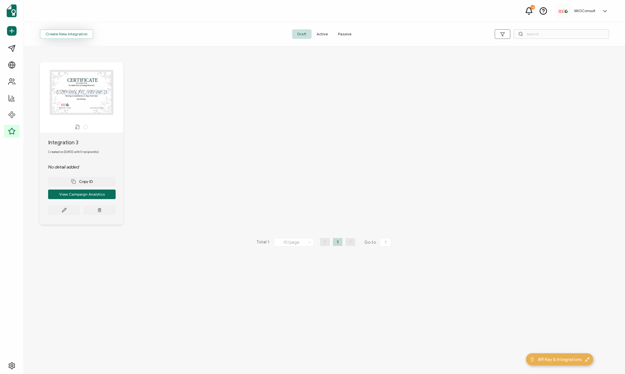
click at [71, 33] on button "Create New Integration" at bounding box center [67, 34] width 54 height 10
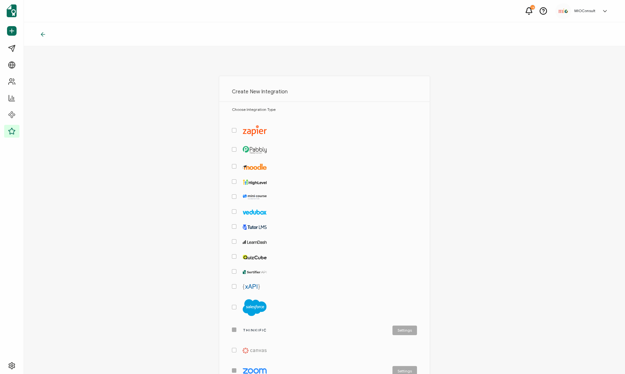
click at [232, 147] on span "checkbox-group" at bounding box center [234, 149] width 4 height 4
click at [236, 147] on input "checkbox-group" at bounding box center [236, 147] width 0 height 0
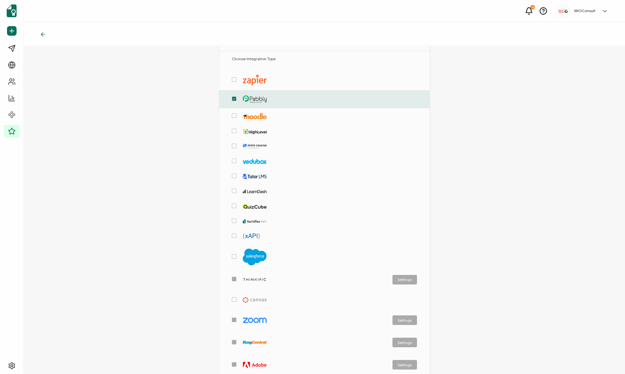
scroll to position [47, 0]
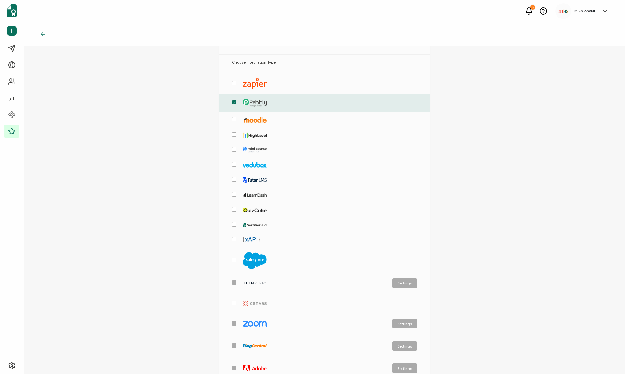
click at [233, 222] on span "checkbox-group" at bounding box center [234, 224] width 4 height 4
click at [236, 222] on input "checkbox-group" at bounding box center [236, 222] width 0 height 0
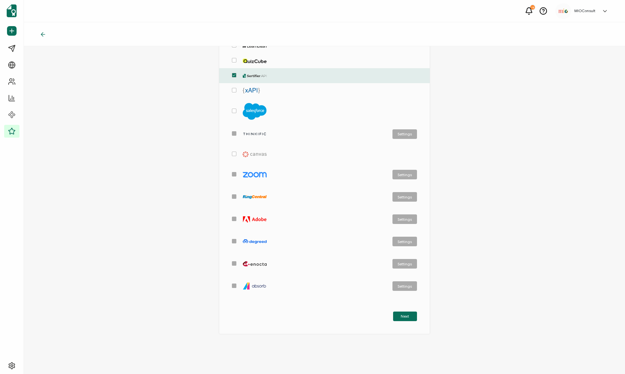
scroll to position [0, 0]
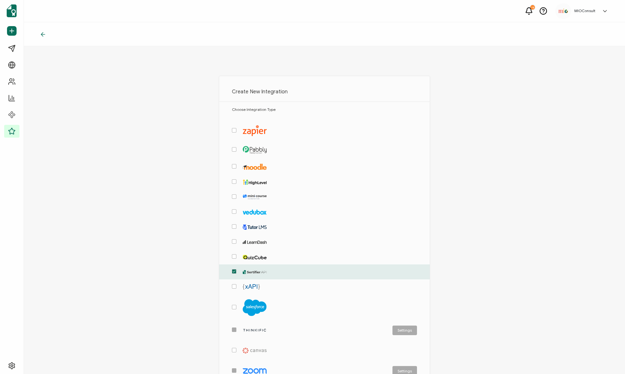
click at [233, 148] on span "checkbox-group" at bounding box center [234, 149] width 4 height 4
click at [236, 147] on input "checkbox-group" at bounding box center [236, 147] width 0 height 0
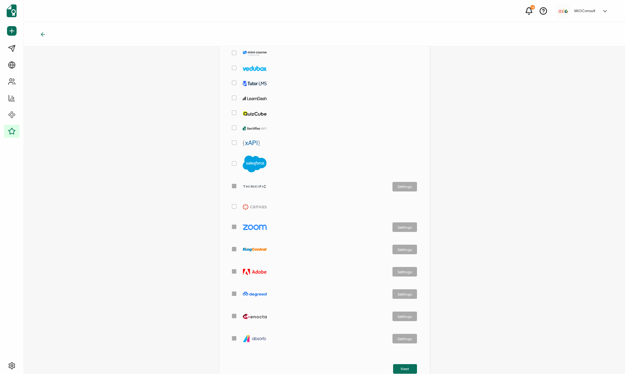
scroll to position [214, 0]
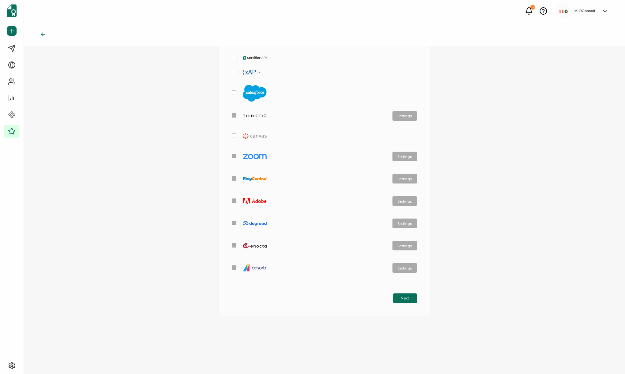
click at [42, 32] on icon at bounding box center [43, 34] width 6 height 6
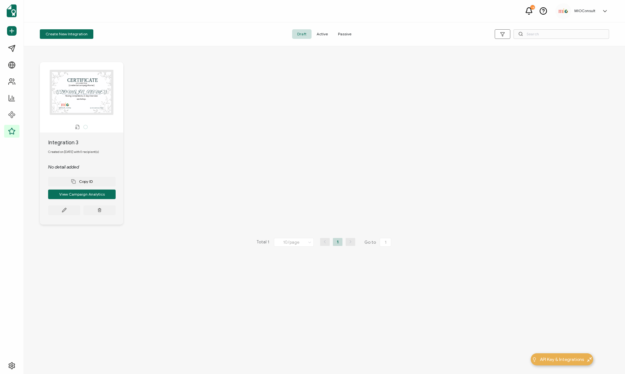
click at [84, 103] on div "CERTIFICATE This box will change accordingly to the corresponding values in the…" at bounding box center [81, 92] width 77 height 45
click at [62, 212] on icon at bounding box center [64, 210] width 5 height 5
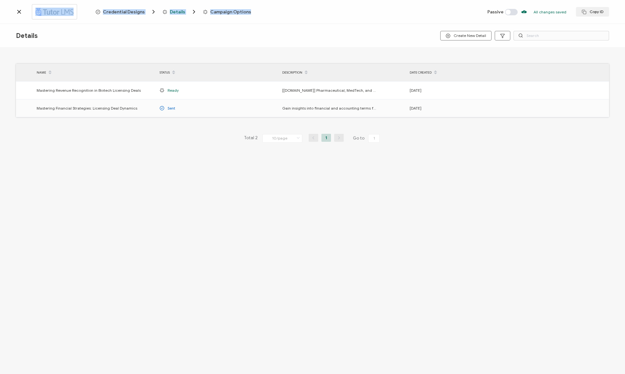
drag, startPoint x: 18, startPoint y: 12, endPoint x: 211, endPoint y: 18, distance: 194.0
click at [211, 18] on div "Credential Designs Details Campaign Options Passive All changes saved We save y…" at bounding box center [312, 12] width 625 height 24
click at [217, 13] on span "Campaign Options" at bounding box center [230, 12] width 41 height 5
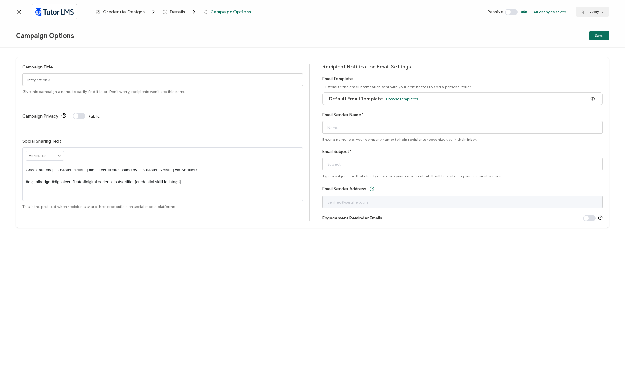
click at [23, 11] on div at bounding box center [56, 11] width 80 height 15
click at [19, 11] on icon at bounding box center [19, 11] width 3 height 3
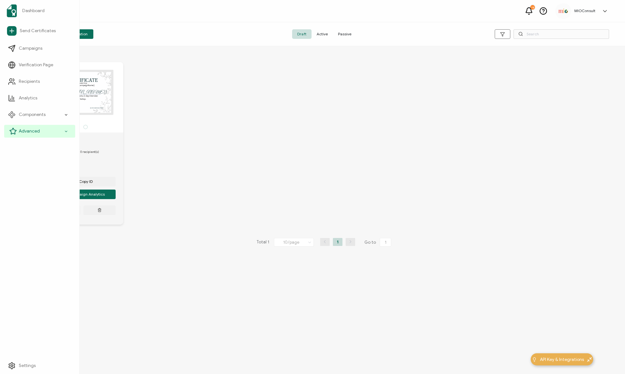
click at [63, 131] on div "Advanced" at bounding box center [39, 131] width 71 height 13
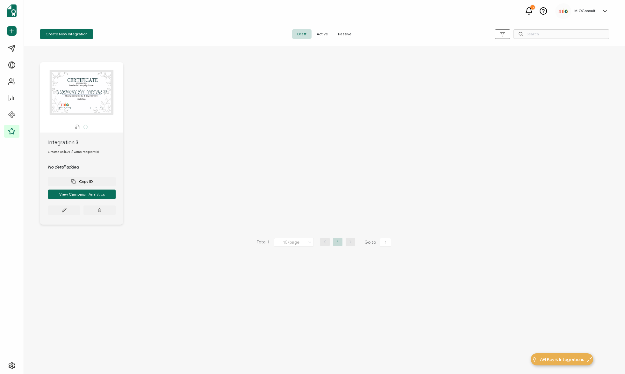
click at [323, 32] on span "Active" at bounding box center [321, 34] width 21 height 10
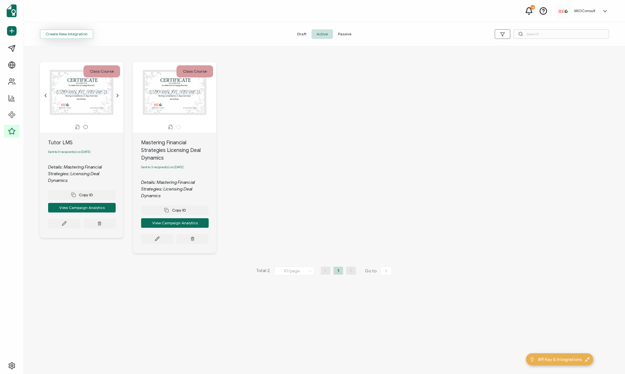
click at [60, 32] on button "Create New Integration" at bounding box center [67, 34] width 54 height 10
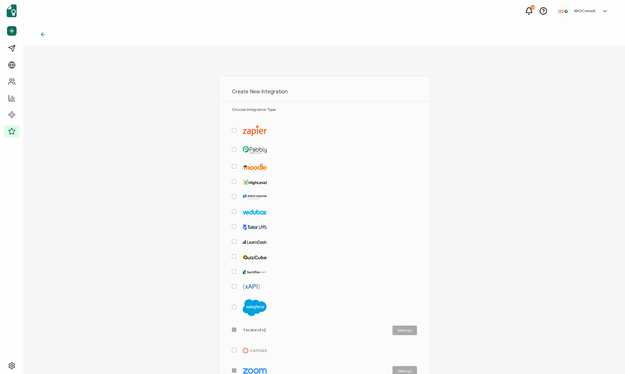
click at [233, 150] on span "checkbox-group" at bounding box center [234, 149] width 4 height 4
click at [236, 147] on input "checkbox-group" at bounding box center [236, 147] width 0 height 0
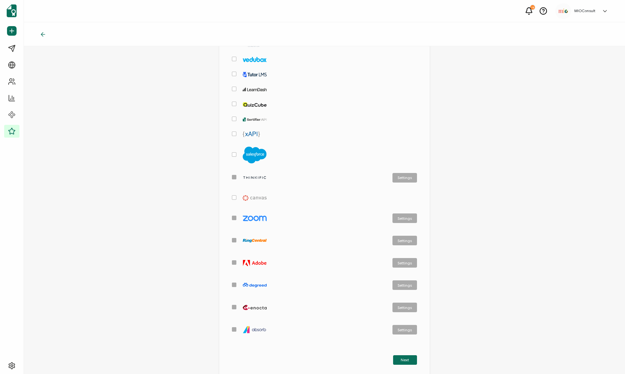
scroll to position [214, 0]
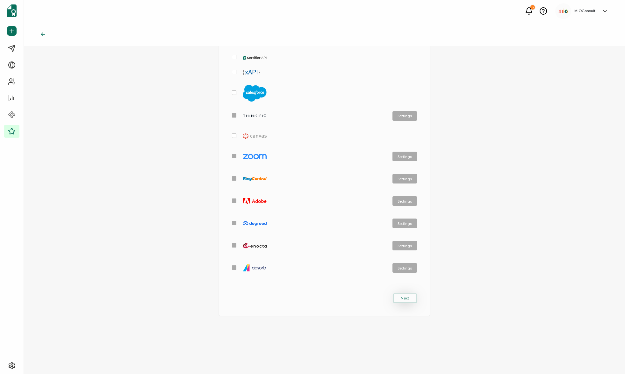
click at [404, 297] on span "Next" at bounding box center [405, 298] width 8 height 4
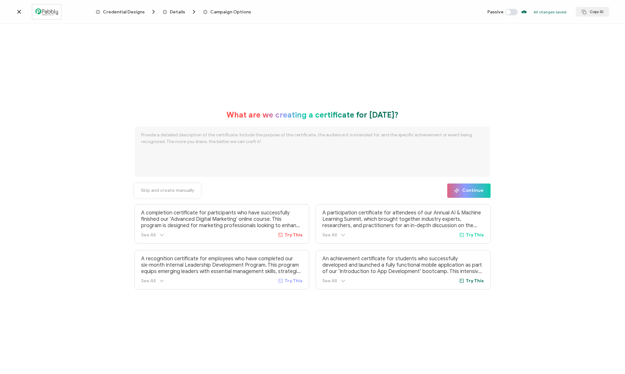
click at [169, 191] on span "Skip and create manually" at bounding box center [168, 190] width 54 height 4
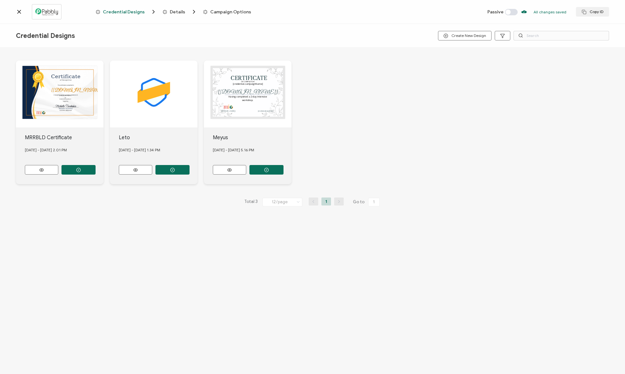
click at [46, 105] on div "The recipient’s full name, which will be automatically filled based on the info…" at bounding box center [60, 94] width 88 height 67
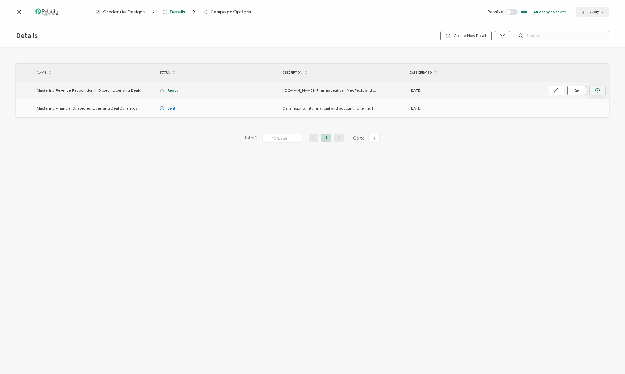
click at [598, 92] on circle "button" at bounding box center [597, 90] width 4 height 4
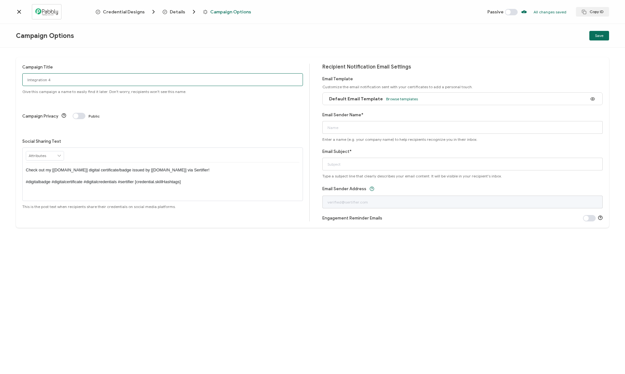
drag, startPoint x: 79, startPoint y: 76, endPoint x: 117, endPoint y: 54, distance: 43.5
click at [117, 54] on div "Campaign Title Integration 4 Give this campaign a name to easily find it later.…" at bounding box center [312, 211] width 625 height 326
drag, startPoint x: 73, startPoint y: 79, endPoint x: 21, endPoint y: 79, distance: 51.6
click at [21, 79] on div "Campaign Title Integration 4 Give this campaign a name to easily find it later.…" at bounding box center [312, 142] width 593 height 170
type input "MRRBLD_Pabbly"
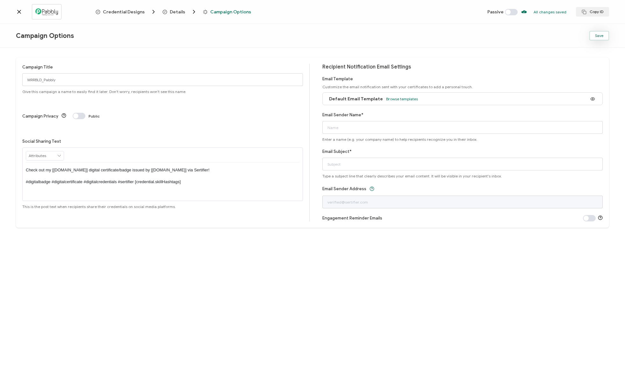
click at [603, 37] on button "Save" at bounding box center [599, 36] width 20 height 10
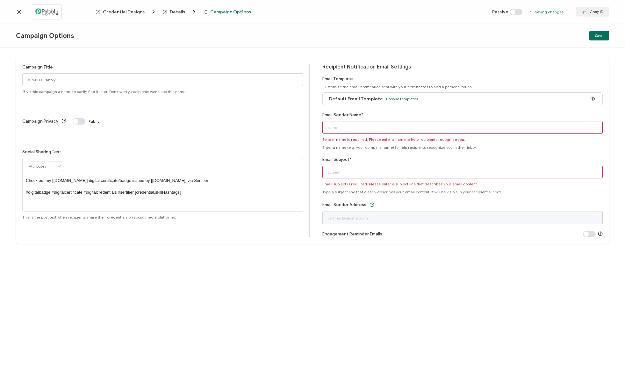
click at [388, 128] on input "Email Sender Name*" at bounding box center [462, 127] width 281 height 13
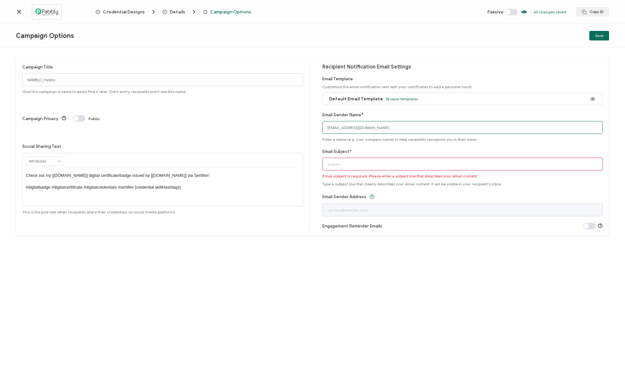
type input "support@mioconsult.com"
click at [369, 165] on input "Email Subject*" at bounding box center [462, 164] width 281 height 13
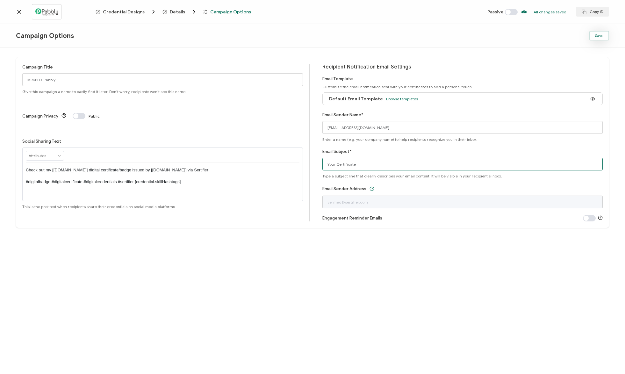
type input "Your Certificate"
click at [604, 37] on button "Save" at bounding box center [599, 36] width 20 height 10
click at [511, 11] on span at bounding box center [511, 12] width 13 height 6
click at [597, 38] on button "Save" at bounding box center [599, 36] width 20 height 10
click at [601, 37] on span "Save" at bounding box center [599, 36] width 8 height 4
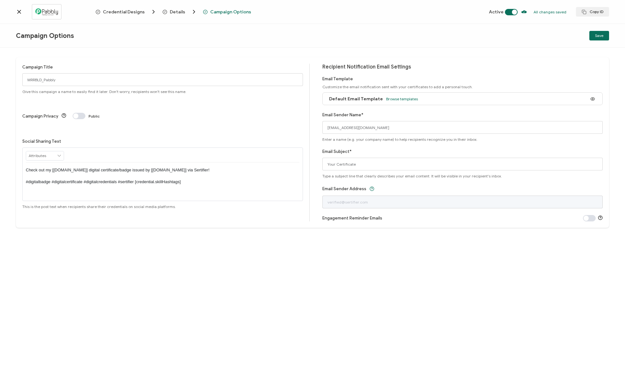
click at [18, 10] on icon at bounding box center [19, 11] width 3 height 3
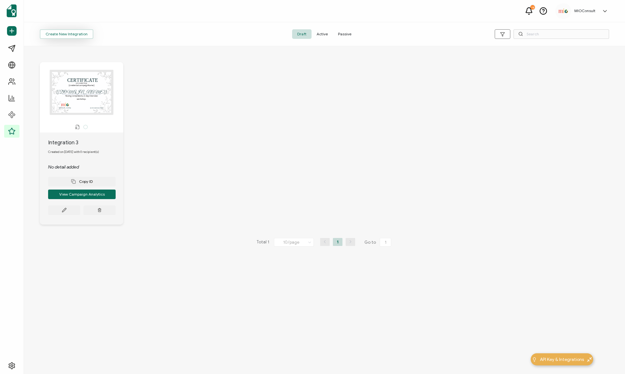
click at [66, 35] on button "Create New Integration" at bounding box center [67, 34] width 54 height 10
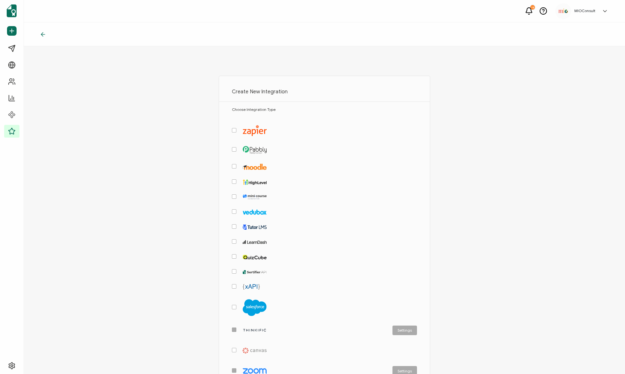
click at [233, 269] on span "checkbox-group" at bounding box center [234, 271] width 4 height 4
click at [236, 269] on input "checkbox-group" at bounding box center [236, 269] width 0 height 0
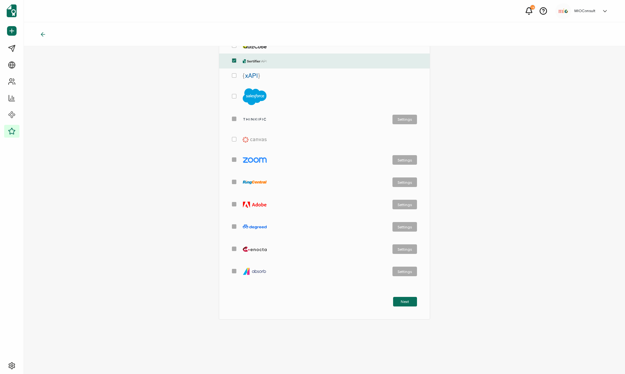
scroll to position [214, 0]
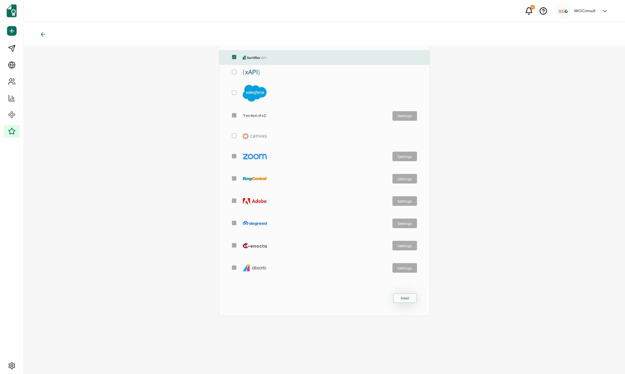
click at [406, 298] on span "Next" at bounding box center [405, 298] width 8 height 4
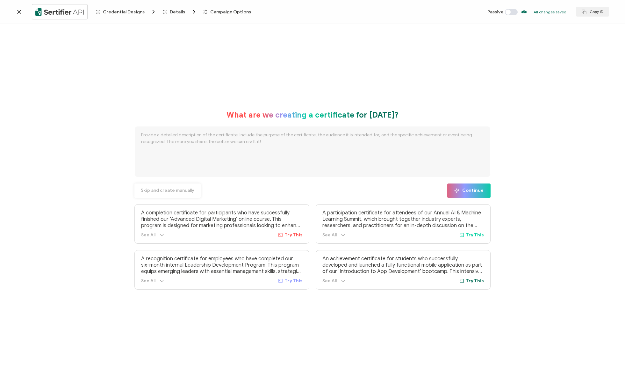
click at [168, 190] on span "Skip and create manually" at bounding box center [168, 190] width 54 height 4
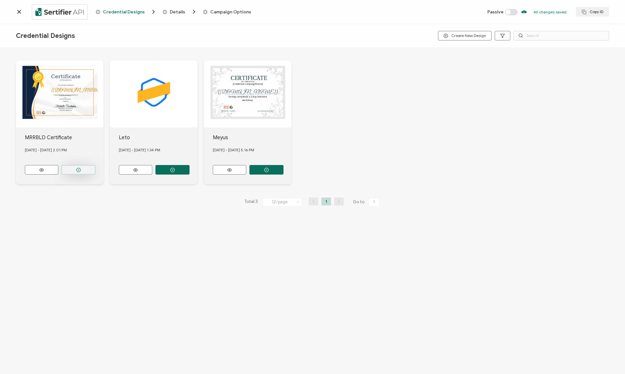
click at [88, 168] on button "button" at bounding box center [78, 170] width 34 height 10
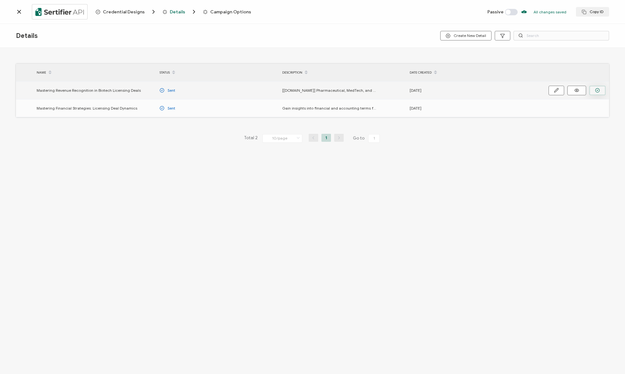
click at [599, 91] on circle "button" at bounding box center [597, 90] width 4 height 4
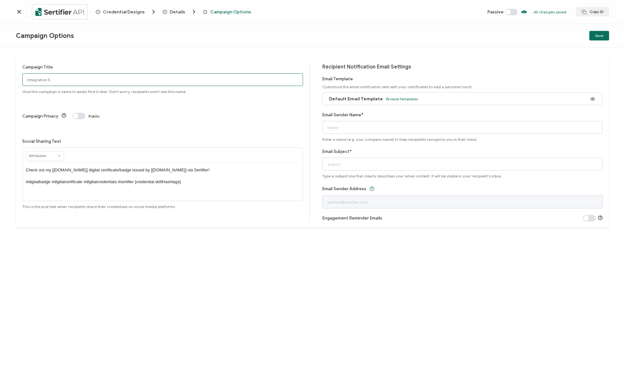
drag, startPoint x: 73, startPoint y: 79, endPoint x: 14, endPoint y: 74, distance: 58.5
click at [14, 74] on div "Campaign Title Integration 5 Give this campaign a name to easily find it later.…" at bounding box center [312, 211] width 625 height 326
type input "MRRBLD_SertifierAPI"
click at [340, 130] on input "Email Sender Name*" at bounding box center [462, 127] width 281 height 13
type input "support@mioconsult.com"
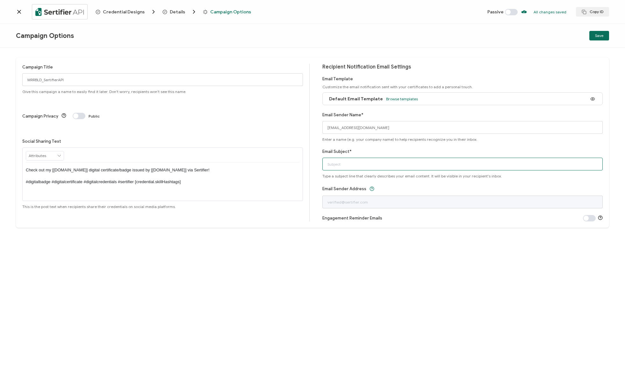
click at [369, 162] on input "Email Subject*" at bounding box center [462, 164] width 281 height 13
type input "Your Certificate"
click at [453, 257] on div "Campaign Title MRRBLD_SertifierAPI Give this campaign a name to easily find it …" at bounding box center [312, 211] width 625 height 326
click at [599, 37] on span "Save" at bounding box center [599, 36] width 8 height 4
click at [516, 12] on span at bounding box center [511, 12] width 13 height 6
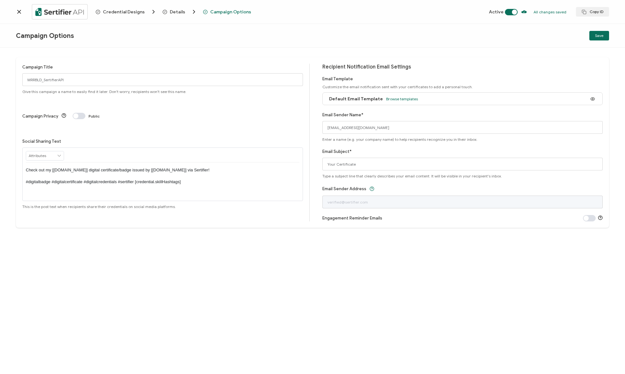
click at [18, 10] on icon at bounding box center [19, 12] width 6 height 6
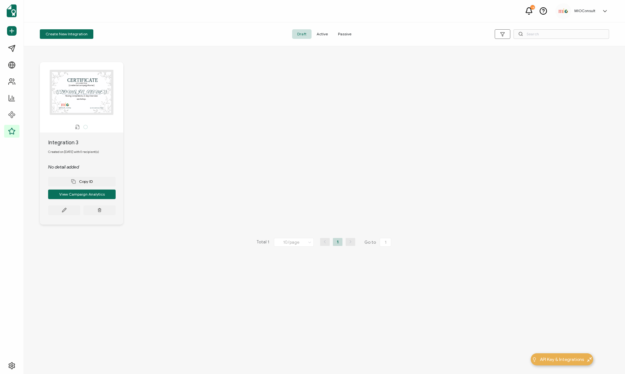
click at [255, 128] on div "CERTIFICATE This box will change accordingly to the corresponding values in the…" at bounding box center [324, 138] width 601 height 185
click at [325, 31] on span "Active" at bounding box center [321, 34] width 21 height 10
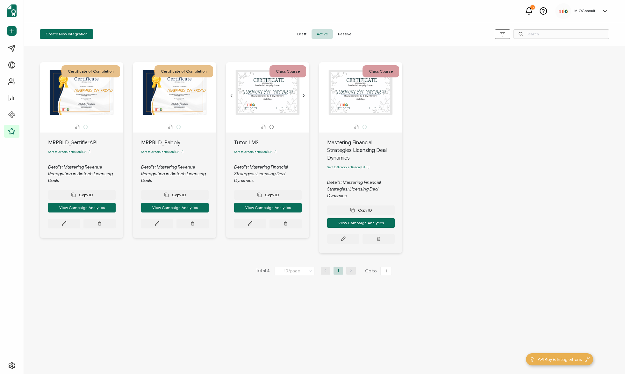
click at [302, 31] on span "Draft" at bounding box center [301, 34] width 19 height 10
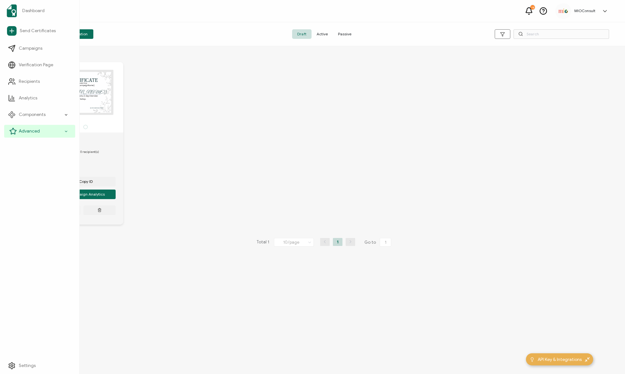
click at [65, 132] on icon at bounding box center [66, 131] width 4 height 7
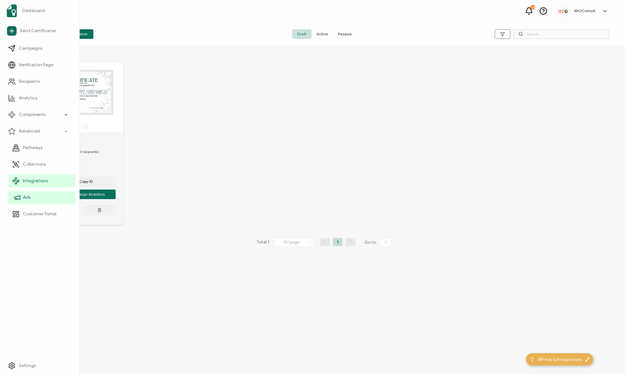
click at [40, 199] on link "Ads" at bounding box center [41, 197] width 67 height 13
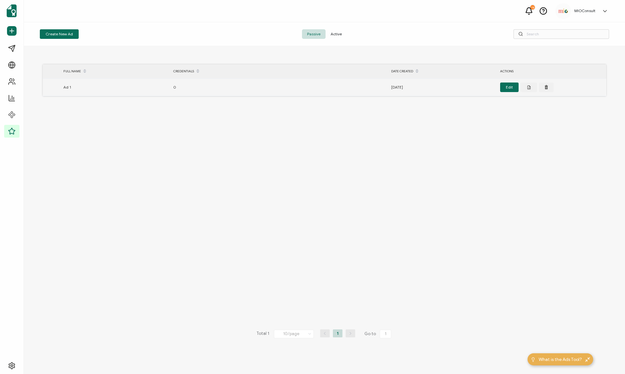
click at [191, 91] on td "0" at bounding box center [224, 88] width 109 height 18
click at [177, 86] on div "0" at bounding box center [224, 86] width 109 height 7
drag, startPoint x: 74, startPoint y: 90, endPoint x: 219, endPoint y: 109, distance: 146.4
click at [76, 90] on div "Ad 1" at bounding box center [115, 86] width 110 height 7
click at [530, 85] on icon at bounding box center [528, 87] width 5 height 5
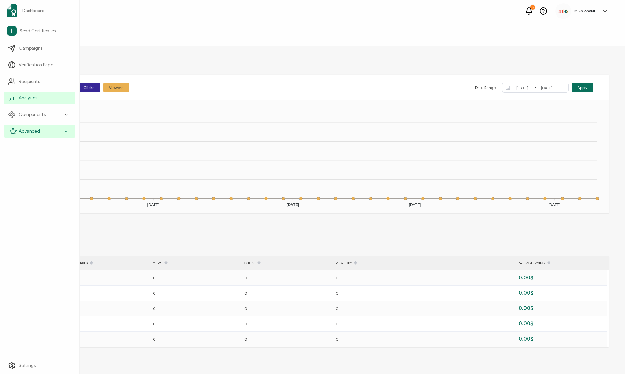
click at [27, 133] on span "Advanced" at bounding box center [29, 131] width 21 height 6
click at [70, 134] on div "Advanced" at bounding box center [39, 131] width 71 height 13
click at [33, 216] on span "Customer Portal" at bounding box center [39, 214] width 33 height 6
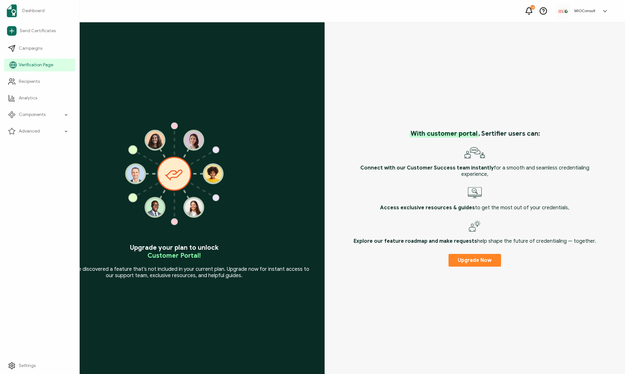
click at [39, 69] on link "Verification Page" at bounding box center [39, 65] width 71 height 13
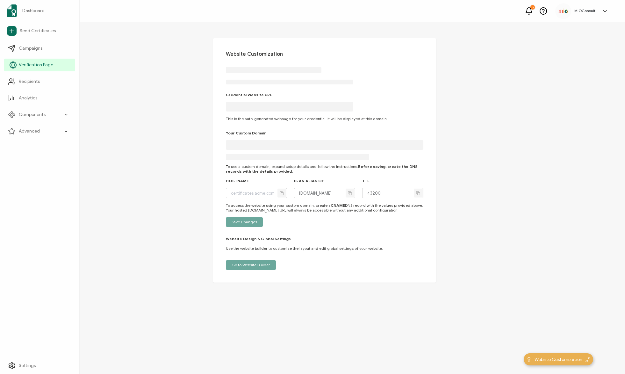
type input "ninjas-in-pajamas.verified.cv"
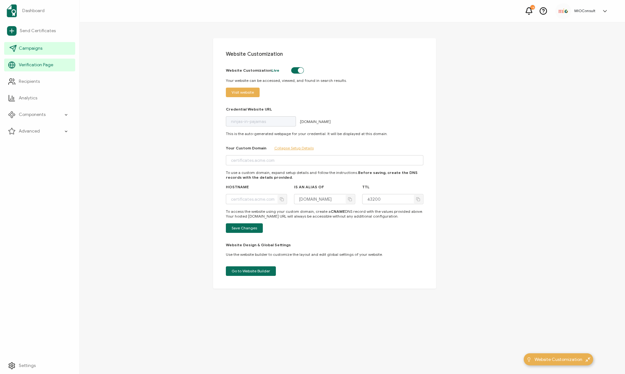
click at [36, 50] on span "Campaigns" at bounding box center [31, 48] width 24 height 6
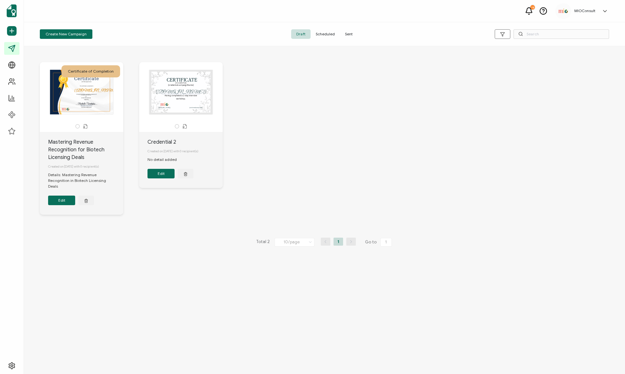
click at [64, 197] on button "Edit" at bounding box center [61, 201] width 27 height 10
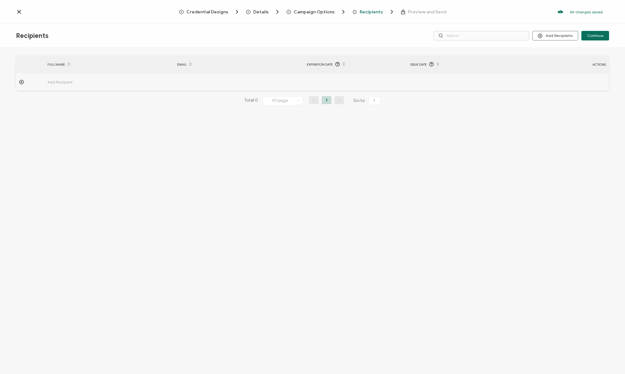
click at [20, 13] on icon at bounding box center [19, 11] width 3 height 3
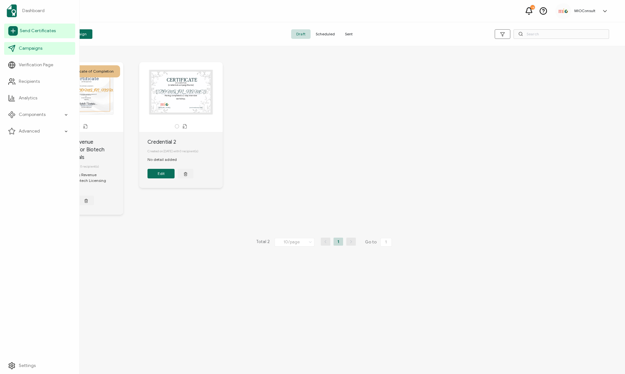
click at [32, 30] on span "Send Certificates" at bounding box center [38, 31] width 36 height 6
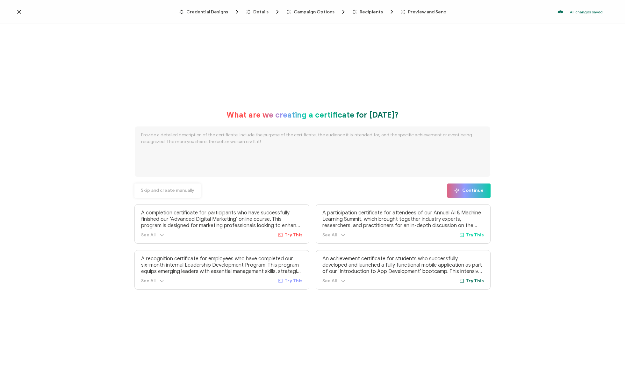
click at [170, 189] on span "Skip and create manually" at bounding box center [168, 190] width 54 height 4
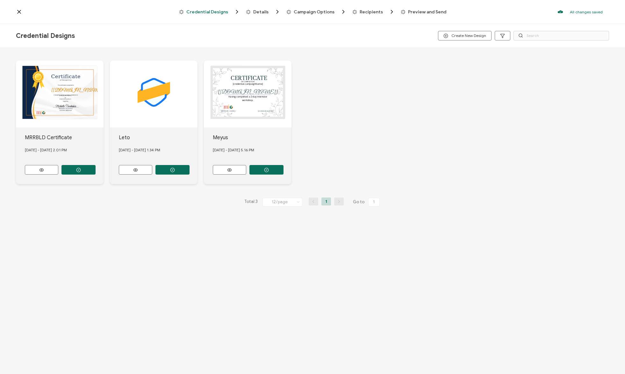
click at [19, 11] on icon at bounding box center [19, 11] width 3 height 3
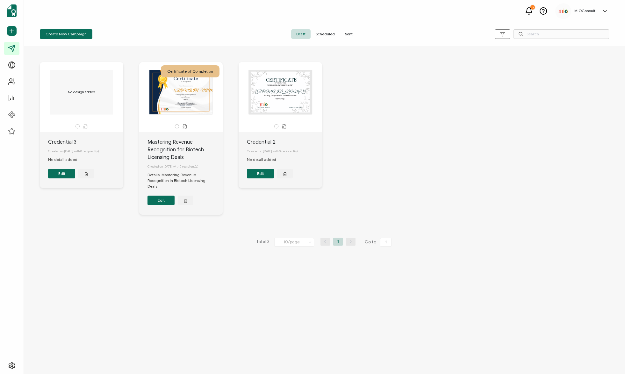
click at [87, 176] on icon "button" at bounding box center [86, 173] width 4 height 5
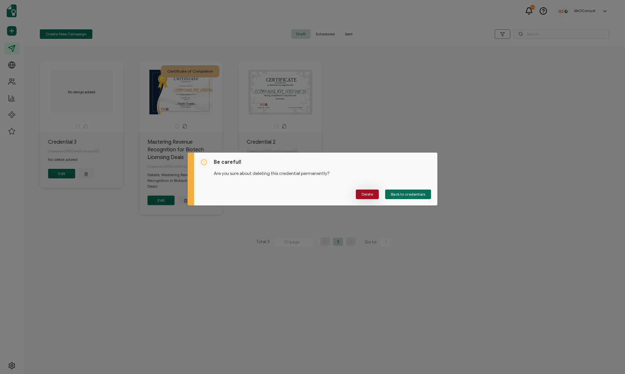
click at [369, 195] on span "Delete" at bounding box center [366, 194] width 11 height 4
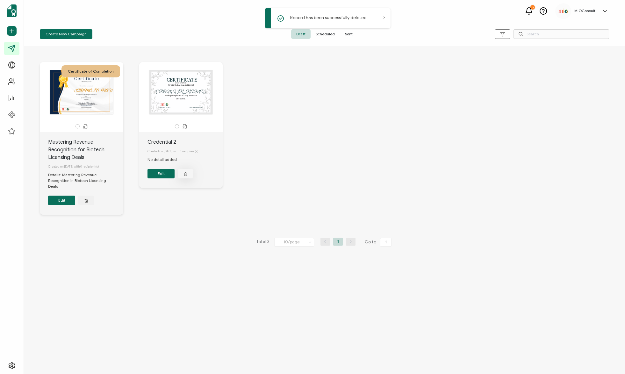
click at [187, 176] on icon "button" at bounding box center [185, 174] width 3 height 3
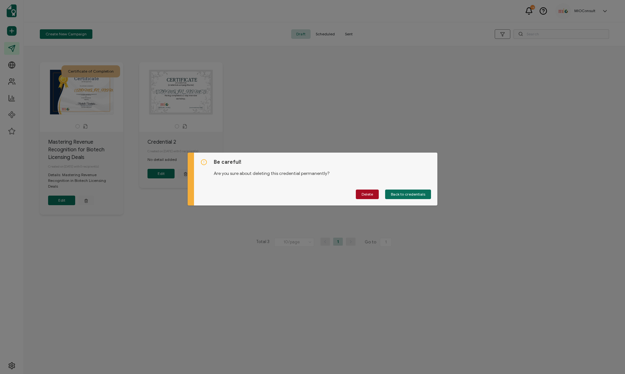
click at [377, 133] on div "Be careful! Are you sure about deleting this credential permanently? Delete Bac…" at bounding box center [312, 187] width 625 height 374
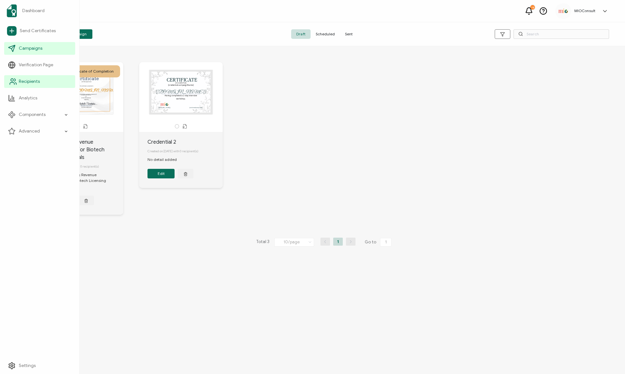
click at [33, 80] on span "Recipients" at bounding box center [29, 81] width 21 height 6
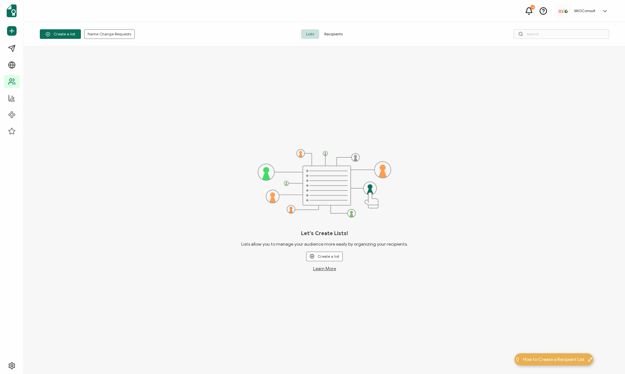
click at [329, 37] on span "Recipients" at bounding box center [333, 34] width 29 height 10
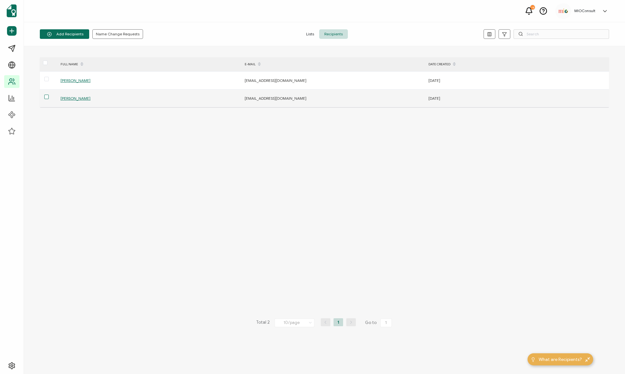
click at [45, 97] on span at bounding box center [46, 97] width 4 height 4
click at [49, 95] on input "checkbox" at bounding box center [49, 95] width 0 height 0
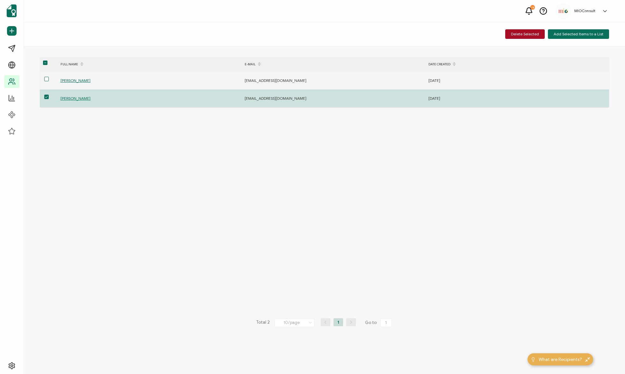
click at [44, 78] on span at bounding box center [46, 79] width 4 height 4
click at [49, 77] on input "checkbox" at bounding box center [49, 77] width 0 height 0
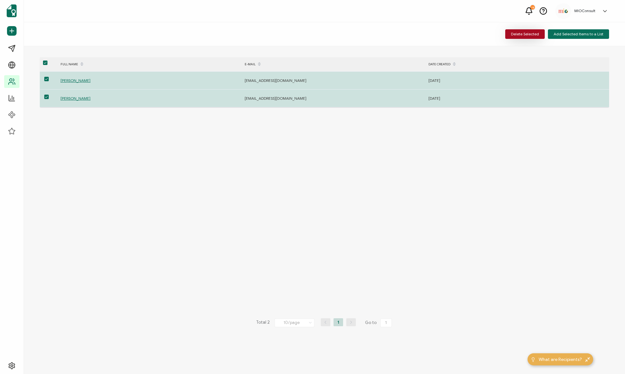
click at [539, 37] on button "Delete Selected" at bounding box center [524, 34] width 39 height 10
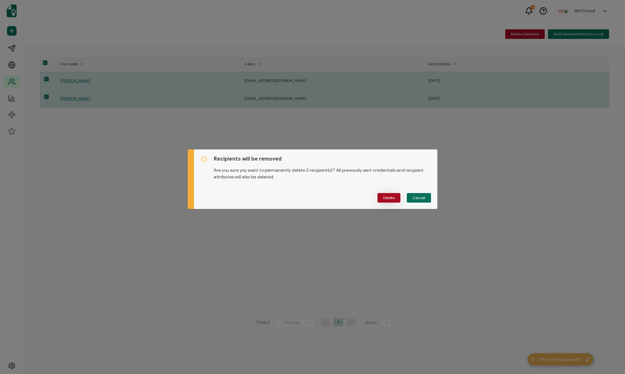
click at [388, 197] on span "Delete" at bounding box center [388, 198] width 11 height 4
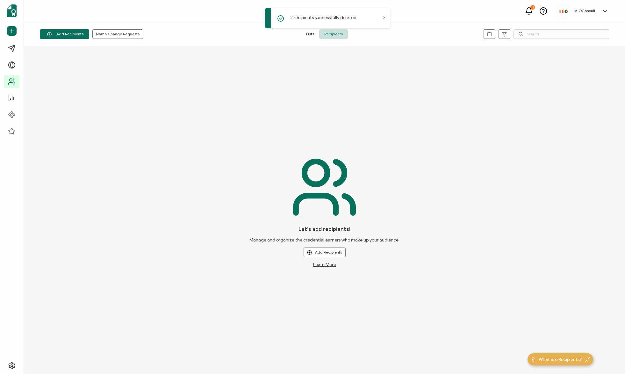
click at [312, 33] on span "Lists" at bounding box center [310, 34] width 18 height 10
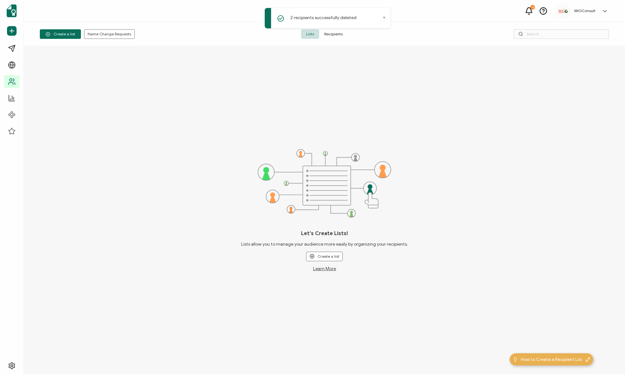
click at [602, 11] on icon at bounding box center [605, 11] width 6 height 6
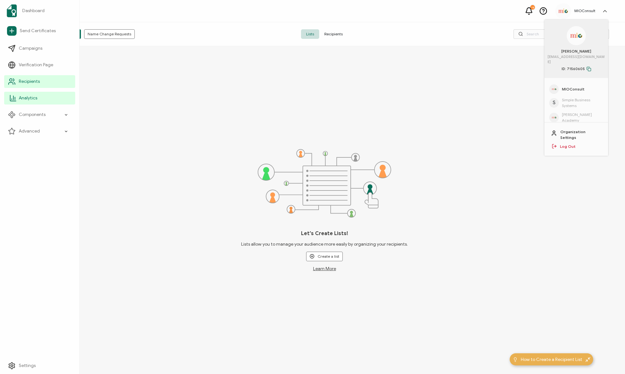
click at [24, 99] on span "Analytics" at bounding box center [28, 98] width 18 height 6
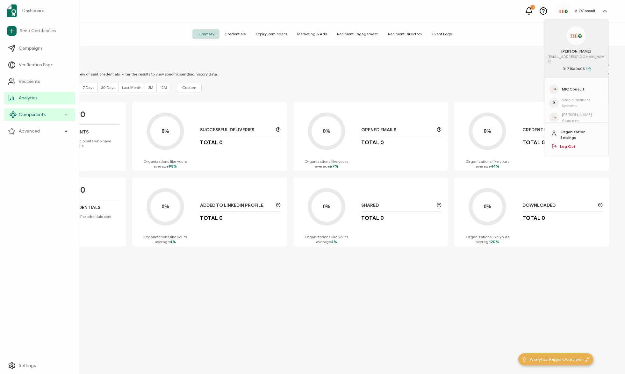
click at [29, 118] on div "Components" at bounding box center [39, 114] width 71 height 13
click at [50, 133] on span "Credential Designs" at bounding box center [42, 131] width 39 height 6
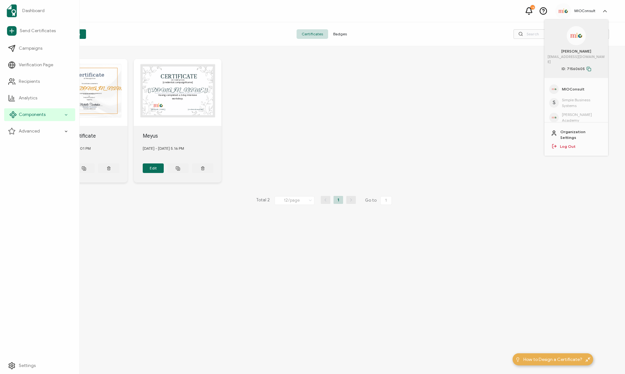
click at [69, 118] on div "Components" at bounding box center [39, 114] width 71 height 13
click at [51, 148] on span "Credential Details" at bounding box center [41, 148] width 37 height 6
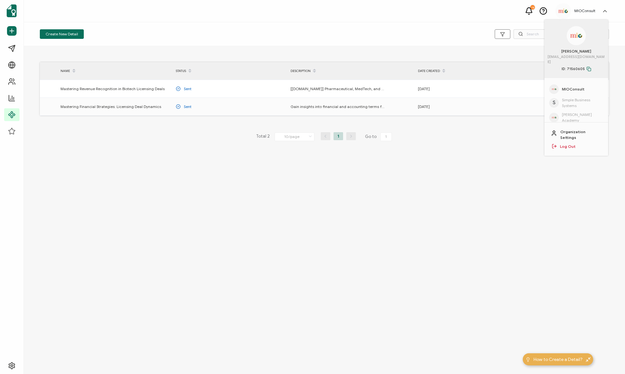
click at [544, 215] on div "Create New Detail NAME STATUS DESCRIPTION DATE CREATED Mastering Revenue Recogn…" at bounding box center [324, 198] width 601 height 352
click at [606, 11] on icon at bounding box center [604, 11] width 3 height 2
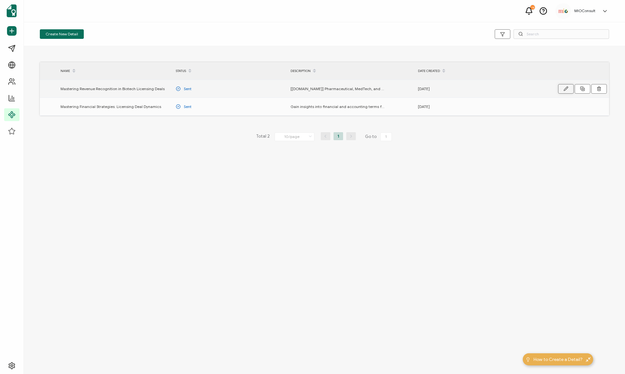
click at [566, 90] on icon "button" at bounding box center [565, 88] width 5 height 5
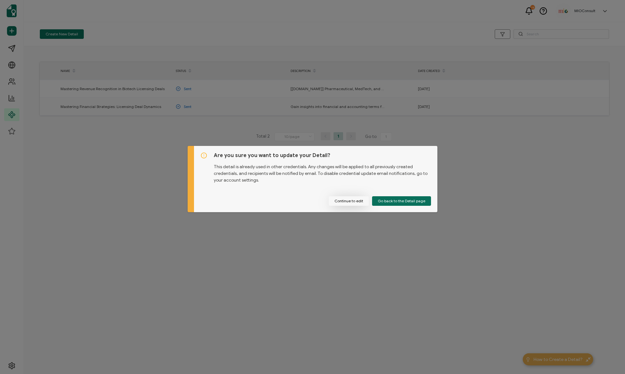
click at [347, 202] on button "Continue to edit" at bounding box center [349, 201] width 40 height 10
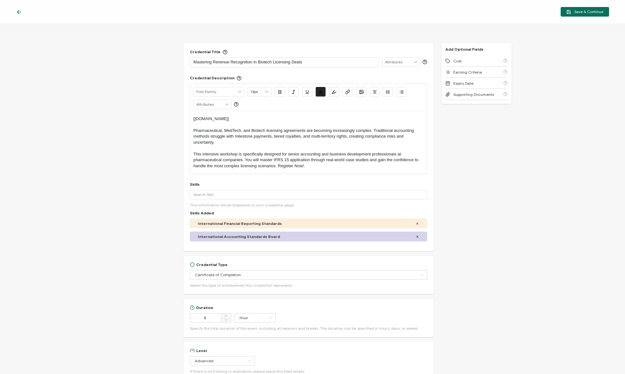
drag, startPoint x: 237, startPoint y: 117, endPoint x: 171, endPoint y: 111, distance: 65.9
click at [171, 111] on div "Credential Title Mastering Revenue Recognition in Biotech Licensing Deals ISSUE…" at bounding box center [312, 199] width 625 height 350
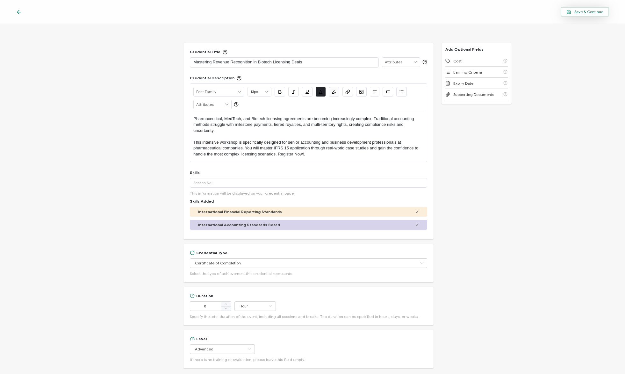
click at [576, 11] on span "Save & Continue" at bounding box center [584, 12] width 37 height 5
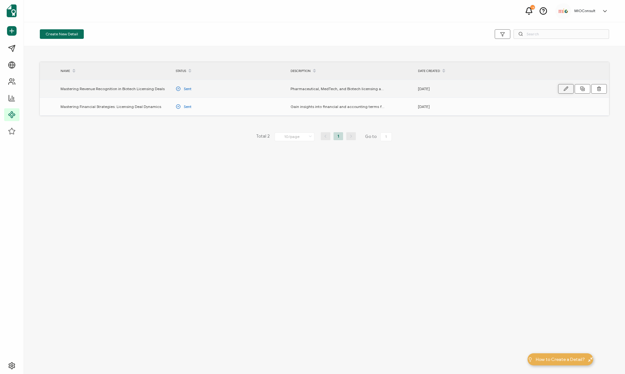
click at [563, 88] on button "button" at bounding box center [566, 89] width 16 height 10
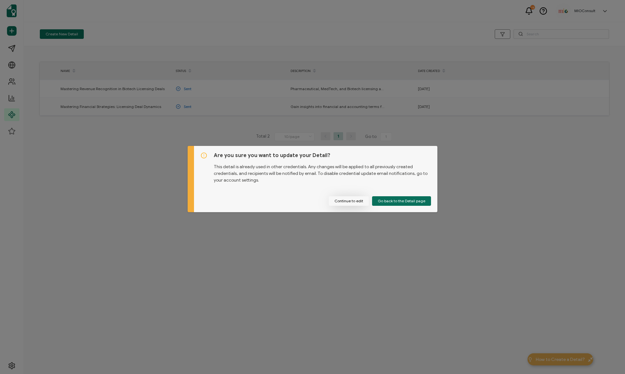
click at [354, 201] on button "Continue to edit" at bounding box center [349, 201] width 40 height 10
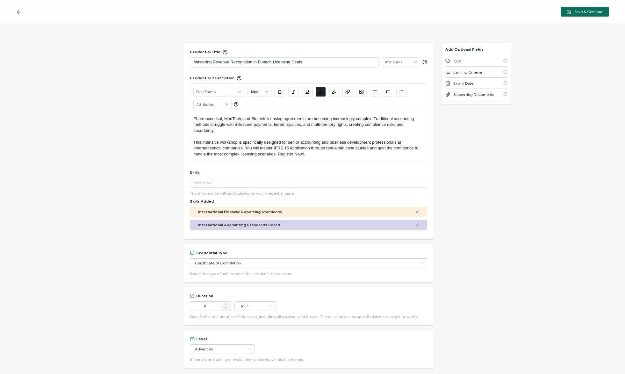
click at [254, 62] on p "Mastering Revenue Recognition in Biotech Licensing Deals" at bounding box center [284, 62] width 182 height 6
click at [479, 97] on div "Supporting Documents" at bounding box center [476, 94] width 62 height 11
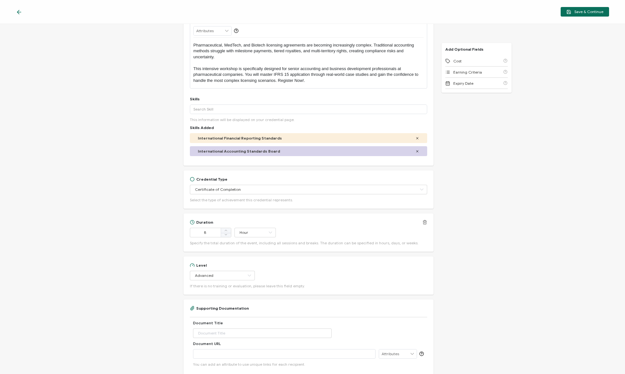
scroll to position [136, 0]
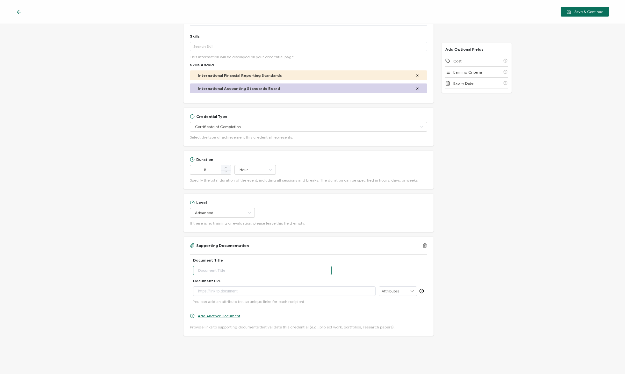
click at [230, 269] on input "text" at bounding box center [262, 271] width 139 height 10
click at [423, 244] on icon at bounding box center [425, 244] width 4 height 0
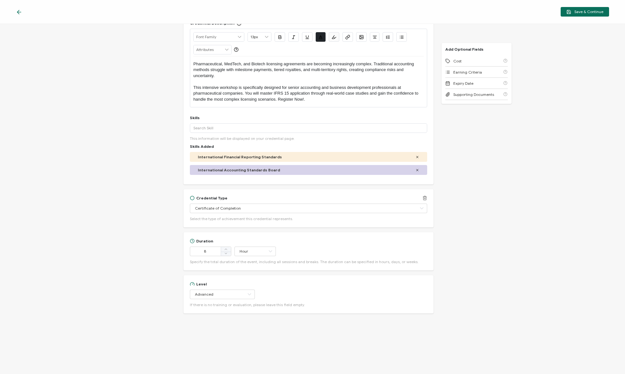
scroll to position [0, 0]
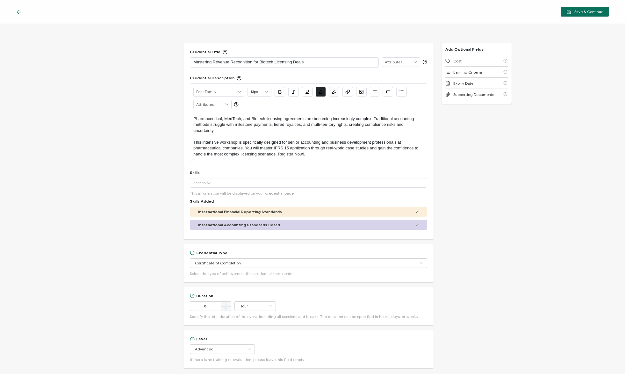
click at [413, 62] on icon at bounding box center [415, 62] width 6 height 9
click at [564, 56] on div "Credential Title Mastering Revenue Recognition for Biotech Licensing Deals Cred…" at bounding box center [312, 199] width 625 height 350
click at [576, 9] on button "Save & Continue" at bounding box center [585, 12] width 48 height 10
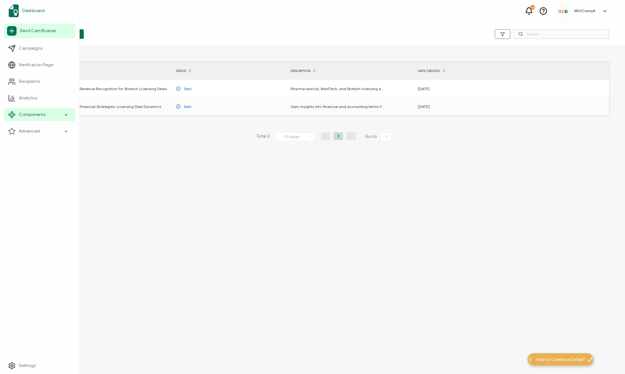
click at [31, 13] on span "Dashboard" at bounding box center [33, 11] width 22 height 6
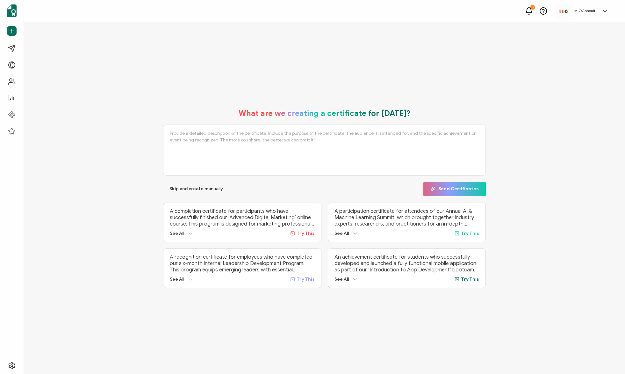
click at [564, 11] on img at bounding box center [563, 11] width 10 height 4
click at [482, 47] on div "What are we creating a certificate for today? Skip and create manually Send Cer…" at bounding box center [324, 198] width 601 height 352
click at [191, 278] on icon at bounding box center [190, 279] width 6 height 6
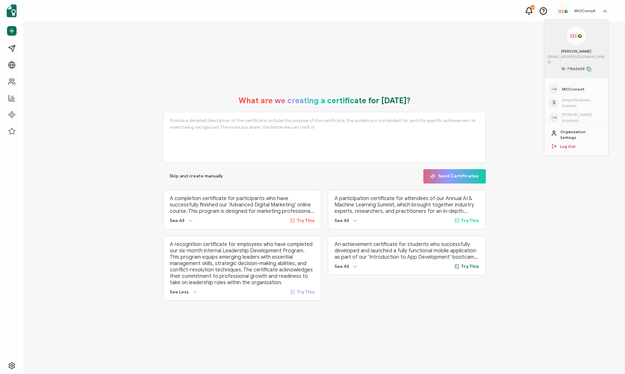
click at [190, 218] on icon at bounding box center [190, 221] width 6 height 6
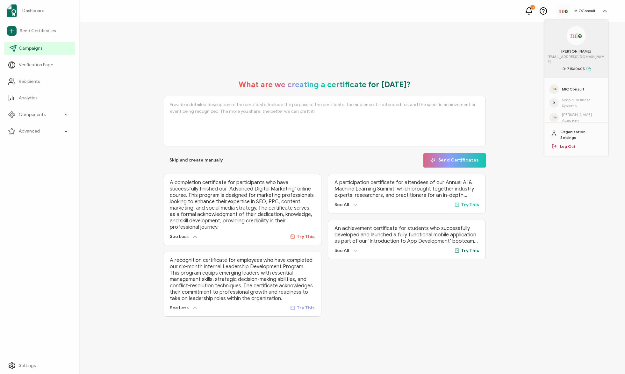
click at [31, 51] on span "Campaigns" at bounding box center [31, 48] width 24 height 6
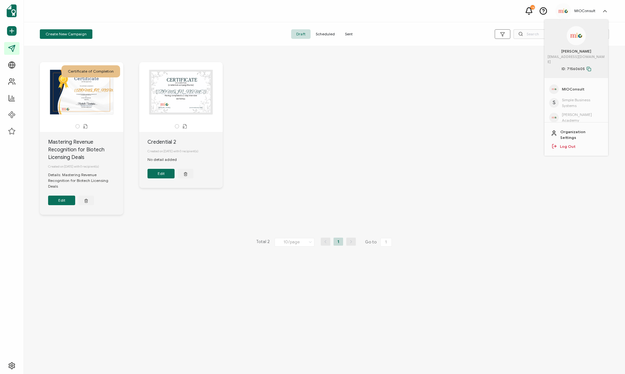
click at [322, 36] on span "Scheduled" at bounding box center [325, 34] width 29 height 10
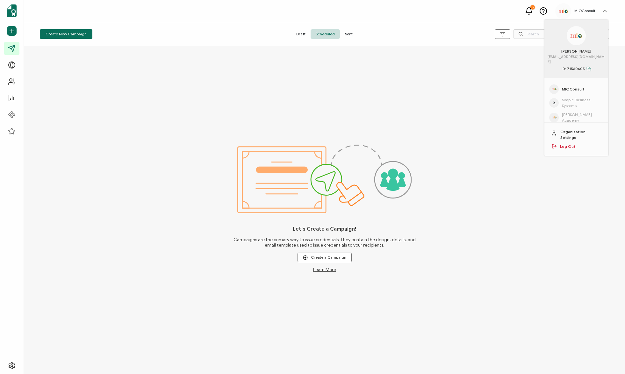
click at [295, 33] on span "Draft" at bounding box center [300, 34] width 19 height 10
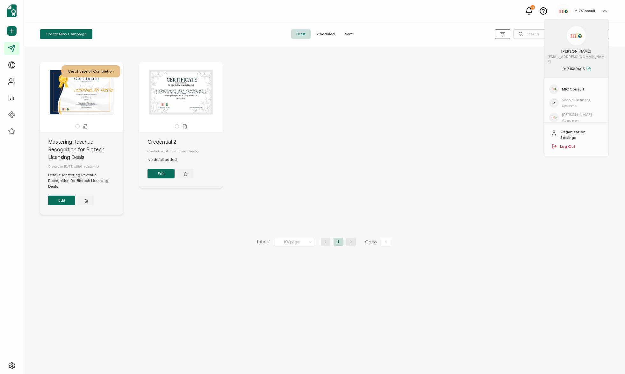
click at [351, 34] on span "Sent" at bounding box center [349, 34] width 18 height 10
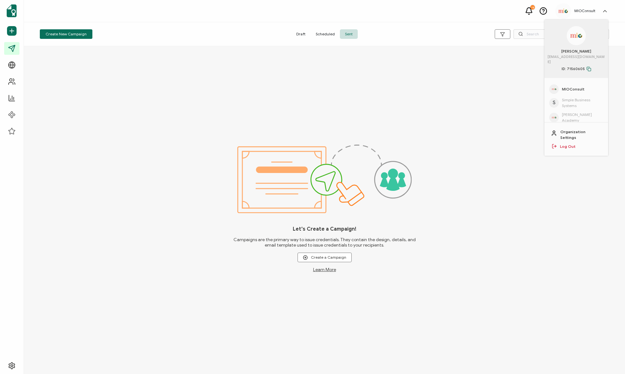
click at [302, 32] on span "Draft" at bounding box center [300, 34] width 19 height 10
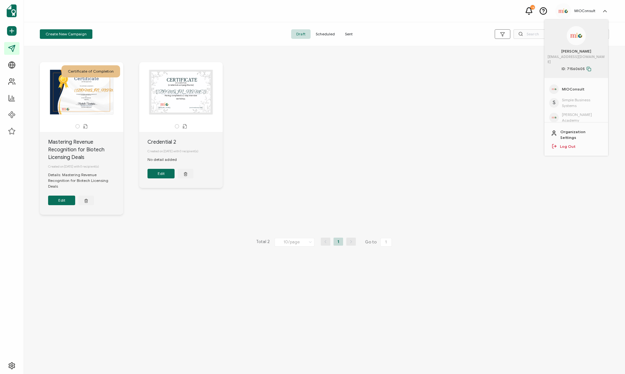
click at [65, 198] on button "Edit" at bounding box center [61, 201] width 27 height 10
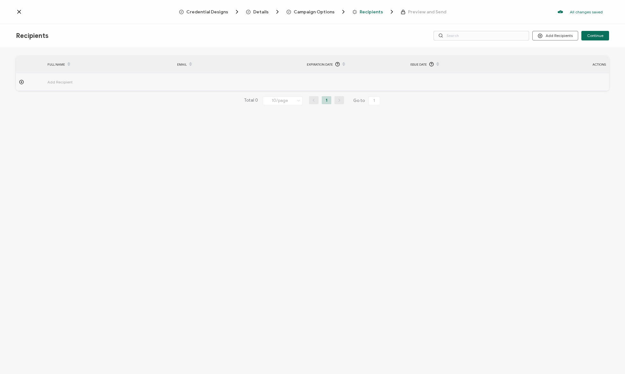
click at [313, 11] on span "Campaign Options" at bounding box center [314, 12] width 41 height 5
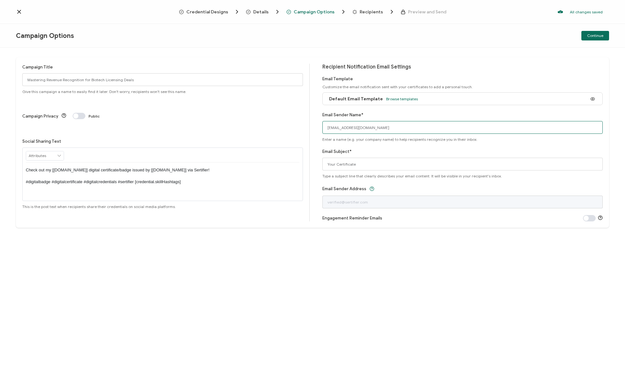
click at [343, 126] on input "[EMAIL_ADDRESS][DOMAIN_NAME]" at bounding box center [462, 127] width 281 height 13
drag, startPoint x: 341, startPoint y: 126, endPoint x: 300, endPoint y: 126, distance: 40.8
click at [310, 128] on div "Campaign Title Mastering Revenue Recognition for Biotech Licensing Deals Give t…" at bounding box center [312, 142] width 593 height 170
click at [347, 128] on input "registration@mioconsult.com" at bounding box center [462, 127] width 281 height 13
drag, startPoint x: 347, startPoint y: 127, endPoint x: 316, endPoint y: 126, distance: 30.9
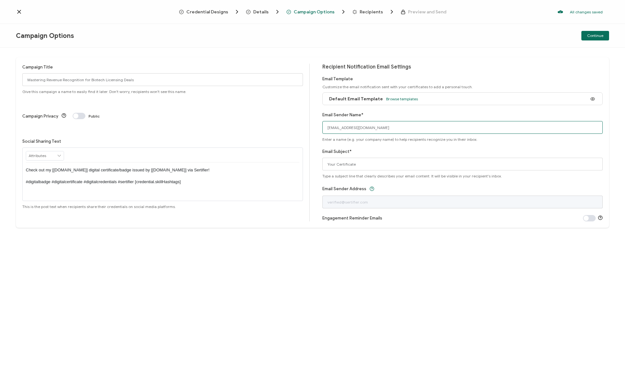
click at [321, 127] on div "Campaign Title Mastering Revenue Recognition for Biotech Licensing Deals Give t…" at bounding box center [312, 142] width 593 height 170
type input "support@mioconsult.com"
click at [405, 99] on span "Browse templates" at bounding box center [402, 99] width 32 height 5
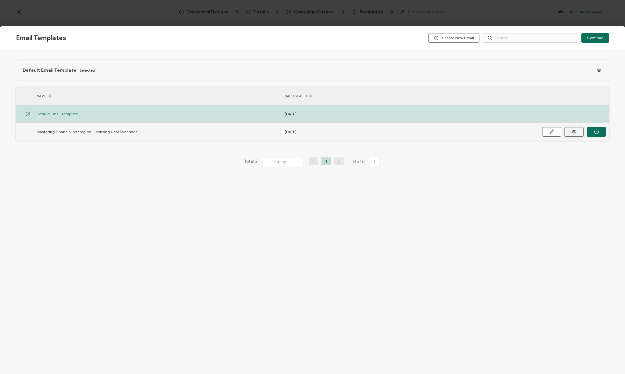
click at [577, 130] on icon "button" at bounding box center [574, 131] width 8 height 5
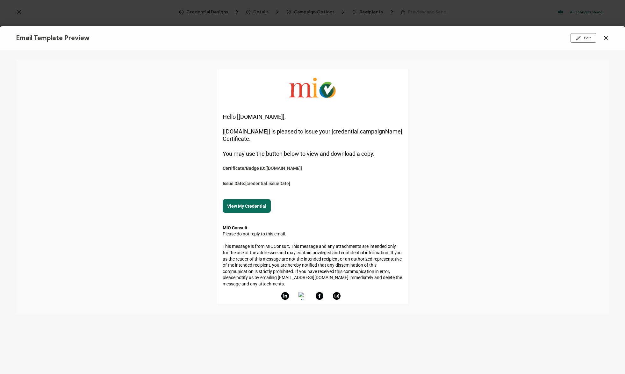
drag, startPoint x: 222, startPoint y: 114, endPoint x: 300, endPoint y: 206, distance: 120.4
click at [300, 206] on div at bounding box center [312, 212] width 625 height 324
click at [606, 37] on icon at bounding box center [606, 38] width 6 height 6
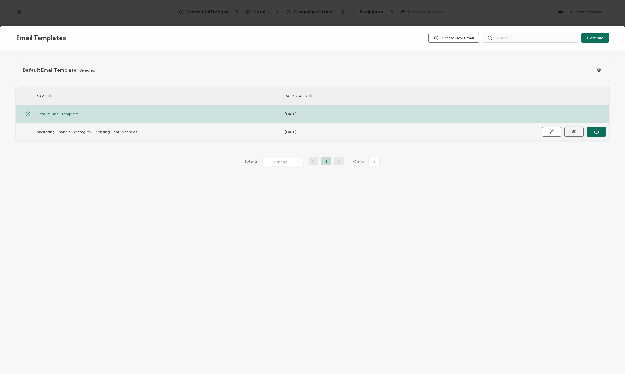
click at [573, 129] on icon "button" at bounding box center [574, 131] width 8 height 5
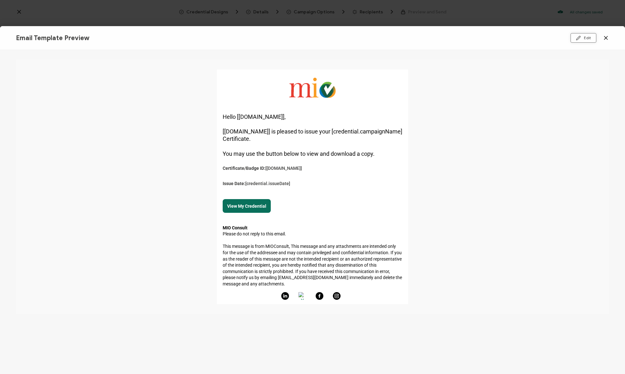
click at [587, 40] on button "Edit" at bounding box center [583, 38] width 26 height 10
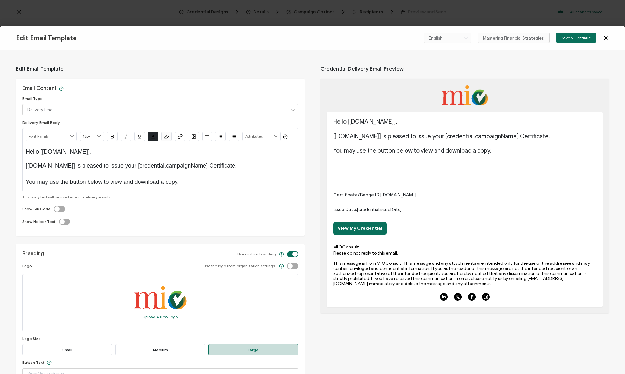
drag, startPoint x: 332, startPoint y: 119, endPoint x: 442, endPoint y: 207, distance: 141.2
click at [442, 207] on div "Hello [recipient.name], [issuer.name] is pleased to issue your [credential.camp…" at bounding box center [465, 209] width 276 height 195
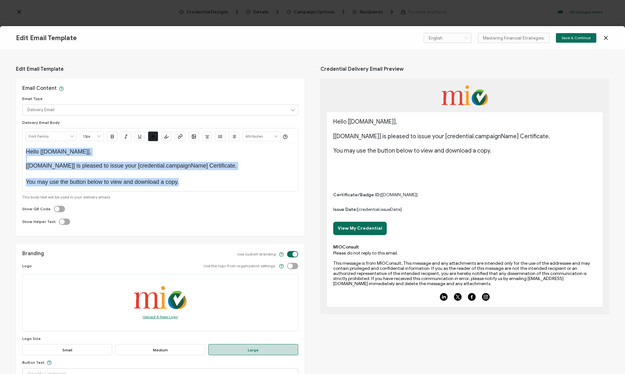
drag, startPoint x: 27, startPoint y: 152, endPoint x: 156, endPoint y: 194, distance: 135.7
click at [188, 229] on div "Email Content Email Type Delivery Email Delivery Email Expiration Email Update …" at bounding box center [160, 157] width 289 height 157
type input "18px"
copy div "Hello [recipient.name], [issuer.name] is pleased to issue your [credential.camp…"
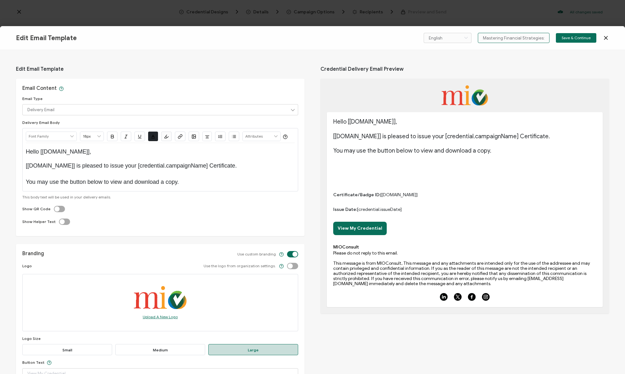
click at [529, 35] on input "Mastering Financial Strategies: Licensing Deal Dynamics" at bounding box center [514, 38] width 72 height 10
drag, startPoint x: 518, startPoint y: 37, endPoint x: 468, endPoint y: 37, distance: 50.6
click at [468, 37] on div "English Bahasa indonesia Deutsch English Español Français Italiano Magyar Portu…" at bounding box center [510, 38] width 173 height 10
click at [547, 38] on input "Mastering Financial Strategies: Licensing Deal Dynamics" at bounding box center [514, 38] width 72 height 10
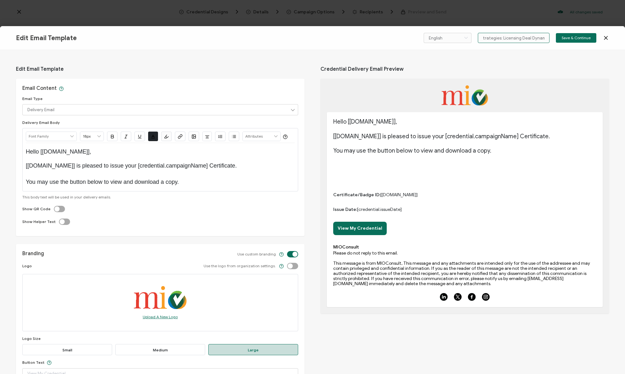
drag, startPoint x: 522, startPoint y: 38, endPoint x: 547, endPoint y: 38, distance: 25.5
click at [549, 38] on input "Mastering Financial Strategies: Licensing Deal Dynamics" at bounding box center [514, 38] width 72 height 10
click at [606, 38] on icon at bounding box center [606, 38] width 6 height 6
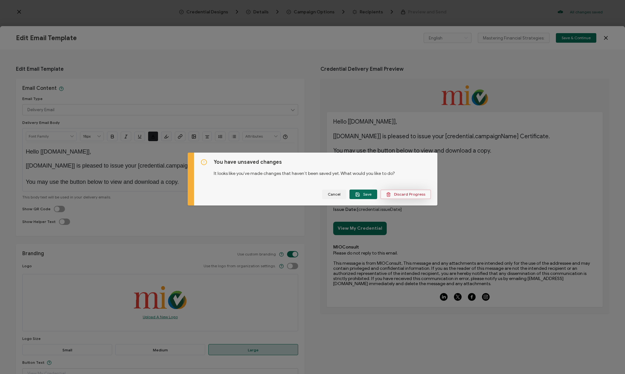
click at [398, 194] on span "Discard Progress" at bounding box center [405, 194] width 39 height 5
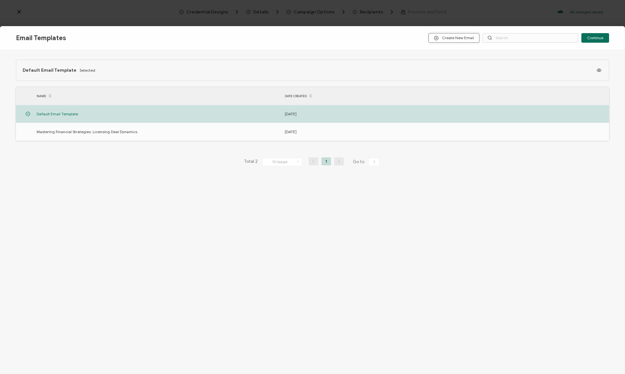
click at [452, 39] on span "Create New Email" at bounding box center [454, 38] width 40 height 5
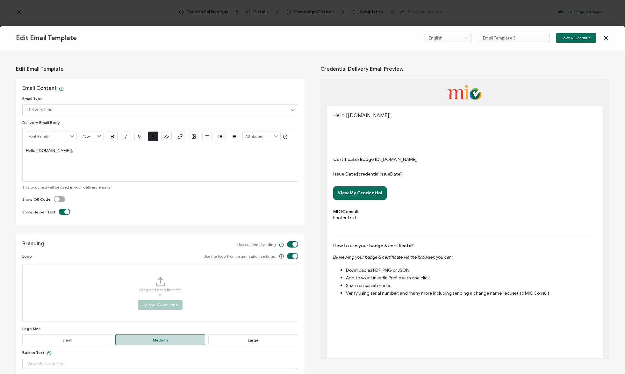
click at [82, 157] on div "Hello [[DOMAIN_NAME]]," at bounding box center [160, 150] width 269 height 15
drag, startPoint x: 80, startPoint y: 155, endPoint x: -3, endPoint y: 149, distance: 83.3
click at [0, 149] on html "Credential Designs Details Campaign Options Recipients Preview and Send All cha…" at bounding box center [312, 187] width 625 height 374
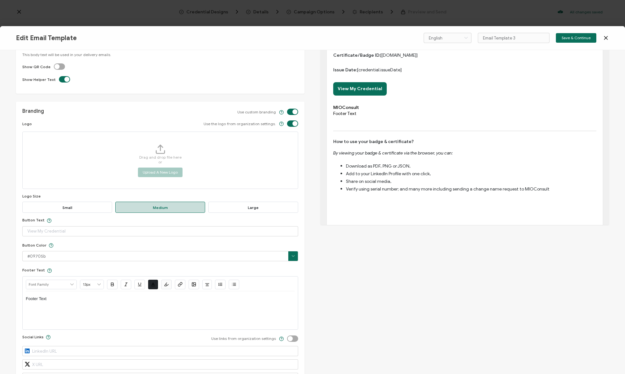
scroll to position [131, 0]
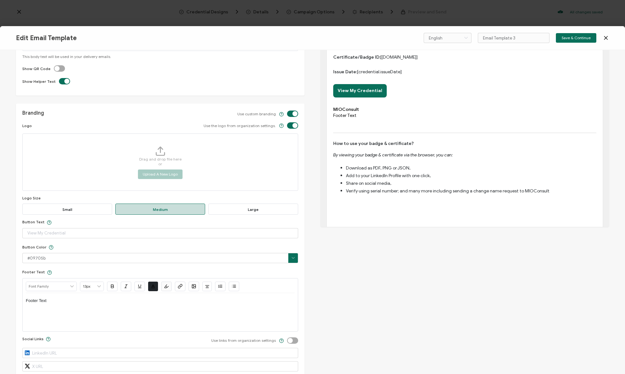
click at [177, 168] on div "Drag and drop file here or Upload A New Logo" at bounding box center [160, 162] width 45 height 33
drag, startPoint x: 524, startPoint y: 38, endPoint x: 440, endPoint y: 40, distance: 84.1
click at [450, 40] on div "English Bahasa indonesia Deutsch English Español Français Italiano Magyar Portu…" at bounding box center [510, 38] width 173 height 10
type input "MRRBLD Email Template"
click at [571, 37] on span "Save & Continue" at bounding box center [576, 38] width 29 height 4
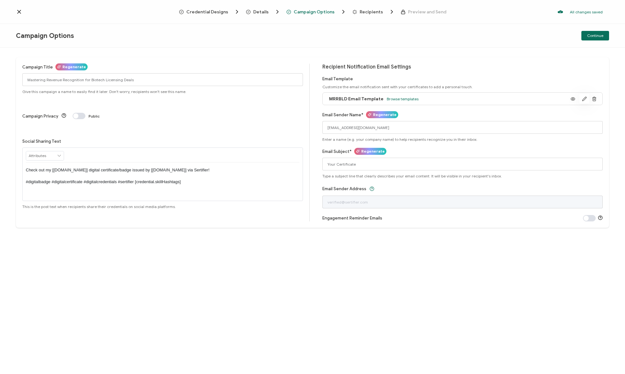
click at [583, 100] on icon "button" at bounding box center [584, 99] width 4 height 4
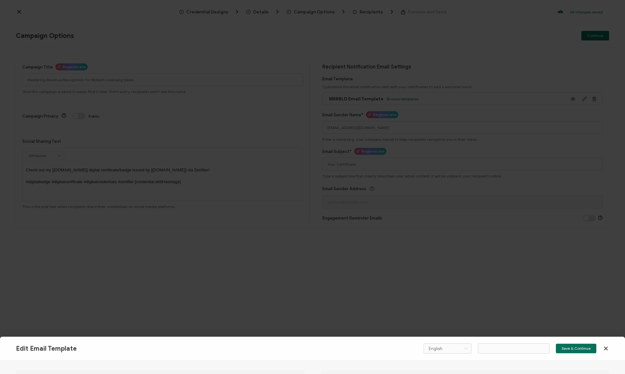
type input "MRRBLD Email Template"
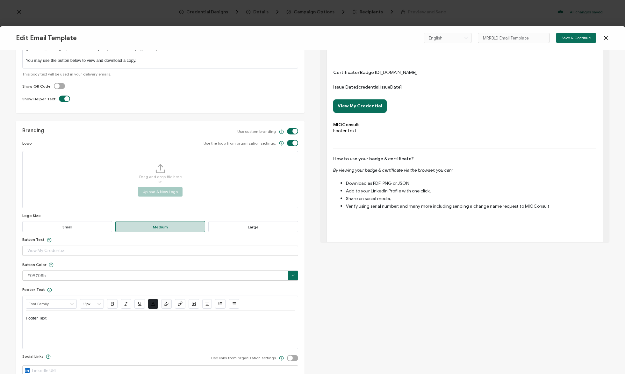
scroll to position [117, 0]
click at [578, 39] on span "Save & Continue" at bounding box center [576, 38] width 29 height 4
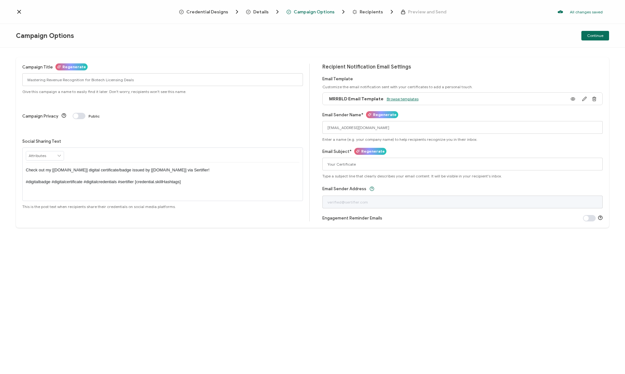
click at [404, 97] on span "Browse templates" at bounding box center [403, 99] width 32 height 5
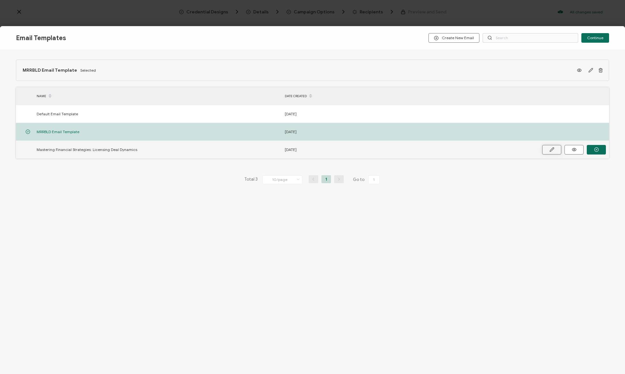
click at [549, 150] on icon at bounding box center [551, 149] width 5 height 5
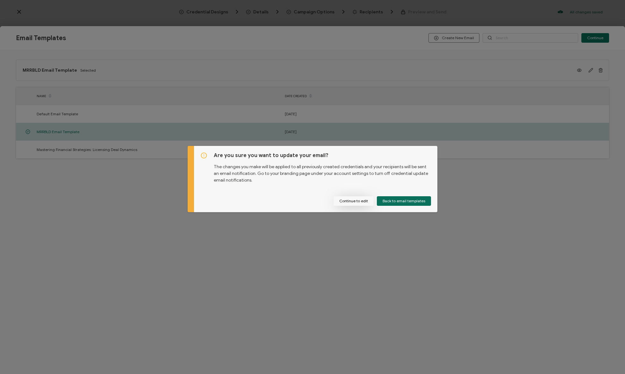
click at [357, 200] on button "Continue to edit" at bounding box center [353, 201] width 40 height 10
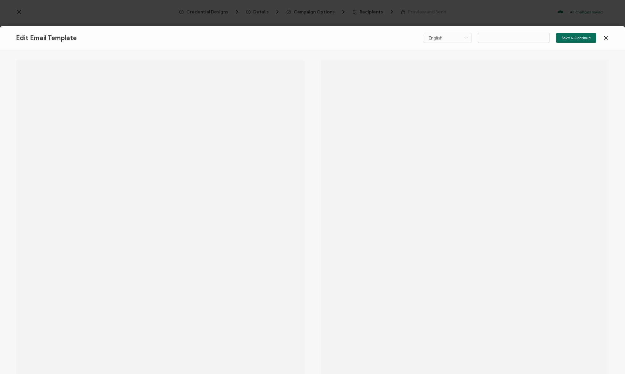
type input "Mastering Financial Strategies: Licensing Deal Dynamics"
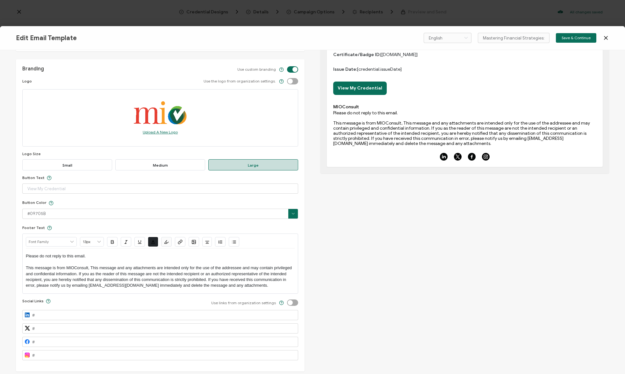
scroll to position [187, 0]
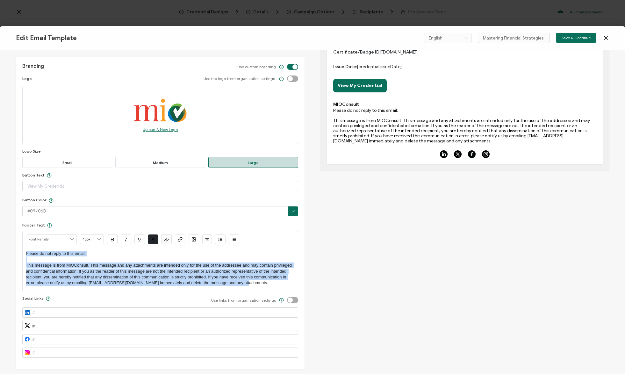
drag, startPoint x: 227, startPoint y: 283, endPoint x: 6, endPoint y: 253, distance: 222.8
click at [6, 253] on div "Edit Email Template Email Content Email Type Delivery Email Delivery Email Expi…" at bounding box center [312, 212] width 625 height 324
copy p "Please do not reply to this email. This message is from MIOConsult, This messag…"
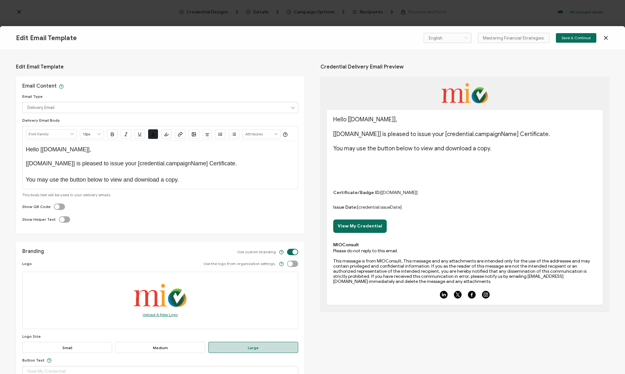
scroll to position [0, 0]
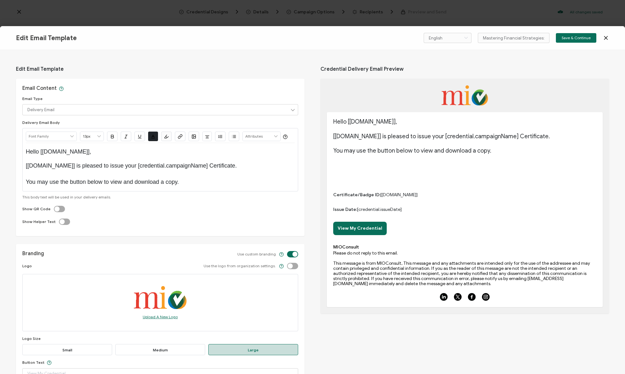
click at [87, 165] on span "[issuer.name] is pleased to issue your [credential.campaignName] Certificate." at bounding box center [131, 165] width 211 height 6
type input "18px"
click at [61, 152] on span "Hello [[DOMAIN_NAME]]," at bounding box center [58, 151] width 65 height 6
click at [603, 35] on icon at bounding box center [606, 38] width 6 height 6
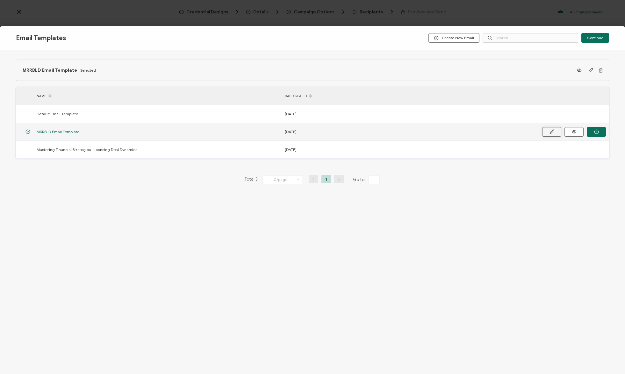
click at [556, 131] on button at bounding box center [551, 132] width 19 height 10
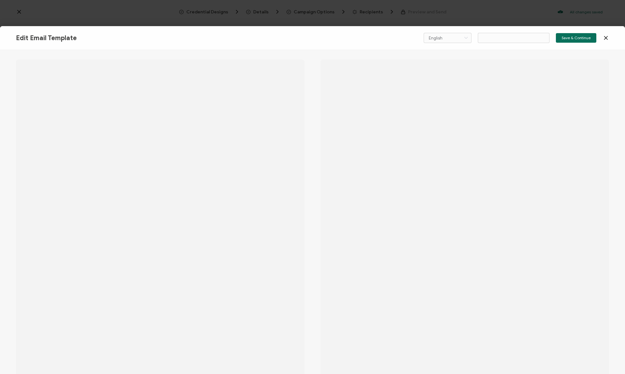
type input "MRRBLD Email Template"
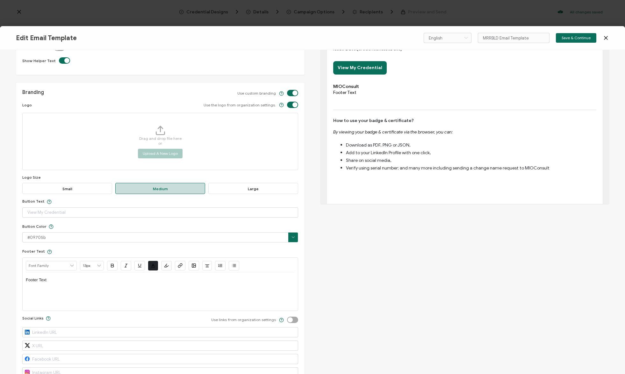
scroll to position [174, 0]
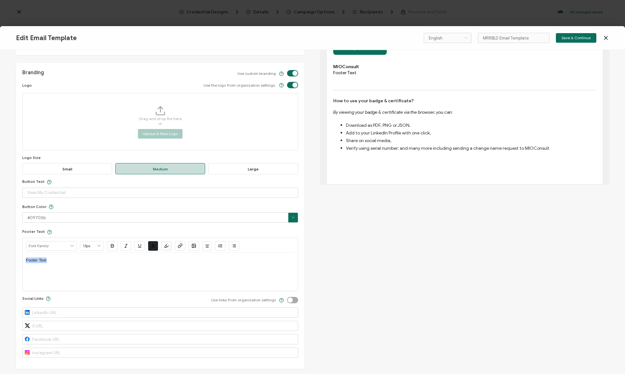
drag, startPoint x: 57, startPoint y: 263, endPoint x: 5, endPoint y: 254, distance: 52.3
click at [5, 254] on div "Edit Email Template Email Content Email Type Delivery Email Delivery Email Expi…" at bounding box center [312, 212] width 625 height 324
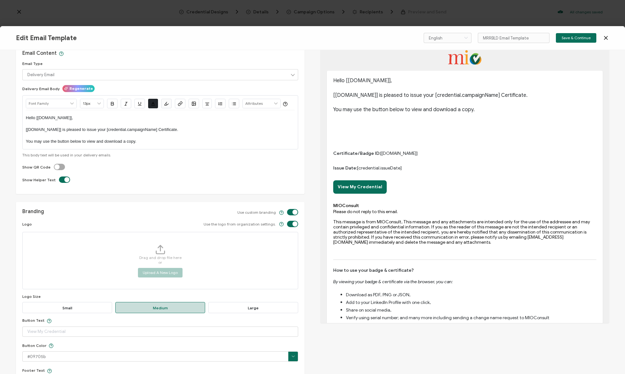
scroll to position [31, 0]
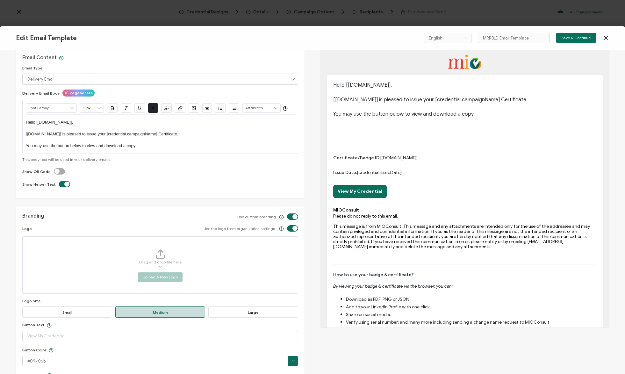
drag, startPoint x: 146, startPoint y: 146, endPoint x: 7, endPoint y: 113, distance: 142.6
click at [7, 113] on div "Edit Email Template Email Content Email Type Delivery Email Delivery Email Expi…" at bounding box center [312, 181] width 625 height 324
click at [99, 106] on icon at bounding box center [99, 108] width 6 height 9
click at [94, 197] on span "18px" at bounding box center [91, 199] width 8 height 5
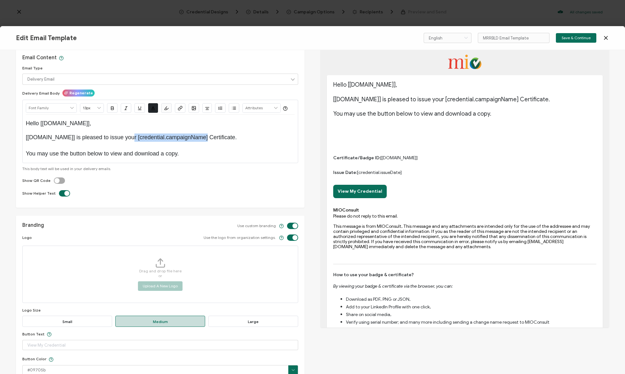
drag, startPoint x: 124, startPoint y: 137, endPoint x: 198, endPoint y: 136, distance: 74.5
click at [198, 136] on span "[issuer.name] is pleased to issue your [credential.campaignName] Certificate." at bounding box center [131, 137] width 211 height 6
type input "18px"
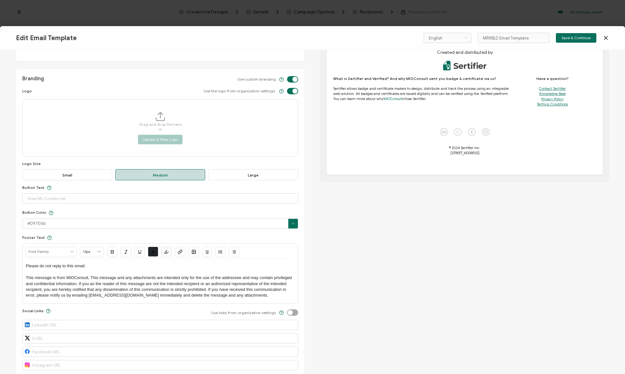
scroll to position [176, 0]
click at [287, 77] on label at bounding box center [287, 77] width 0 height 0
click at [292, 81] on input "checkbox" at bounding box center [294, 80] width 4 height 4
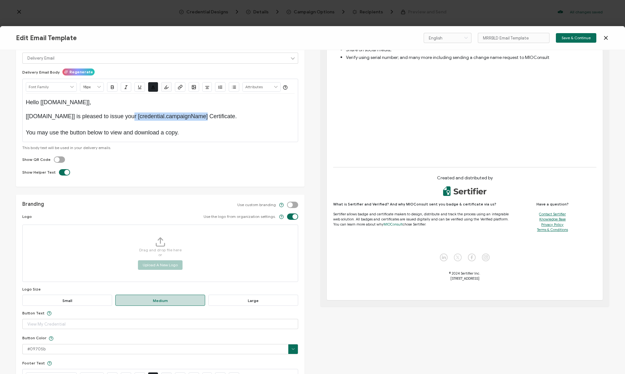
scroll to position [0, 0]
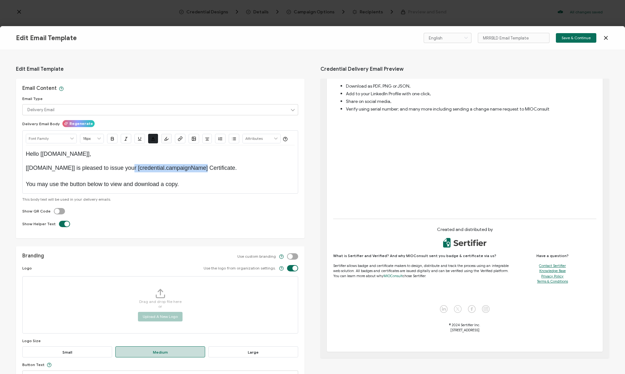
click at [287, 253] on label at bounding box center [287, 253] width 0 height 0
click at [292, 256] on input "checkbox" at bounding box center [294, 256] width 4 height 4
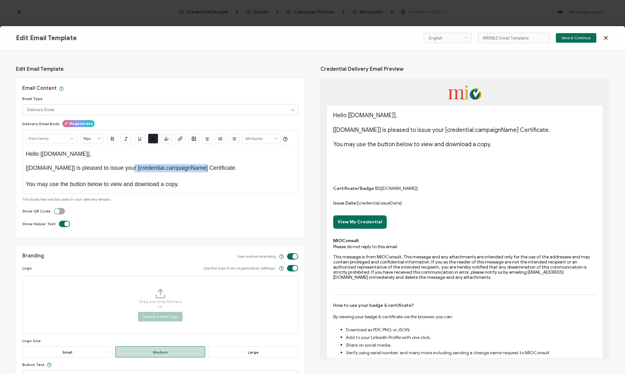
click at [287, 253] on label at bounding box center [287, 253] width 0 height 0
click at [292, 256] on input "checkbox" at bounding box center [294, 256] width 4 height 4
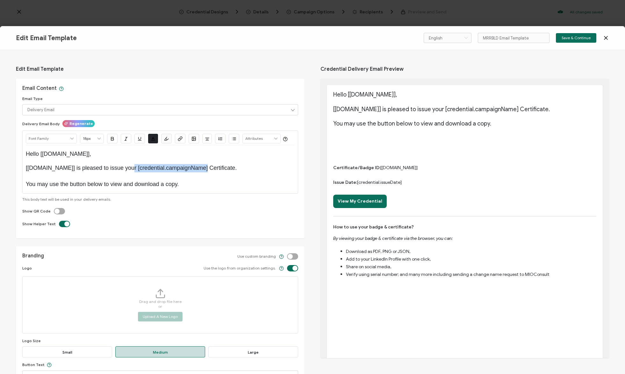
click at [287, 253] on label at bounding box center [287, 253] width 0 height 0
click at [295, 256] on input "checkbox" at bounding box center [294, 256] width 4 height 4
checkbox input "true"
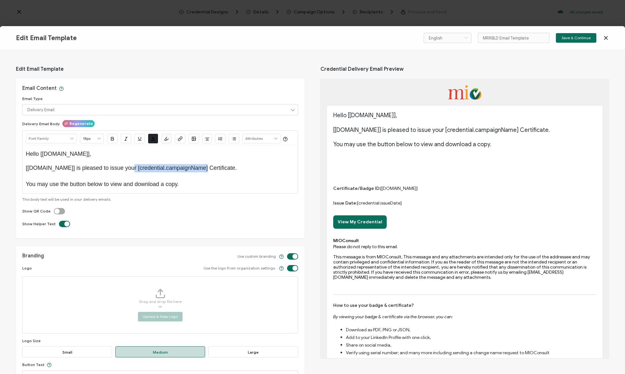
click at [287, 265] on label at bounding box center [287, 265] width 0 height 0
click at [292, 270] on input "checkbox" at bounding box center [294, 268] width 4 height 4
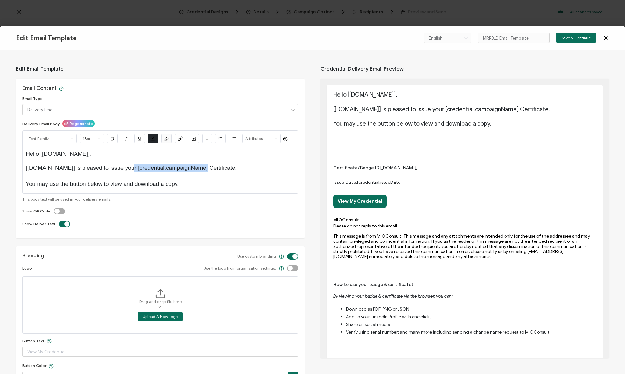
click at [287, 265] on label at bounding box center [287, 265] width 0 height 0
click at [292, 270] on input "checkbox" at bounding box center [294, 268] width 4 height 4
checkbox input "true"
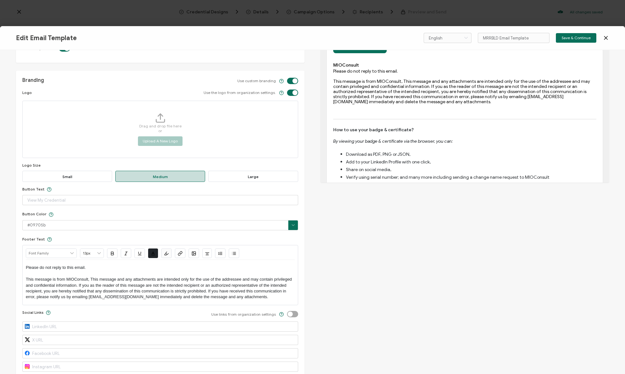
scroll to position [190, 0]
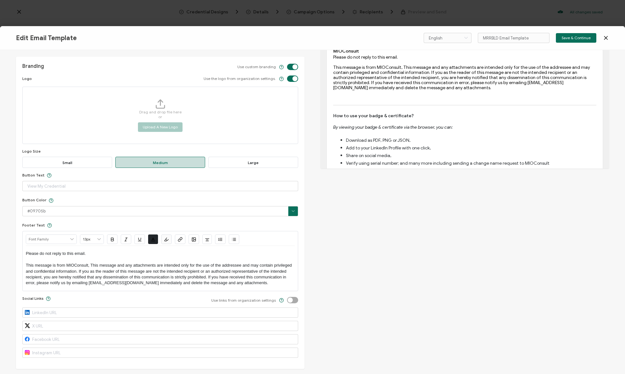
click at [267, 164] on span "Large" at bounding box center [253, 162] width 90 height 11
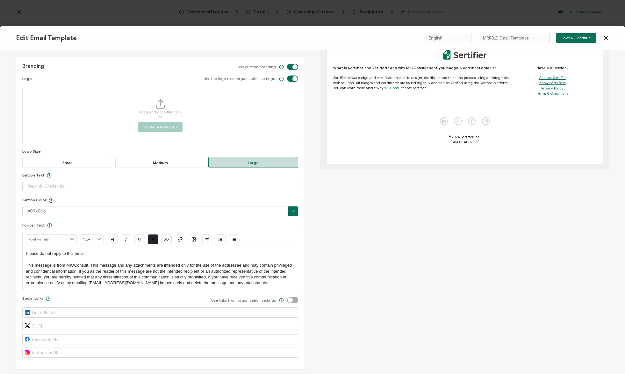
scroll to position [250, 0]
click at [287, 297] on label at bounding box center [287, 297] width 0 height 0
click at [293, 298] on input "checkbox" at bounding box center [294, 300] width 4 height 4
checkbox input "true"
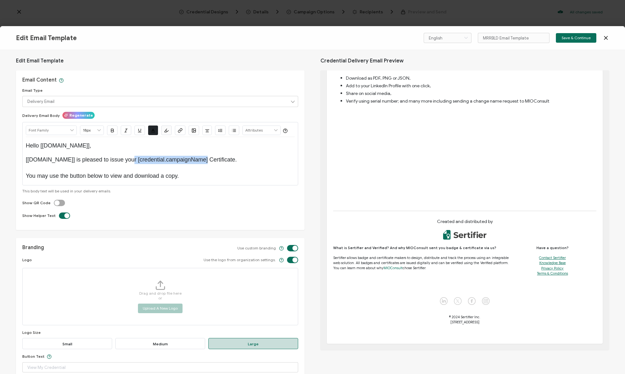
scroll to position [0, 0]
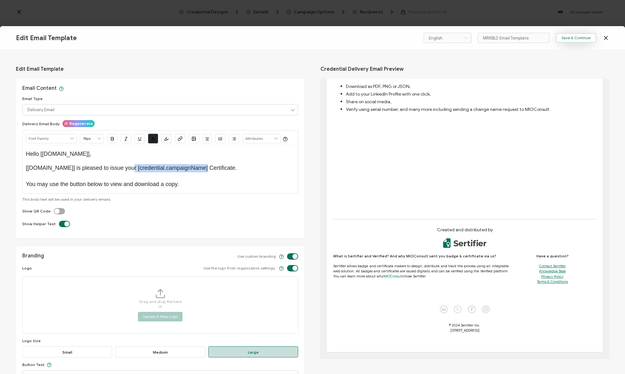
click at [569, 37] on span "Save & Continue" at bounding box center [576, 38] width 29 height 4
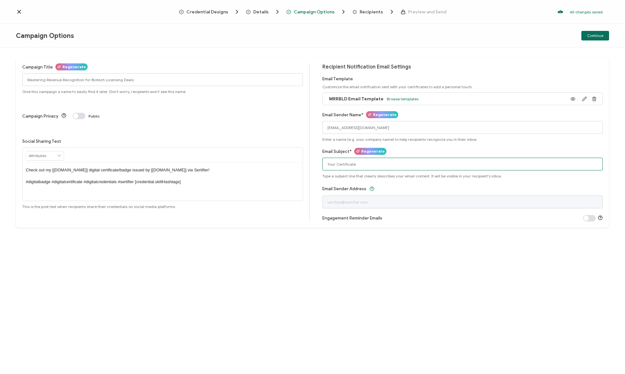
click at [363, 162] on input "Your Certificate" at bounding box center [462, 164] width 281 height 13
click at [328, 164] on input "Your Certificate" at bounding box center [462, 164] width 281 height 13
click at [372, 164] on input "Access Your Certificate" at bounding box center [462, 164] width 281 height 13
drag, startPoint x: 154, startPoint y: 82, endPoint x: 4, endPoint y: 72, distance: 150.1
click at [4, 72] on div "Campaign Title Regenerate Mastering Revenue Recognition for Biotech Licensing D…" at bounding box center [312, 211] width 625 height 326
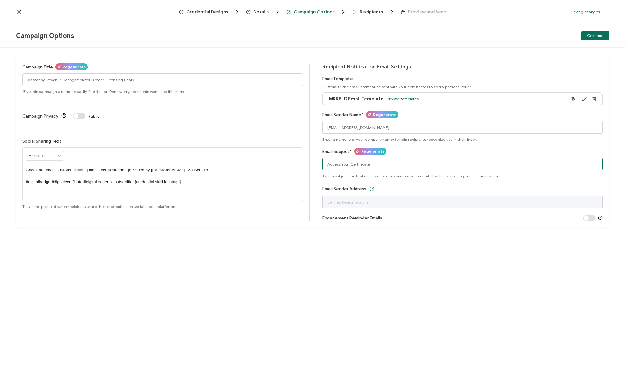
click at [379, 168] on input "Access Your Certificate:" at bounding box center [462, 164] width 281 height 13
paste input "Mastering Revenue Recognition for Biotech Licensing Deals"
click at [336, 164] on input "Access Your Certificate: Mastering Revenue Recognition for Biotech Licensing De…" at bounding box center [462, 164] width 281 height 13
type input "Your Certificate: Mastering Revenue Recognition for Biotech Licensing Deals"
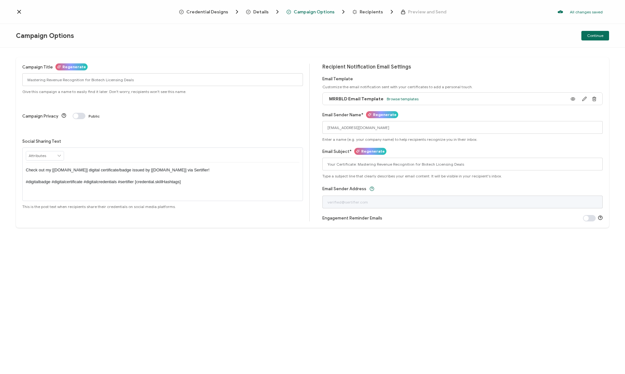
click at [592, 220] on span at bounding box center [589, 218] width 13 height 6
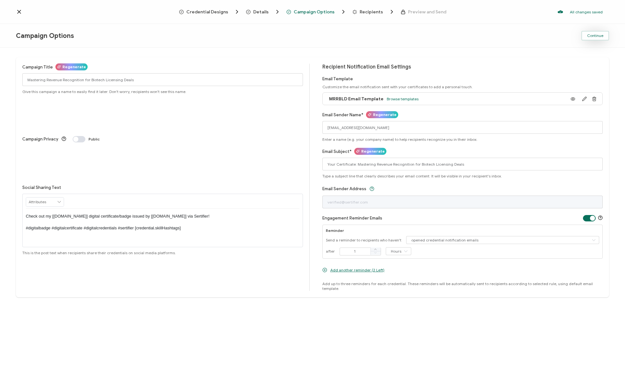
click at [603, 36] on button "Continue" at bounding box center [595, 36] width 28 height 10
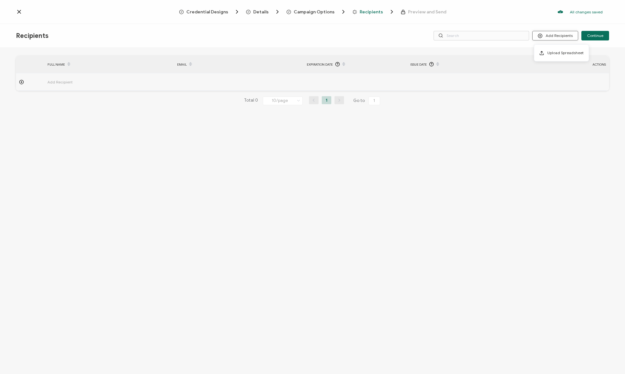
click at [542, 37] on icon at bounding box center [540, 35] width 5 height 5
click at [22, 81] on icon at bounding box center [21, 82] width 5 height 5
click at [86, 102] on input "text" at bounding box center [75, 100] width 56 height 10
type input "j"
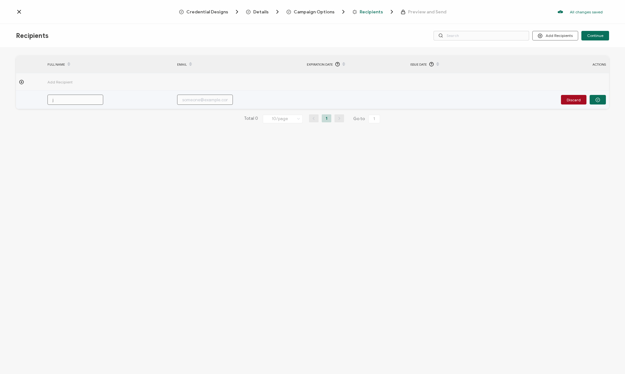
type input "jo"
type input "joe"
type input "joey"
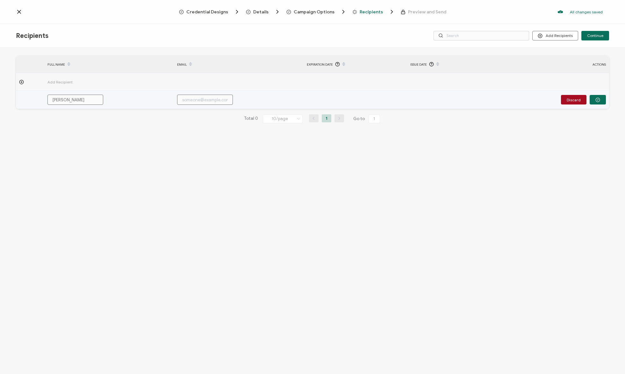
type input "joey"
type input "joeyb"
type input "joeybo"
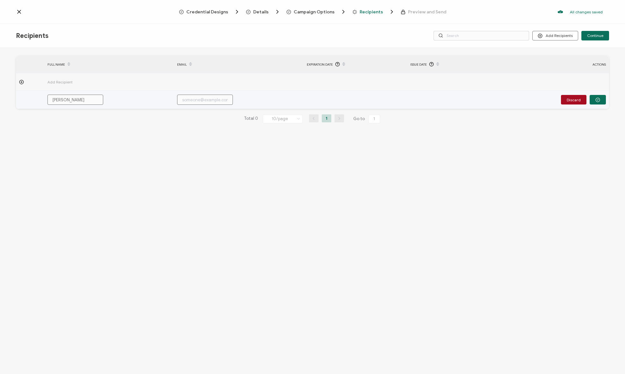
type input "joeybos"
type input "joeyboss"
type input "joeybossm"
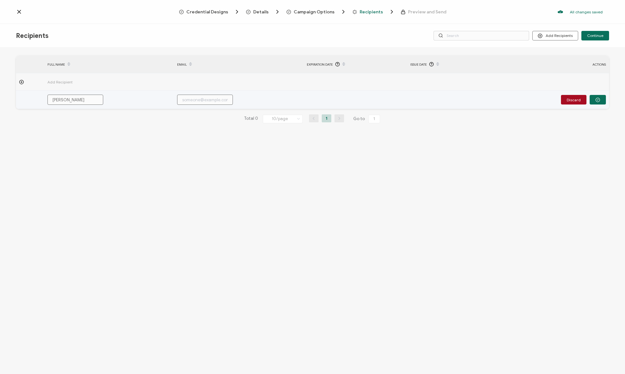
type input "joeybossm"
type input "joeybossma"
type input "joeybossman"
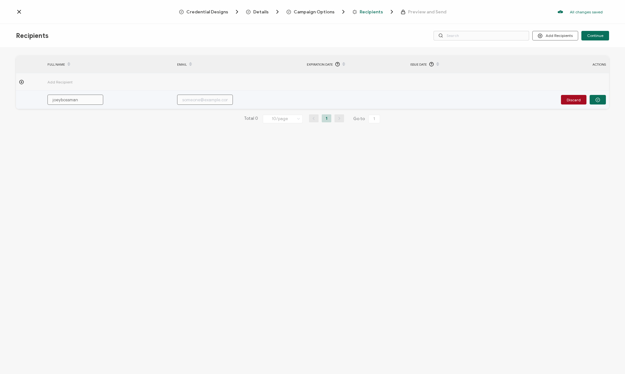
type input "joeybossman+"
type input "joeybossman+1"
type input "joeybossman+1@"
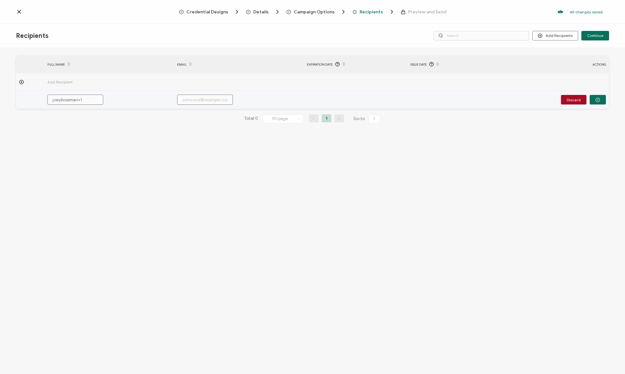
type input "joeybossman+1@"
type input "joeybossman+1@g"
type input "joeybossman+1@gm"
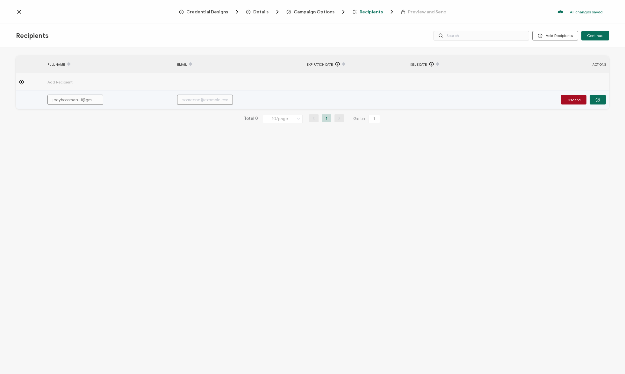
type input "joeybossman+1@gma"
type input "joeybossman+1@gmai"
type input "joeybossman+1@gmail"
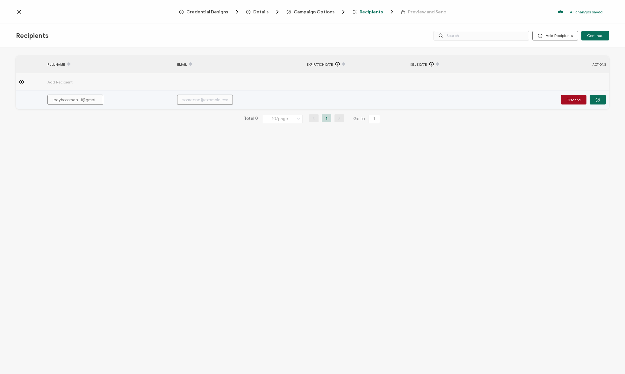
type input "joeybossman+1@gmail"
type input "joeybossman+1@gmail."
type input "joeybossman+1@gmail.c"
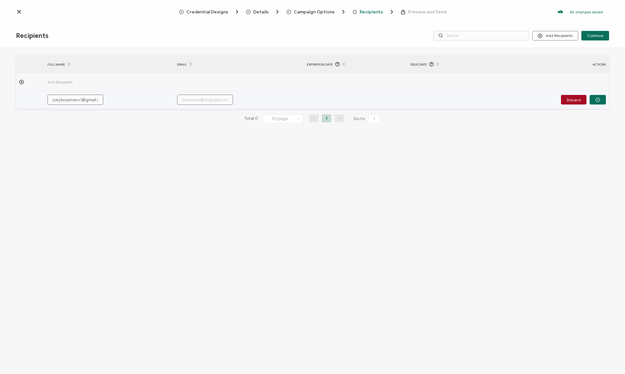
type input "joeybossman+1@gmail.co"
type input "joeybossman+1@gmail.com"
drag, startPoint x: 96, startPoint y: 99, endPoint x: 30, endPoint y: 98, distance: 65.9
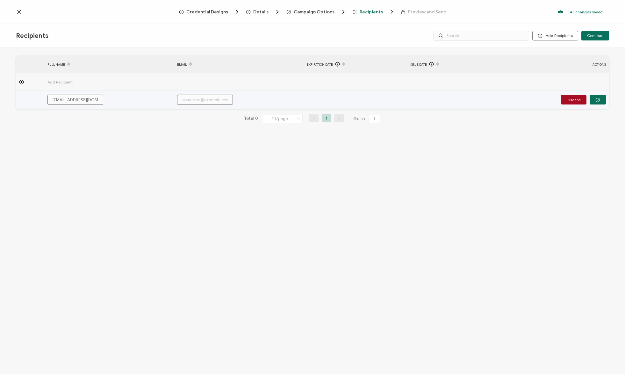
click at [30, 98] on tr "joeybossman+1@gmail.com Discard" at bounding box center [312, 100] width 593 height 18
click at [204, 102] on input "text" at bounding box center [205, 100] width 56 height 10
paste input "joeybossman+1@gmail.com"
type input "joeybossman+1@gmail.com"
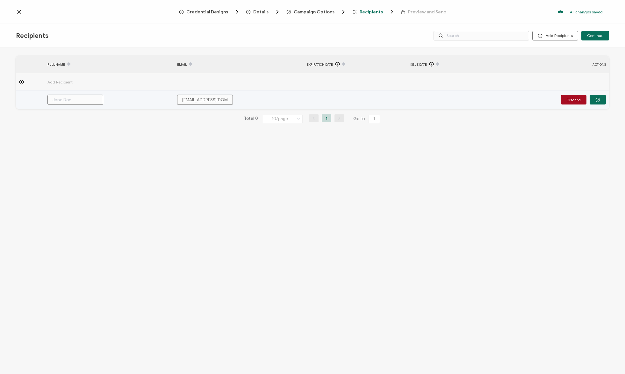
scroll to position [0, 6]
type input "joeybossman+1@gmail.com"
click at [74, 100] on input "text" at bounding box center [75, 100] width 56 height 10
type input "J"
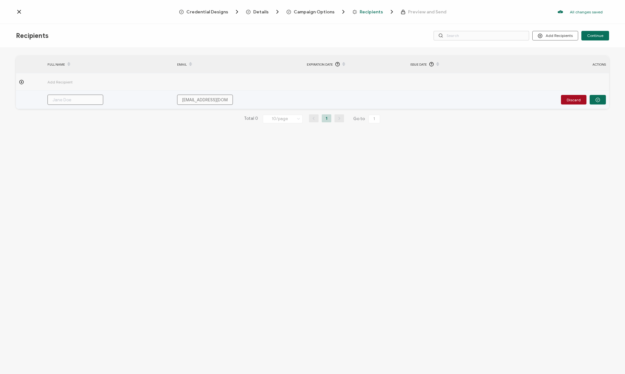
type input "J"
type input "Jo"
type input "Joe"
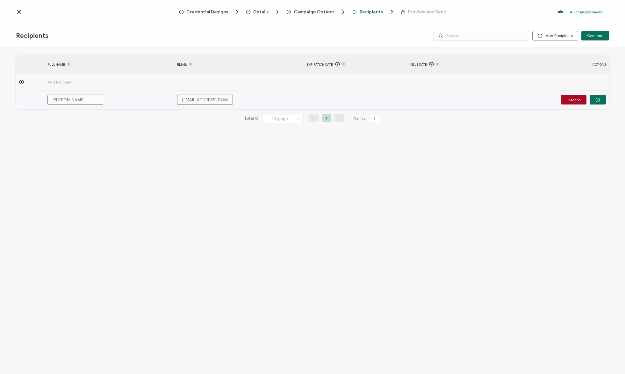
type input "Joey"
type input "Joey B"
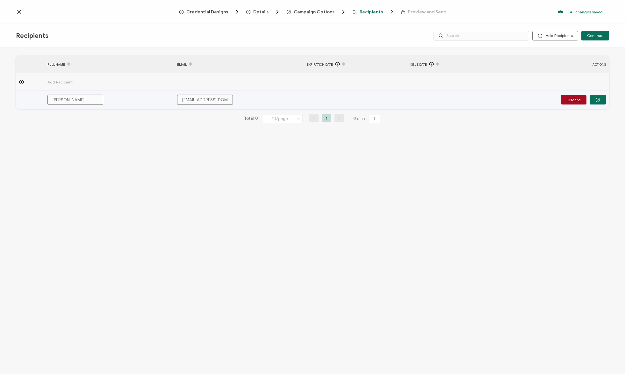
type input "Joey B"
type input "Joey Bo"
type input "Joey Bos"
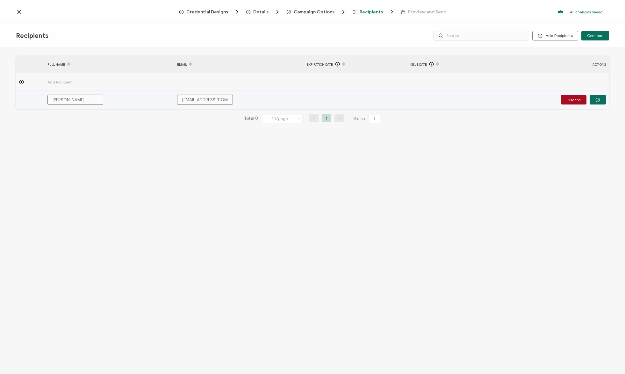
type input "Joey Boss"
type input "Joey Boss,"
type input "Joey Boss"
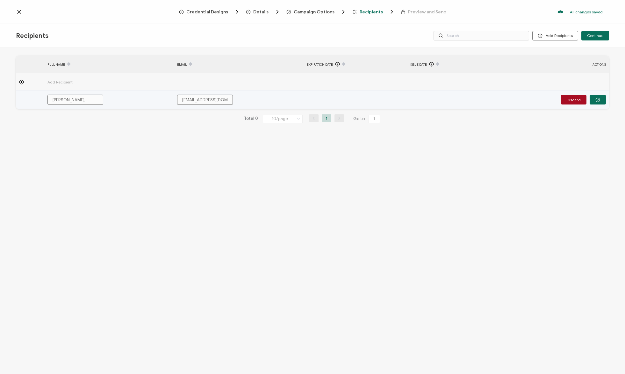
type input "Joey Boss"
type input "Joey Bossm"
type input "Joey Bossma"
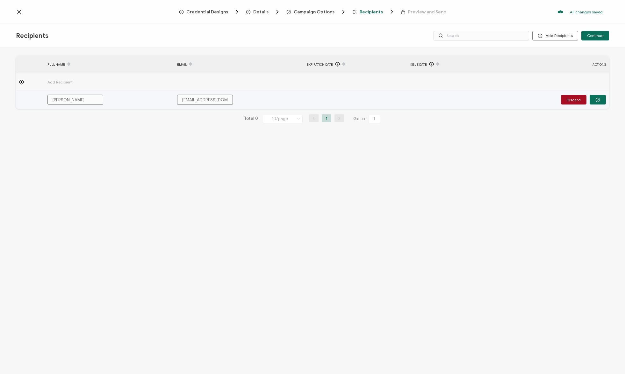
type input "Joey Bossman"
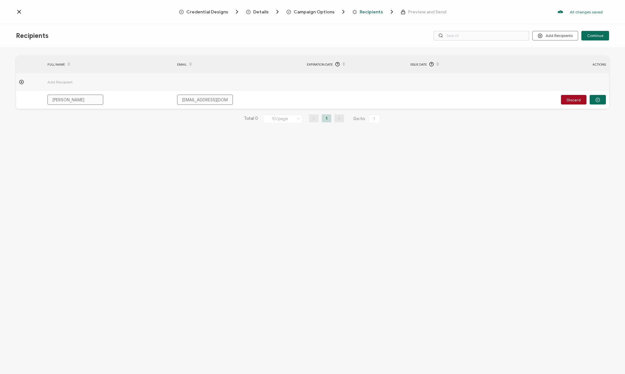
click at [254, 135] on div "FULL NAME EMAIL Expiration Date Issue Date ACTIONS Add Recipient Joey Bossman j…" at bounding box center [312, 212] width 625 height 328
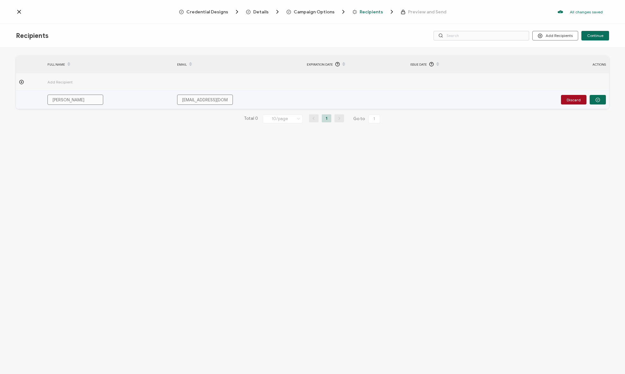
drag, startPoint x: 84, startPoint y: 101, endPoint x: 8, endPoint y: 90, distance: 77.2
click at [18, 91] on tr "Joey Bossman joeybossman+1@gmail.com Discard" at bounding box center [312, 100] width 593 height 18
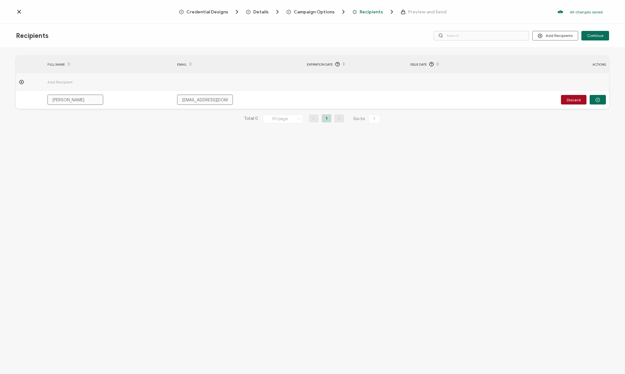
type input "F"
type input "Fr"
type input "Fre"
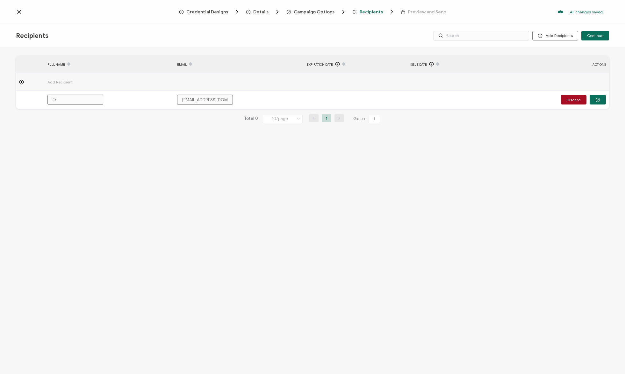
type input "Fre"
type input "[PERSON_NAME]"
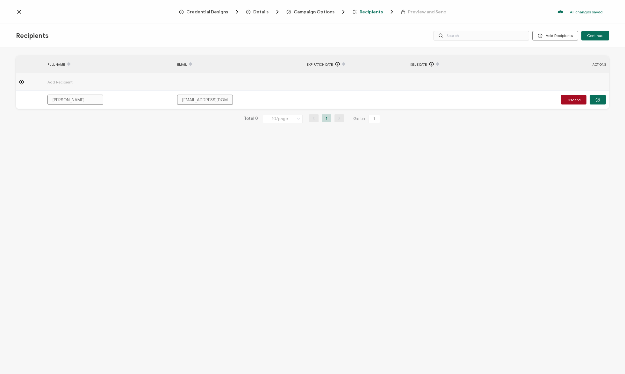
type input "[PERSON_NAME]"
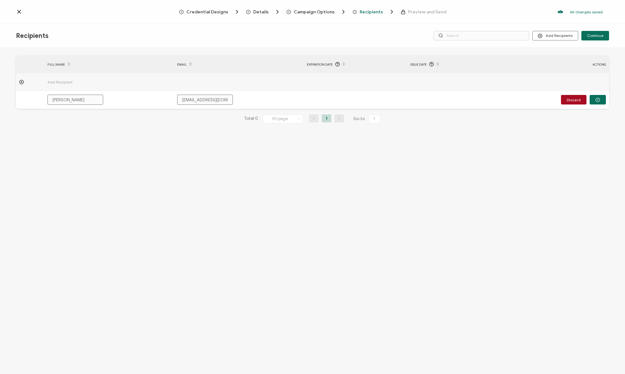
type input "[PERSON_NAME]"
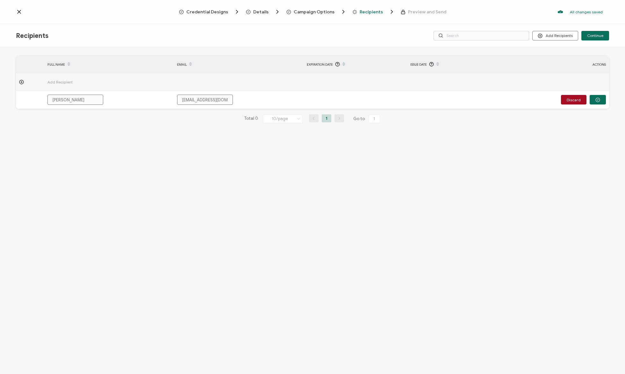
type input "[PERSON_NAME]"
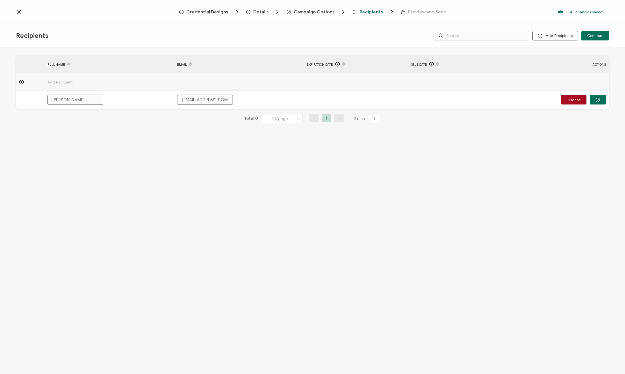
type input "[PERSON_NAME]"
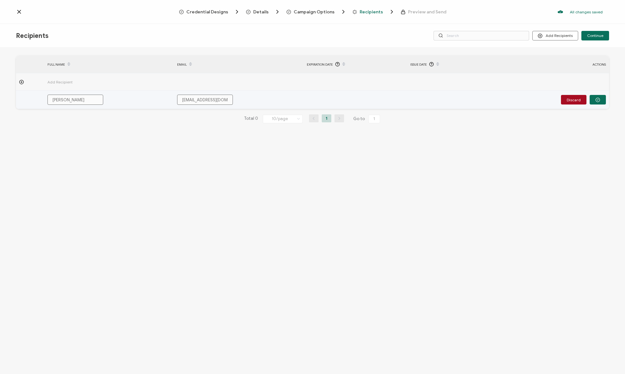
type input "[PERSON_NAME]"
click at [185, 99] on input "joeybossman+1@gmail.com" at bounding box center [205, 100] width 56 height 10
click at [186, 99] on input "joeybossman+1@gmail.com" at bounding box center [205, 100] width 56 height 10
type input "n"
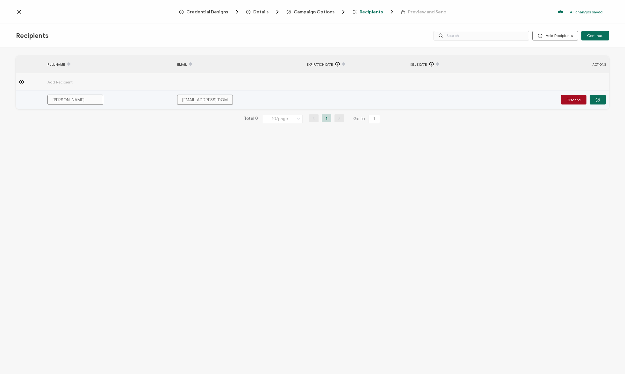
type input "n"
type input "nw"
type input "nwo"
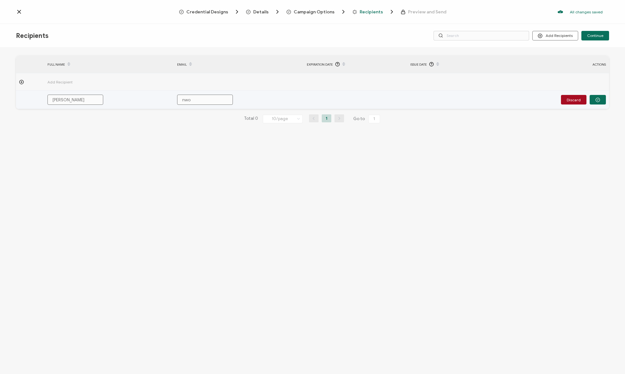
type input "nwok"
type input "nwoko"
type input "nwokob"
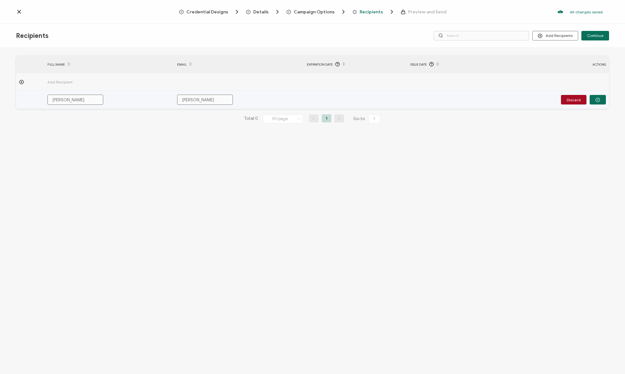
type input "nwokob"
type input "nwokobi"
type input "nwokobia"
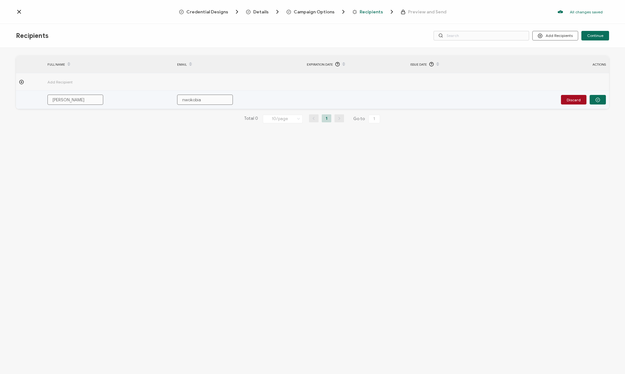
type input "nwokobia@"
type input "nwokobia@g"
type input "nwokobia@gm"
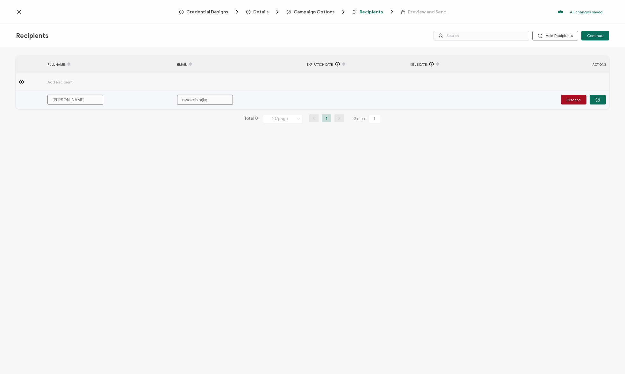
type input "nwokobia@gm"
type input "nwokobia@gma"
type input "nwokobia@gmai"
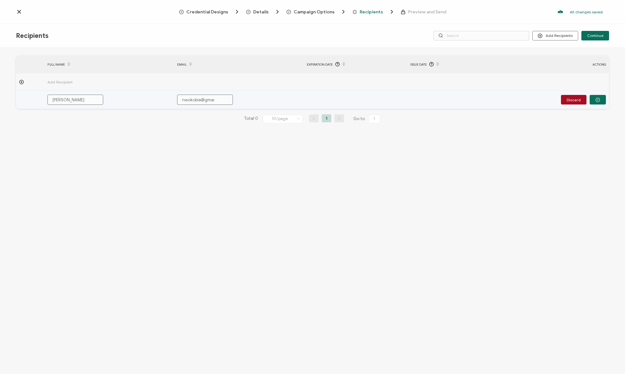
type input "nwokobia@gmail"
type input "nwokobia@gmail."
type input "nwokobia@gmail.c"
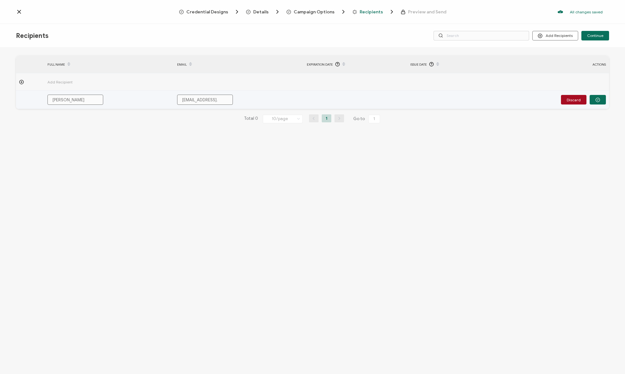
type input "nwokobia@gmail.c"
type input "nwokobia@gmail.co"
type input "nwokobia@gmail.com"
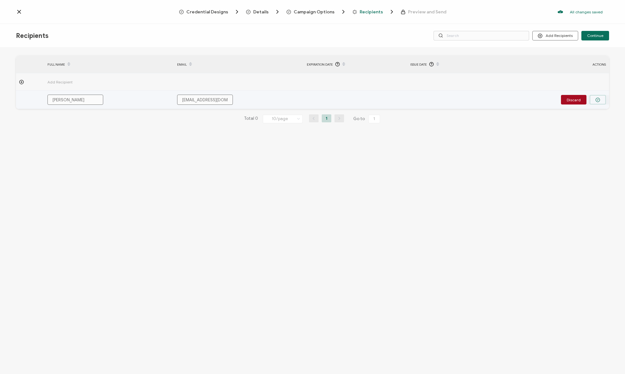
type input "nwokobia@gmail.com"
click at [604, 101] on button "button" at bounding box center [598, 100] width 16 height 10
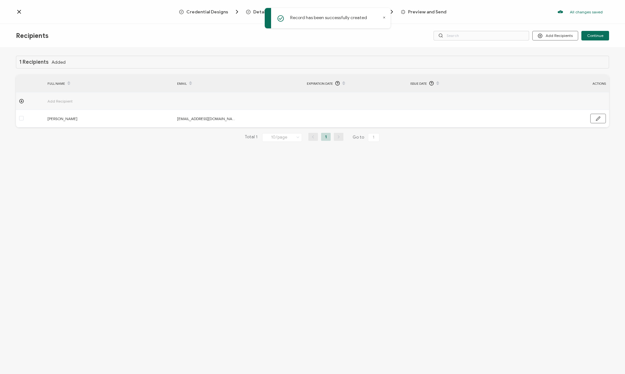
click at [384, 18] on icon at bounding box center [384, 17] width 3 height 3
click at [601, 37] on span "Continue" at bounding box center [595, 36] width 16 height 4
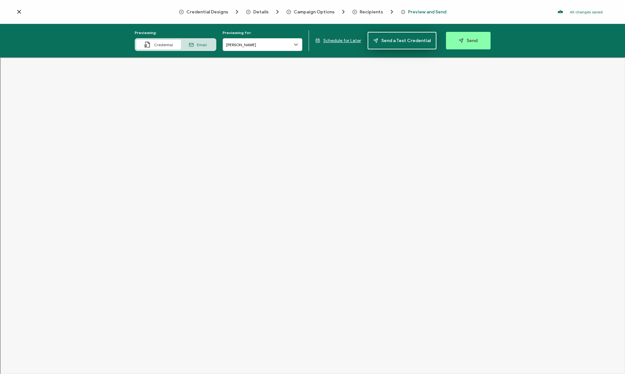
click at [398, 43] on span "Send a Test Credential" at bounding box center [401, 40] width 57 height 5
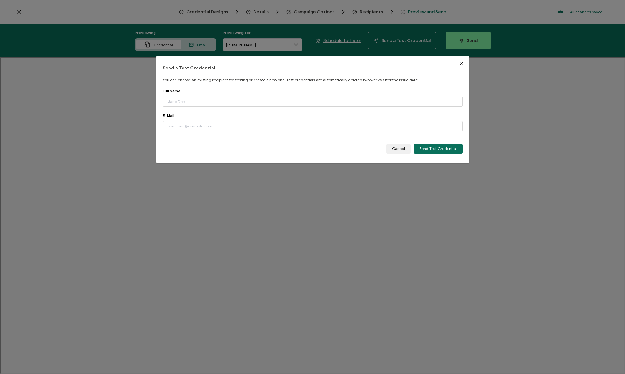
click at [459, 64] on icon "Close" at bounding box center [461, 63] width 5 height 5
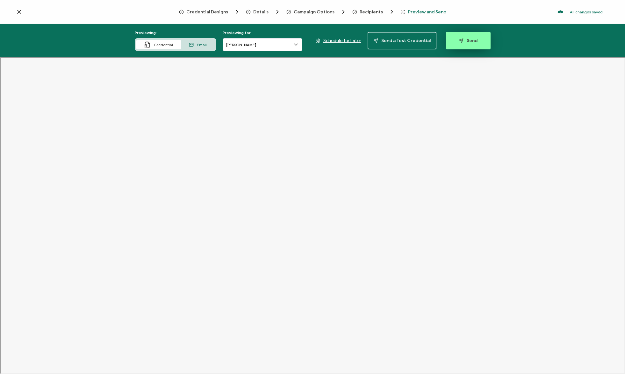
click at [464, 42] on span "Send" at bounding box center [468, 40] width 19 height 5
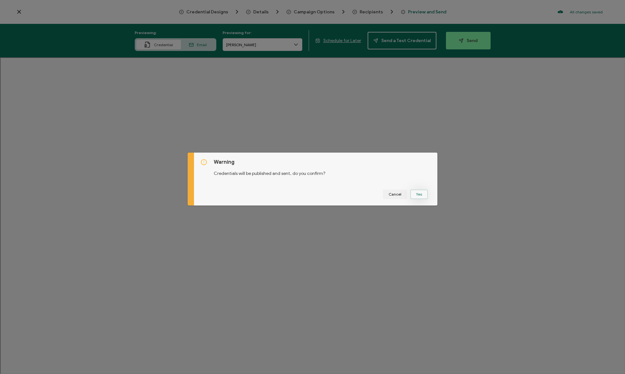
click at [415, 195] on button "Yes" at bounding box center [419, 195] width 18 height 10
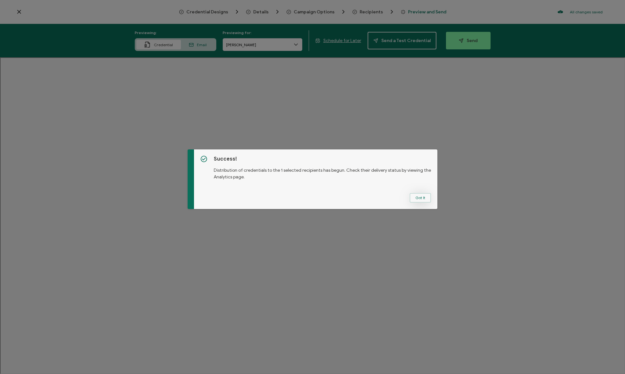
click at [422, 196] on button "Got It" at bounding box center [420, 198] width 21 height 10
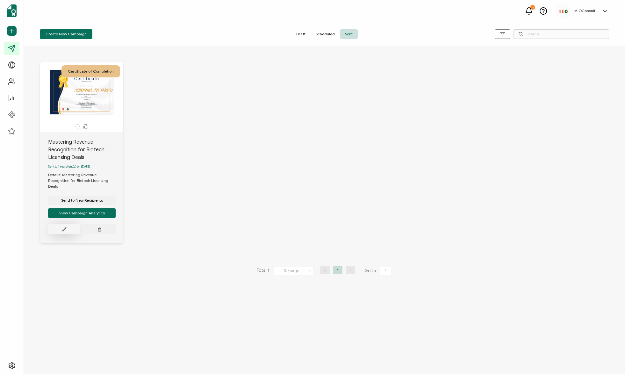
click at [62, 227] on icon at bounding box center [64, 229] width 5 height 5
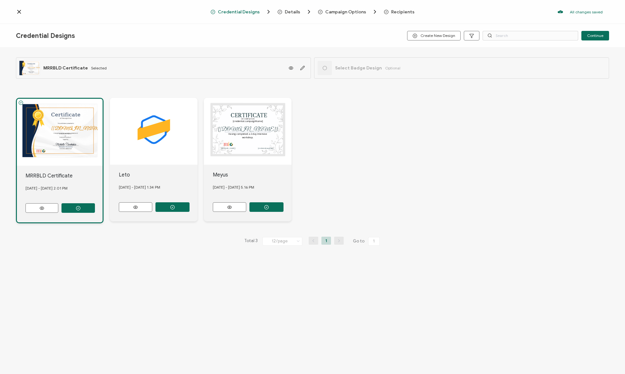
click at [61, 147] on div "The recipient’s full name, which will be automatically filled based on the info…" at bounding box center [60, 132] width 86 height 67
click at [47, 208] on button at bounding box center [41, 208] width 33 height 10
click at [54, 129] on div "The recipient’s full name, which will be automatically filled based on the info…" at bounding box center [60, 132] width 86 height 67
click at [301, 68] on icon "button" at bounding box center [302, 68] width 4 height 4
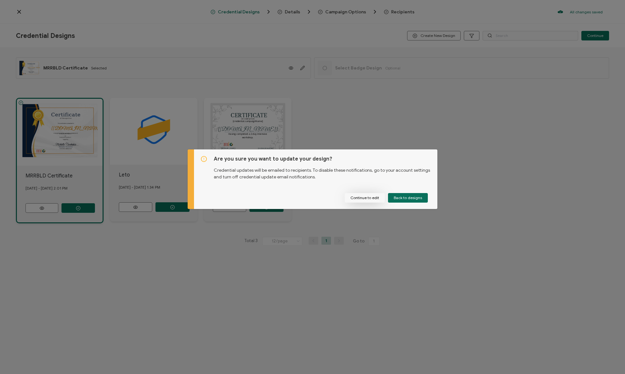
click at [365, 196] on button "Continue to edit" at bounding box center [365, 198] width 40 height 10
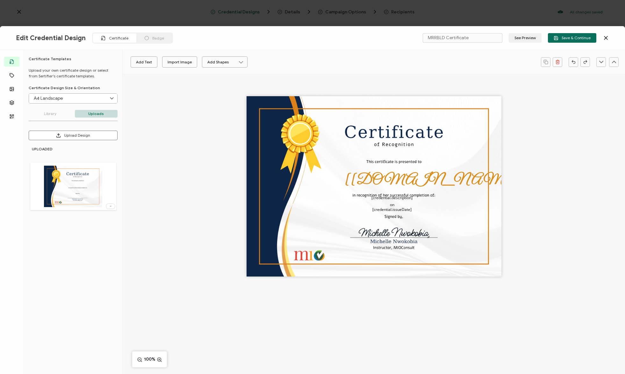
click at [75, 192] on img at bounding box center [73, 186] width 59 height 41
type input "Blank"
click at [93, 131] on button "Upload Design" at bounding box center [73, 136] width 89 height 10
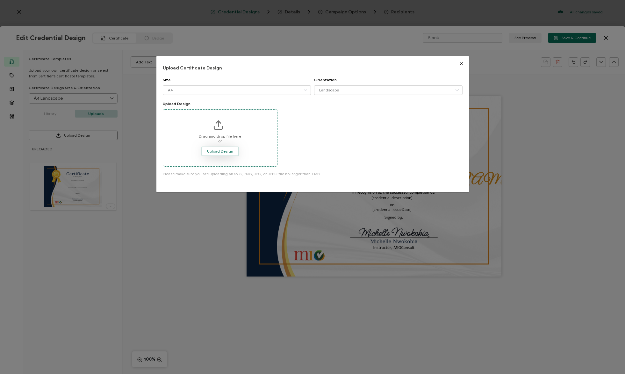
click at [215, 155] on button "Upload Design" at bounding box center [220, 152] width 38 height 10
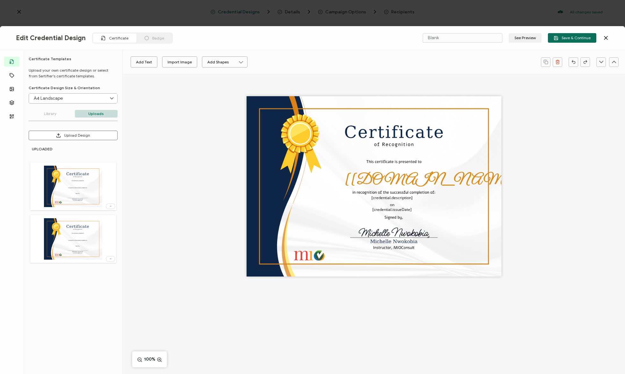
click at [110, 176] on div at bounding box center [73, 186] width 86 height 48
click at [111, 258] on icon at bounding box center [110, 259] width 6 height 2
click at [105, 277] on li "Delete Image" at bounding box center [100, 273] width 34 height 10
click at [111, 260] on div at bounding box center [110, 258] width 8 height 5
click at [94, 274] on span "Delete Image" at bounding box center [100, 272] width 24 height 5
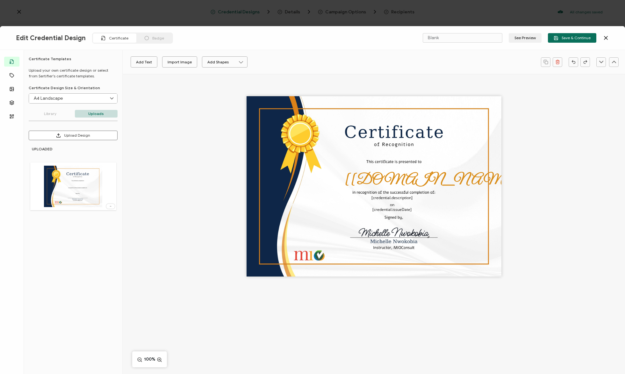
click at [108, 182] on div at bounding box center [73, 186] width 86 height 48
click at [576, 40] on span "Save & Continue" at bounding box center [572, 38] width 37 height 5
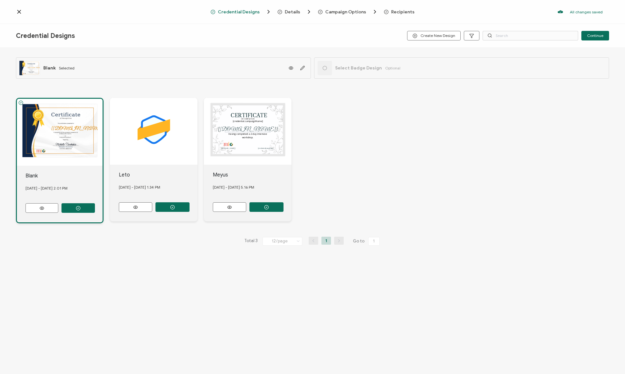
click at [291, 10] on span "Details" at bounding box center [292, 12] width 15 height 5
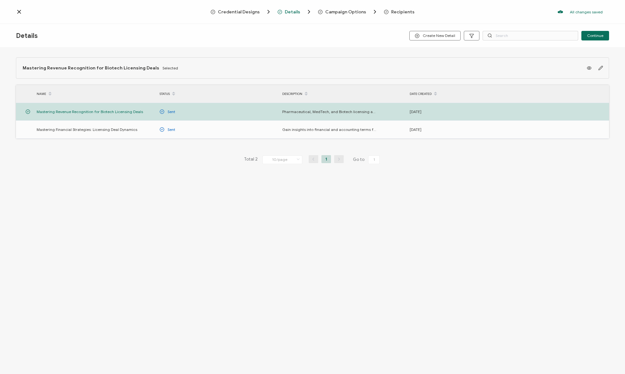
click at [20, 11] on icon at bounding box center [19, 12] width 6 height 6
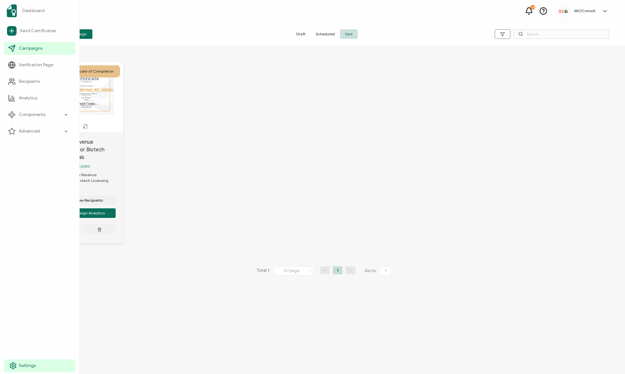
click at [33, 364] on span "Settings" at bounding box center [27, 365] width 17 height 6
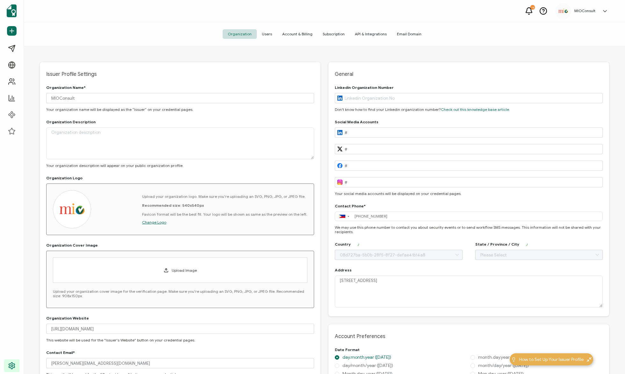
type input "Germany"
click at [413, 218] on input "+63 919 441 2896" at bounding box center [477, 216] width 250 height 7
drag, startPoint x: 404, startPoint y: 216, endPoint x: 354, endPoint y: 216, distance: 49.7
click at [354, 216] on input "+63 919 441 2896" at bounding box center [477, 216] width 250 height 7
click at [439, 204] on div "Contact Phone*" at bounding box center [469, 206] width 268 height 4
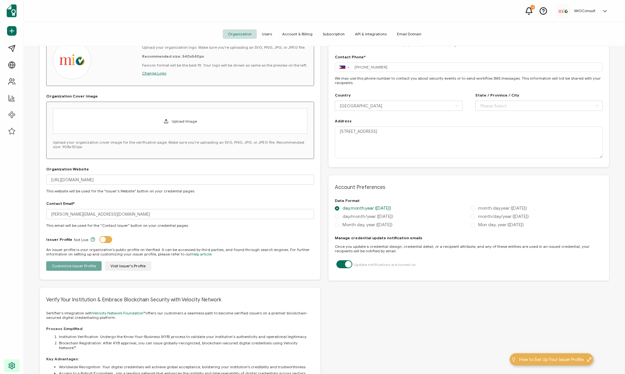
scroll to position [149, 0]
click at [338, 225] on span at bounding box center [337, 224] width 4 height 4
click at [338, 225] on input "Month day, year (September 18, 2025)" at bounding box center [337, 224] width 4 height 5
radio input "true"
radio input "false"
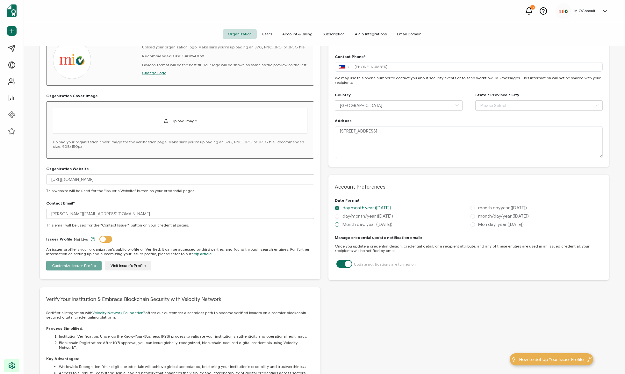
radio input "true"
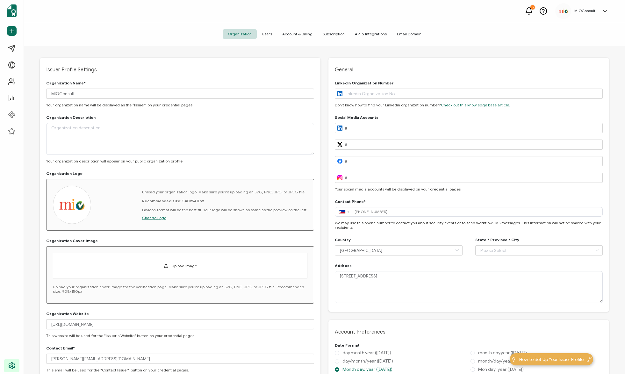
scroll to position [0, 0]
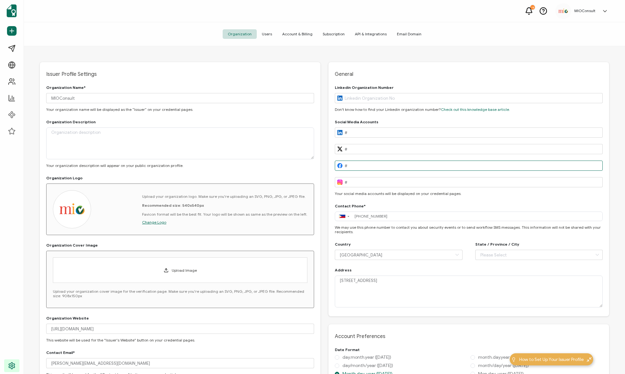
click at [373, 166] on input "#" at bounding box center [469, 166] width 268 height 10
paste input "https://www.facebook.com/mioconsult"
type input "https://www.facebook.com/mioconsult"
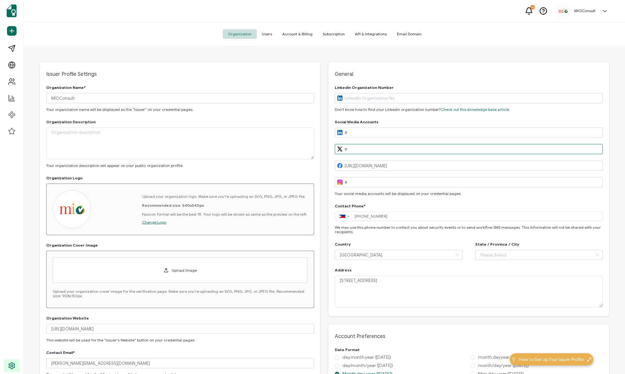
click at [356, 149] on input "#" at bounding box center [469, 149] width 268 height 10
drag, startPoint x: 355, startPoint y: 150, endPoint x: 329, endPoint y: 153, distance: 25.9
click at [329, 153] on div "General Linkedin Organization Number Don't know how to find your Linkedin organ…" at bounding box center [468, 189] width 281 height 254
click at [345, 149] on input "#" at bounding box center [469, 149] width 268 height 10
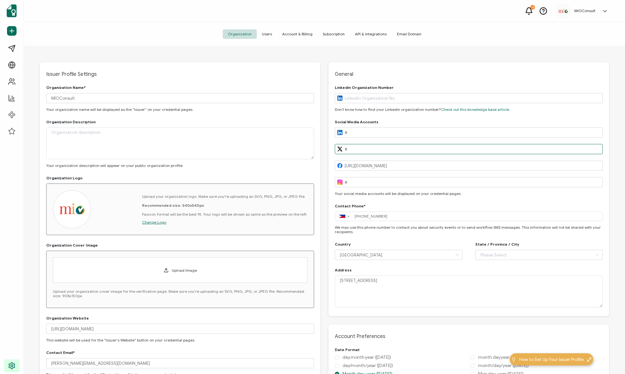
paste input "https://x.com/mioconsult"
type input "https://x.com/mioconsult"
drag, startPoint x: 352, startPoint y: 133, endPoint x: 333, endPoint y: 134, distance: 19.5
click at [333, 134] on div "General Linkedin Organization Number Don't know how to find your Linkedin organ…" at bounding box center [468, 189] width 281 height 254
paste input "https://www.linkedin.com/company/mioconsulting"
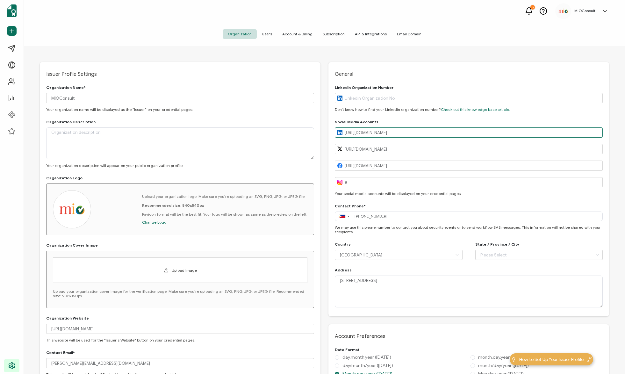
type input "https://www.linkedin.com/company/mioconsulting"
drag, startPoint x: 370, startPoint y: 180, endPoint x: 332, endPoint y: 182, distance: 37.9
click at [332, 182] on div "General Linkedin Organization Number Don't know how to find your Linkedin organ…" at bounding box center [468, 189] width 281 height 254
type input "[URL][DOMAIN_NAME]"
drag, startPoint x: 393, startPoint y: 216, endPoint x: 350, endPoint y: 216, distance: 43.0
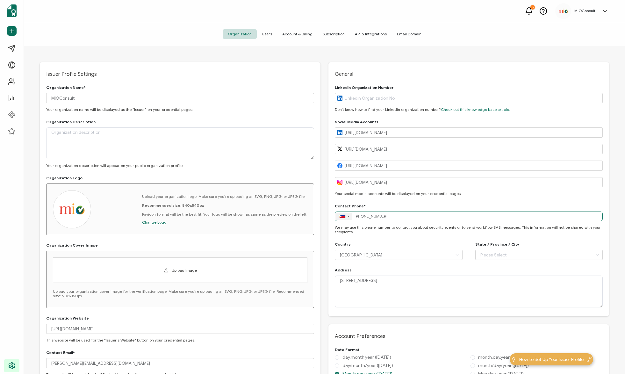
click at [350, 216] on div "▼ [GEOGRAPHIC_DATA] (‫[GEOGRAPHIC_DATA]‬‎) +93 [GEOGRAPHIC_DATA] ([GEOGRAPHIC_D…" at bounding box center [469, 216] width 268 height 10
paste input "496074486051"
click at [359, 215] on input "[PHONE_NUMBER]" at bounding box center [477, 216] width 250 height 7
type input "[PHONE_NUMBER]"
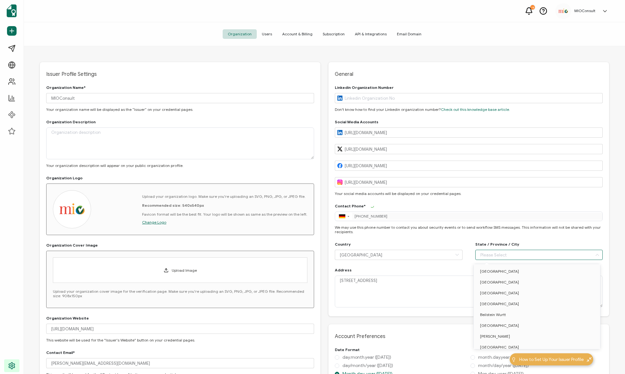
click at [532, 256] on input "text" at bounding box center [539, 255] width 128 height 10
click at [532, 255] on input "text" at bounding box center [539, 255] width 128 height 10
click at [517, 253] on input "text" at bounding box center [539, 255] width 128 height 10
type input "Rödermark"
click at [425, 298] on textarea "4805 Road 2, Barangay 595, Santa Mesa" at bounding box center [469, 291] width 268 height 32
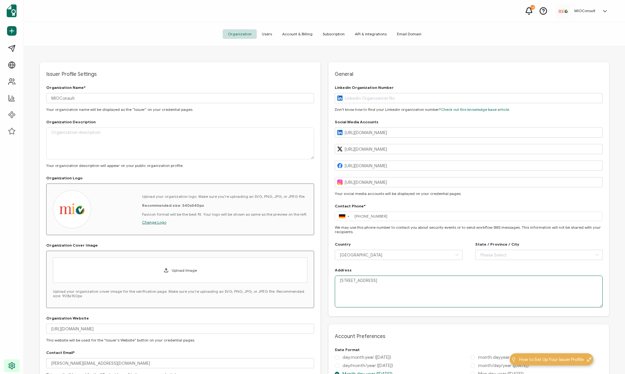
drag, startPoint x: 421, startPoint y: 287, endPoint x: 294, endPoint y: 277, distance: 126.8
click at [294, 277] on div "Issuer Profile Settings Organization Name* MIOConsult Your organization name wi…" at bounding box center [324, 335] width 569 height 546
paste textarea "Wingertstrasse 15, 63322 Rödermark"
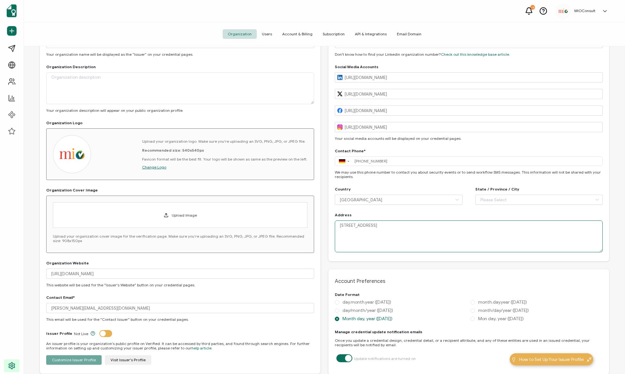
scroll to position [57, 0]
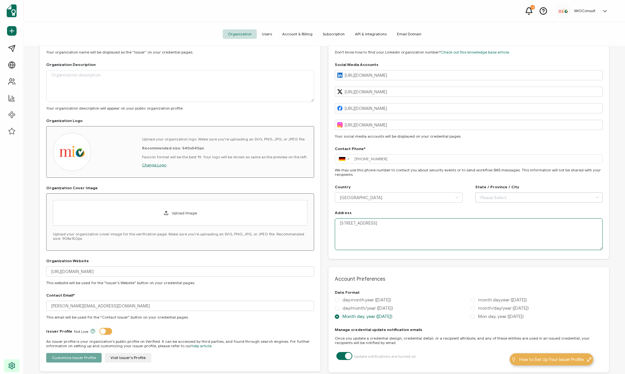
type textarea "Wingertstrasse 15, 63322 Rödermark"
click at [502, 198] on input "text" at bounding box center [539, 197] width 128 height 10
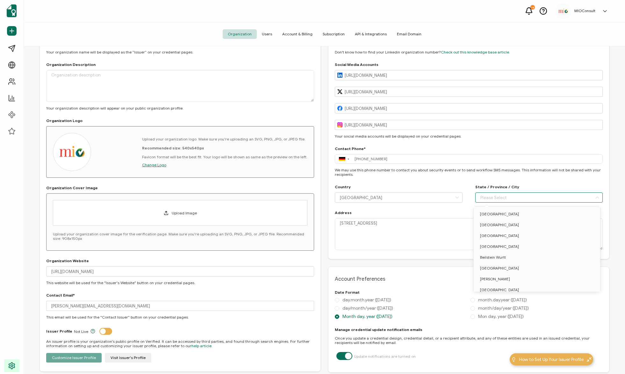
click at [475, 192] on div at bounding box center [475, 192] width 0 height 0
click at [566, 197] on input "text" at bounding box center [539, 197] width 128 height 10
click at [571, 282] on li "Brandenburg" at bounding box center [538, 279] width 129 height 11
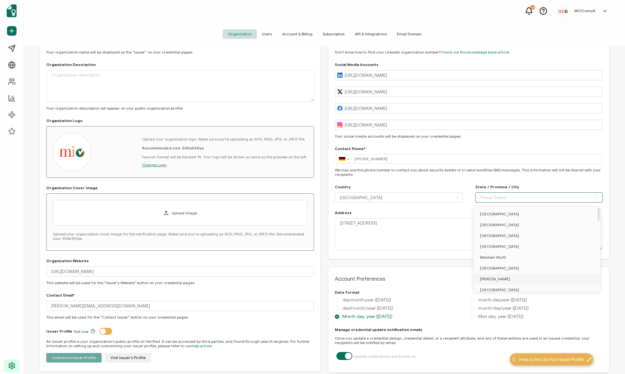
type input "Brandenburg"
click at [505, 196] on input "text" at bounding box center [539, 197] width 128 height 10
click at [496, 257] on li "Hessen" at bounding box center [538, 257] width 129 height 11
type input "Hessen"
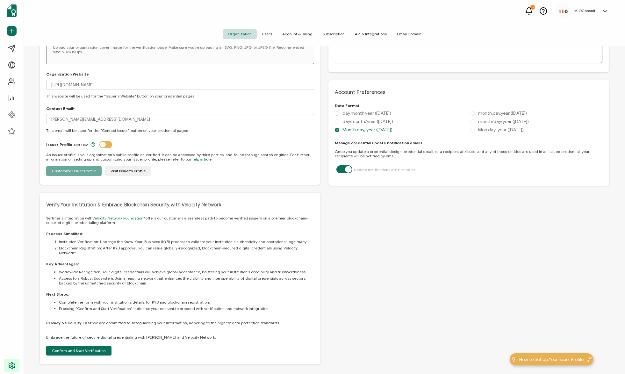
scroll to position [0, 0]
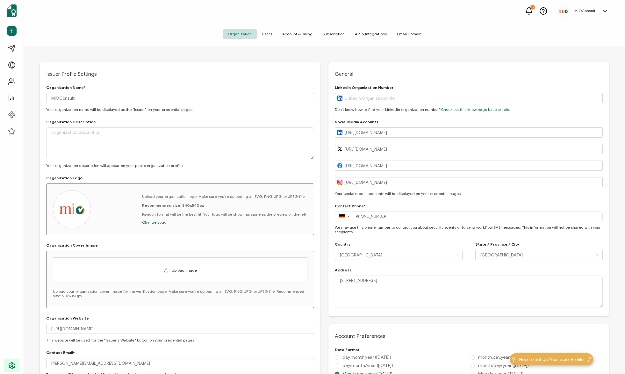
click at [273, 37] on span "Users" at bounding box center [267, 34] width 20 height 10
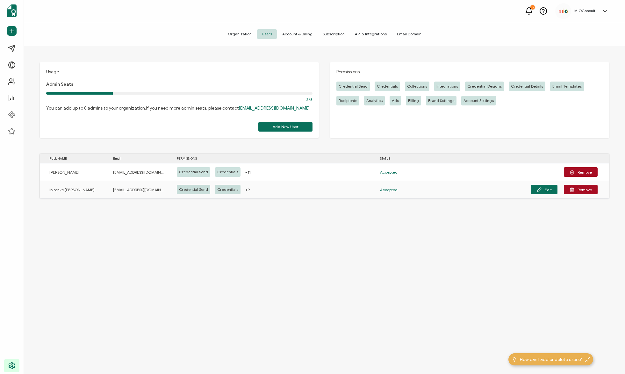
click at [306, 36] on span "Account & Billing" at bounding box center [297, 34] width 40 height 10
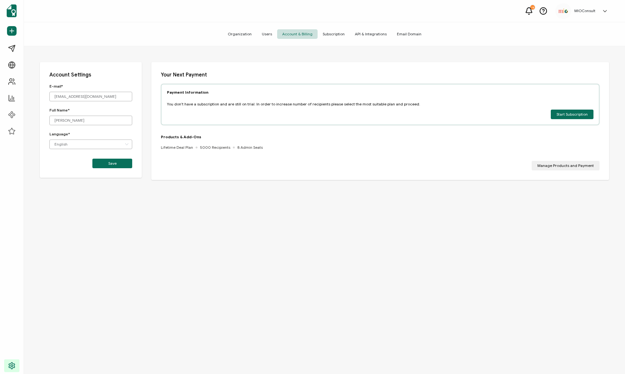
click at [322, 35] on span "Subscription" at bounding box center [334, 34] width 32 height 10
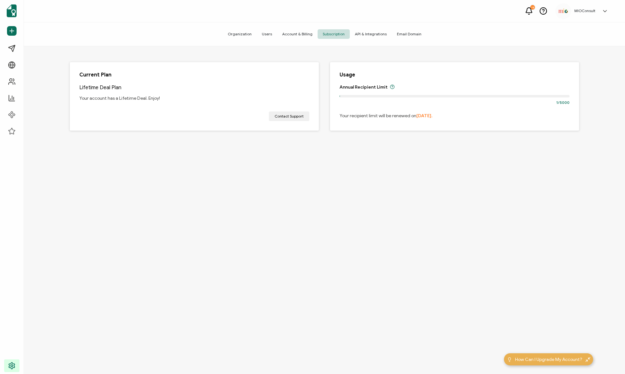
click at [355, 33] on span "API & Integrations" at bounding box center [371, 34] width 42 height 10
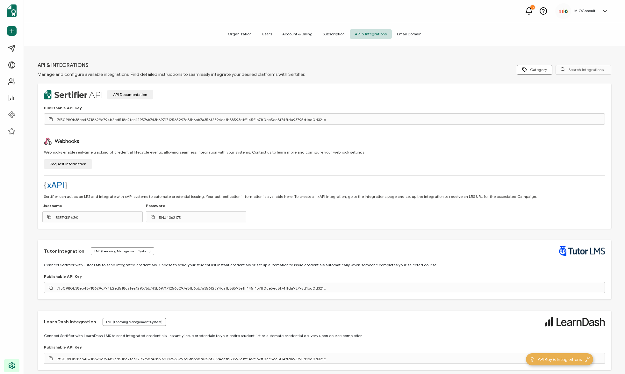
click at [406, 37] on span "Email Domain" at bounding box center [409, 34] width 35 height 10
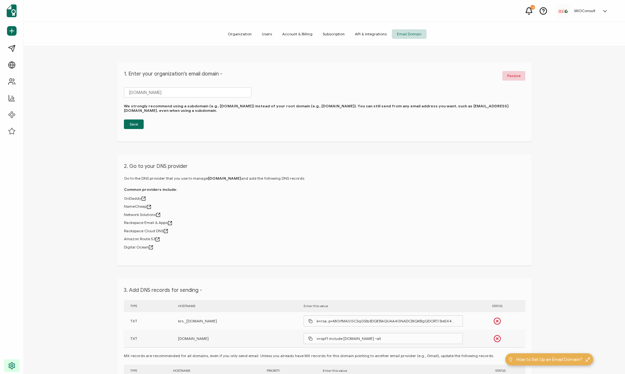
click at [246, 34] on span "Organization" at bounding box center [240, 34] width 34 height 10
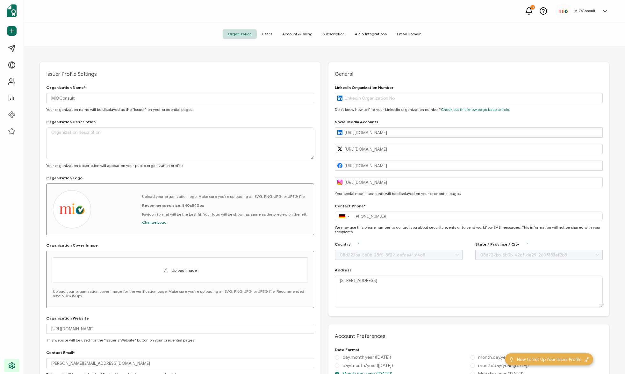
type input "[GEOGRAPHIC_DATA]"
click at [363, 99] on input "text" at bounding box center [469, 98] width 268 height 10
paste input "14038778/"
type input "14038778"
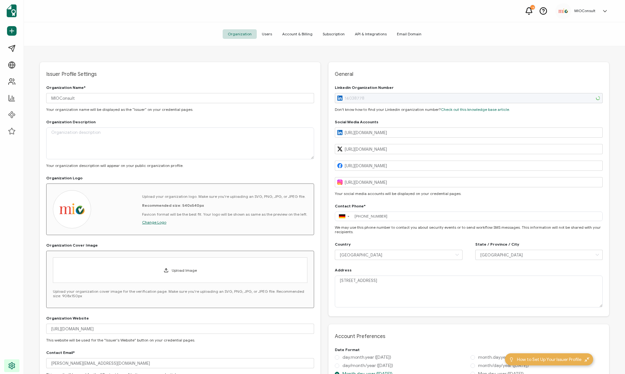
click at [264, 32] on span "Users" at bounding box center [267, 34] width 20 height 10
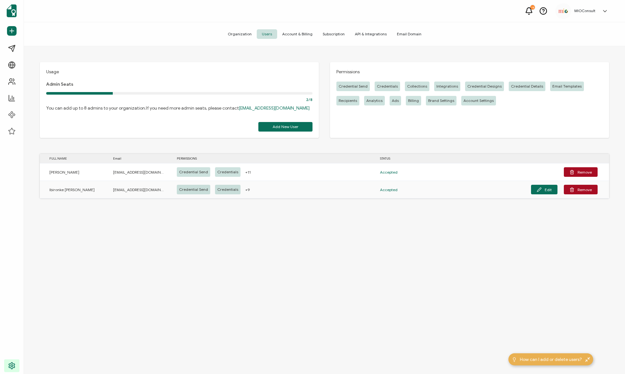
click at [402, 34] on span "Email Domain" at bounding box center [409, 34] width 35 height 10
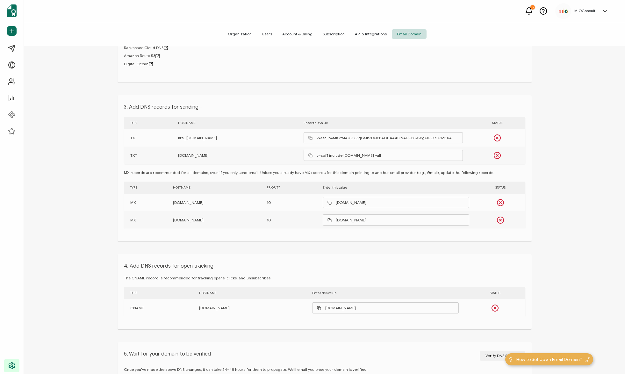
scroll to position [213, 0]
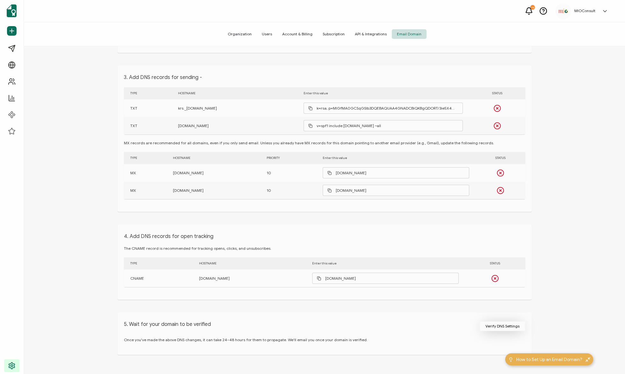
click at [493, 326] on span "Verify DNS Settings" at bounding box center [502, 326] width 34 height 4
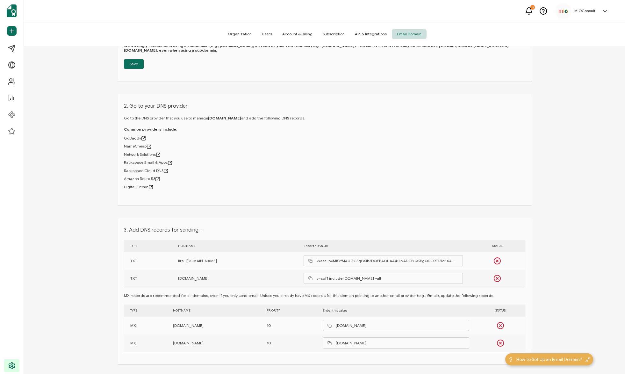
scroll to position [0, 0]
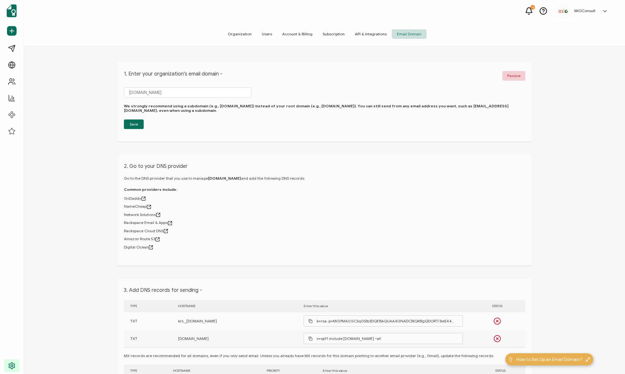
click at [245, 35] on span "Organization" at bounding box center [240, 34] width 34 height 10
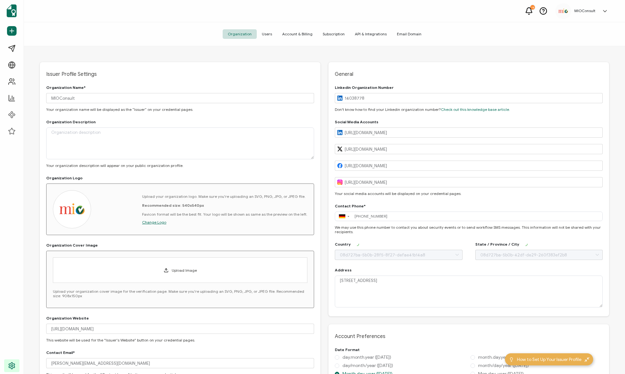
type input "Hessen"
type input "Germany"
click at [405, 31] on span "Email Domain" at bounding box center [409, 34] width 35 height 10
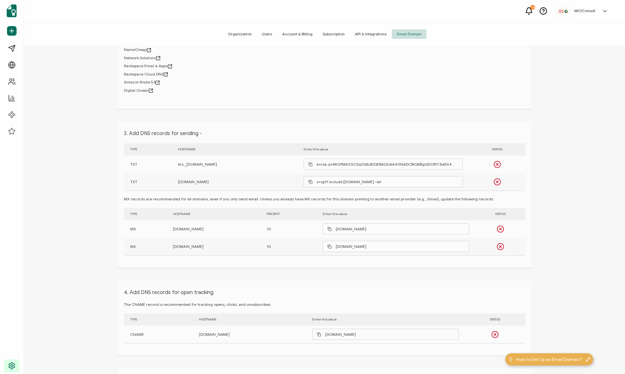
scroll to position [213, 0]
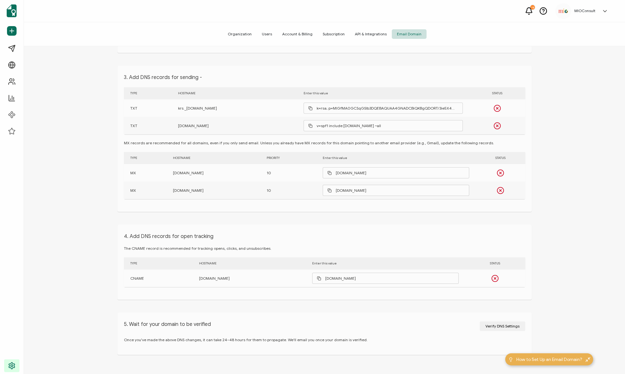
drag, startPoint x: 240, startPoint y: 108, endPoint x: 157, endPoint y: 109, distance: 82.8
click at [157, 109] on tr "TXT krs._domainkey.mail.mioconsult.com k=rsa; p=MIGfMA0GCSqGSIb3DQEBAQUAA4GNADC…" at bounding box center [324, 108] width 401 height 18
copy tr "krs._domainkey.mail.mioconsult.com"
click at [67, 114] on icon at bounding box center [66, 114] width 2 height 1
click at [40, 132] on span "Credential Designs" at bounding box center [42, 131] width 39 height 6
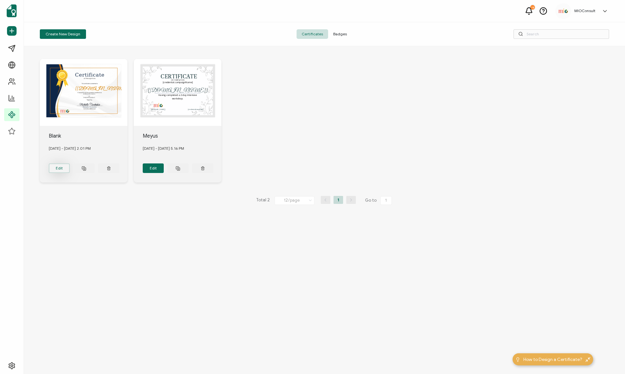
click at [57, 167] on button "Edit" at bounding box center [59, 168] width 21 height 10
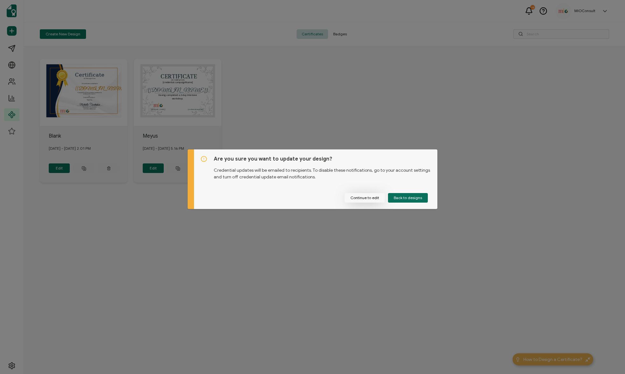
click at [374, 199] on button "Continue to edit" at bounding box center [365, 198] width 40 height 10
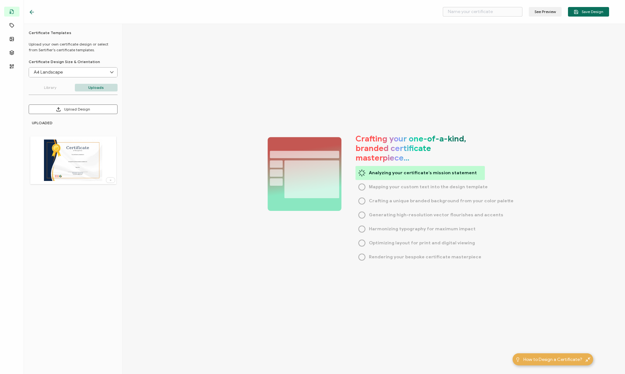
type input "Blank"
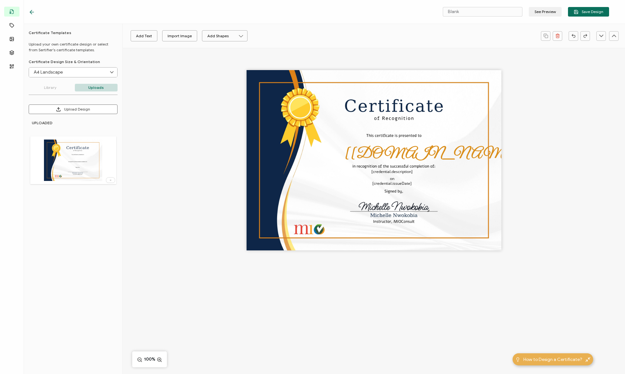
click at [70, 171] on img at bounding box center [73, 160] width 59 height 41
click at [186, 37] on div "Import Image" at bounding box center [180, 35] width 24 height 11
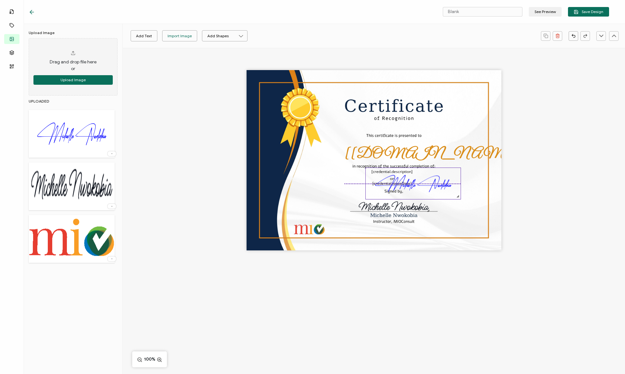
drag, startPoint x: 374, startPoint y: 139, endPoint x: 416, endPoint y: 179, distance: 58.6
click at [416, 179] on img at bounding box center [413, 183] width 95 height 31
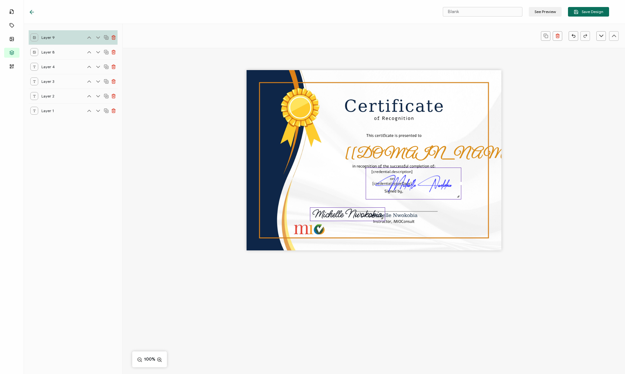
drag, startPoint x: 365, startPoint y: 209, endPoint x: 319, endPoint y: 217, distance: 46.8
click at [319, 217] on img at bounding box center [347, 214] width 75 height 13
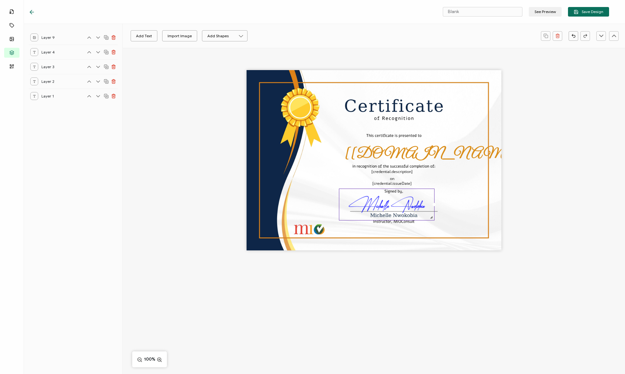
drag, startPoint x: 417, startPoint y: 194, endPoint x: 390, endPoint y: 215, distance: 34.0
click at [390, 215] on img at bounding box center [386, 204] width 95 height 31
click at [471, 287] on div "The recipient’s full name, which will be automatically filled based on the info…" at bounding box center [374, 171] width 502 height 247
click at [295, 310] on div "Add Text Import Image Add Shapes Rectangle Ellipse The recipient’s full name, w…" at bounding box center [374, 211] width 502 height 326
click at [179, 40] on div "Import Image" at bounding box center [180, 35] width 24 height 11
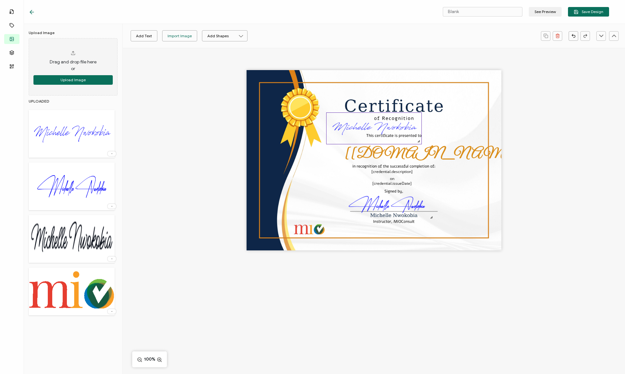
click at [357, 127] on img at bounding box center [373, 128] width 95 height 31
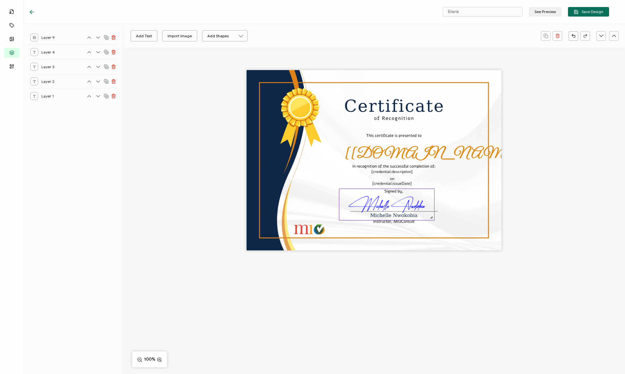
click at [409, 204] on img at bounding box center [386, 204] width 95 height 31
click at [539, 13] on button "See Preview" at bounding box center [545, 12] width 33 height 10
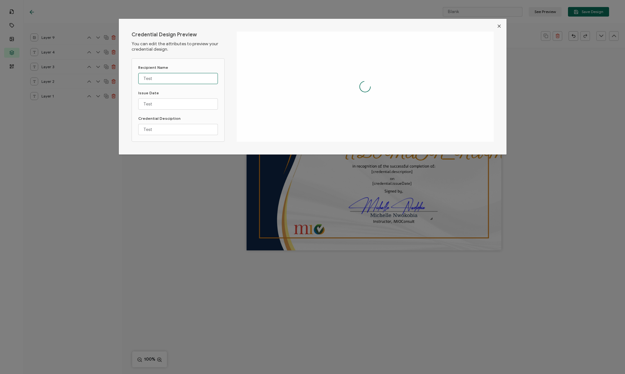
click at [170, 80] on input "Test" at bounding box center [178, 78] width 80 height 11
drag, startPoint x: 170, startPoint y: 80, endPoint x: 138, endPoint y: 76, distance: 32.7
click at [128, 81] on div "Credential Design Preview You can edit the attributes to preview your credentia…" at bounding box center [313, 87] width 388 height 136
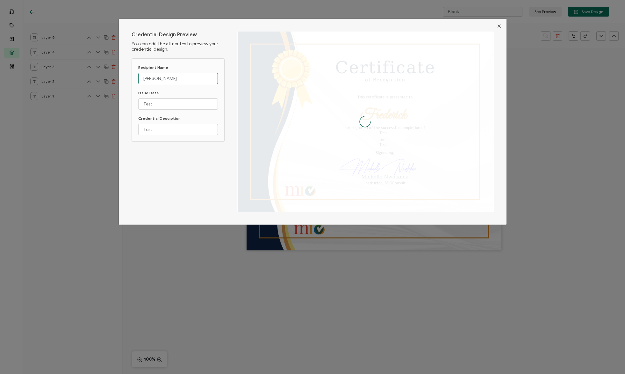
type input "[PERSON_NAME]"
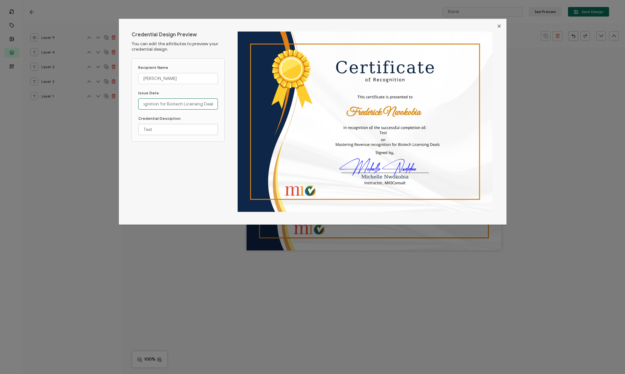
type input "Mastering Revenue recognition for Biotech Licensing Deals"
drag, startPoint x: 162, startPoint y: 128, endPoint x: 129, endPoint y: 126, distance: 33.5
click at [133, 126] on div "Recipient Name Frederick Nwokobia Issue Date Mastering Revenue recognition for …" at bounding box center [178, 99] width 93 height 83
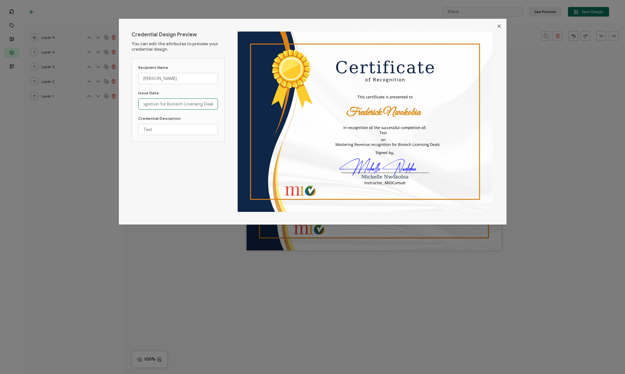
drag, startPoint x: 141, startPoint y: 103, endPoint x: 238, endPoint y: 102, distance: 96.8
click at [238, 102] on div "Credential Design Preview You can edit the attributes to preview your credentia…" at bounding box center [313, 122] width 388 height 206
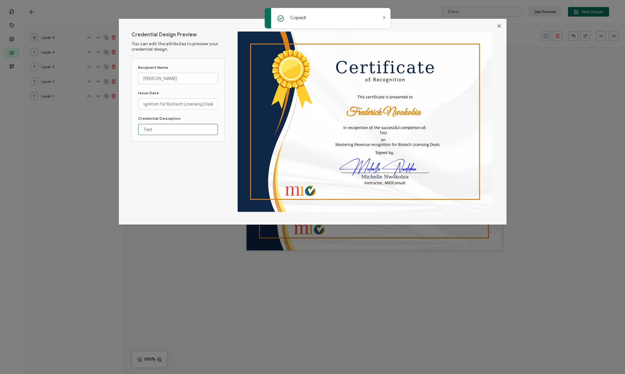
scroll to position [0, 0]
drag, startPoint x: 169, startPoint y: 130, endPoint x: 129, endPoint y: 128, distance: 40.5
click at [129, 128] on div "Credential Design Preview You can edit the attributes to preview your credentia…" at bounding box center [313, 122] width 388 height 206
click at [164, 128] on input "Test" at bounding box center [178, 129] width 80 height 11
drag, startPoint x: 161, startPoint y: 129, endPoint x: 132, endPoint y: 128, distance: 28.7
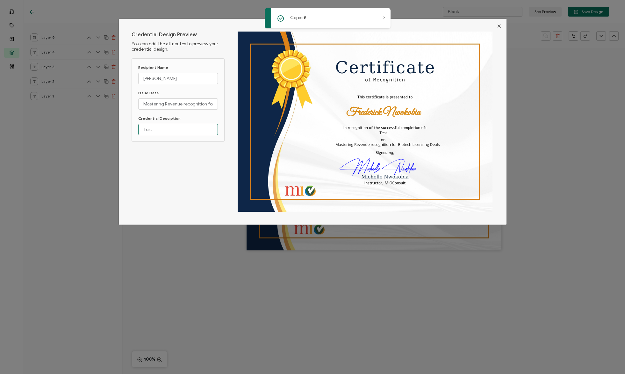
click at [132, 128] on div "Recipient Name Frederick Nwokobia Issue Date Mastering Revenue recognition for …" at bounding box center [178, 99] width 93 height 83
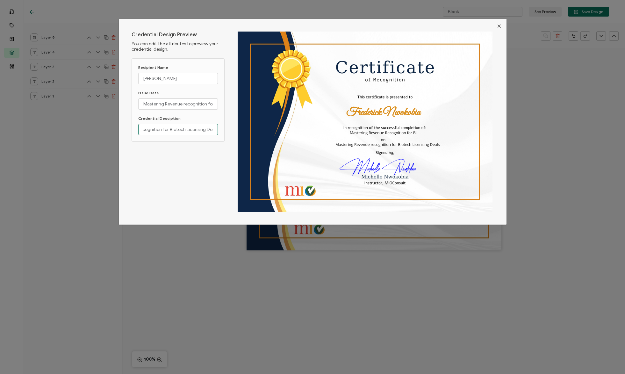
scroll to position [0, 49]
type input "Mastering Revenue Recognition for Biotech Licensing Deals"
drag, startPoint x: 141, startPoint y: 104, endPoint x: 232, endPoint y: 107, distance: 90.2
click at [232, 107] on div "Credential Design Preview You can edit the attributes to preview your credentia…" at bounding box center [313, 122] width 388 height 206
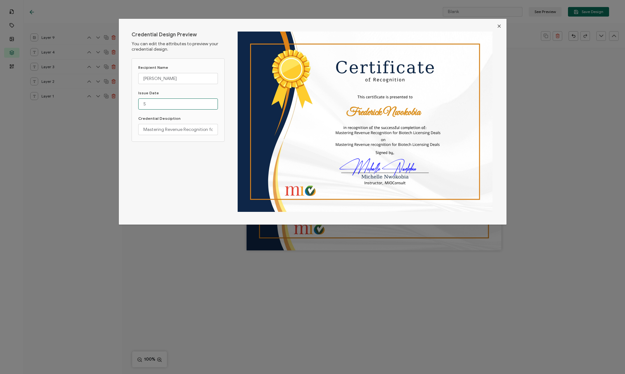
scroll to position [0, 0]
type input "September 18, 2025"
click at [498, 28] on icon "Close" at bounding box center [499, 26] width 5 height 5
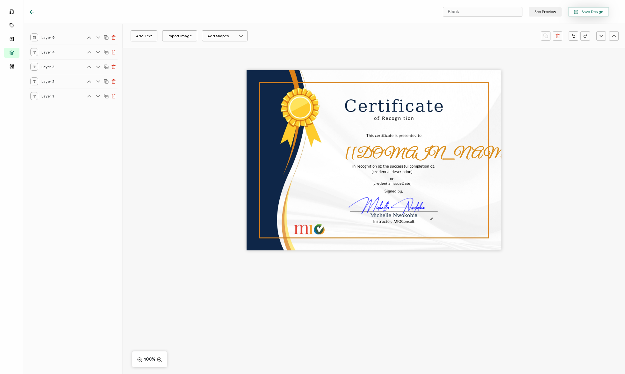
click at [586, 10] on span "Save Design" at bounding box center [589, 12] width 30 height 5
click at [584, 11] on span "Save Design" at bounding box center [589, 12] width 30 height 5
click at [32, 14] on icon at bounding box center [31, 12] width 2 height 4
